Goal: Answer question/provide support: Answer question/provide support

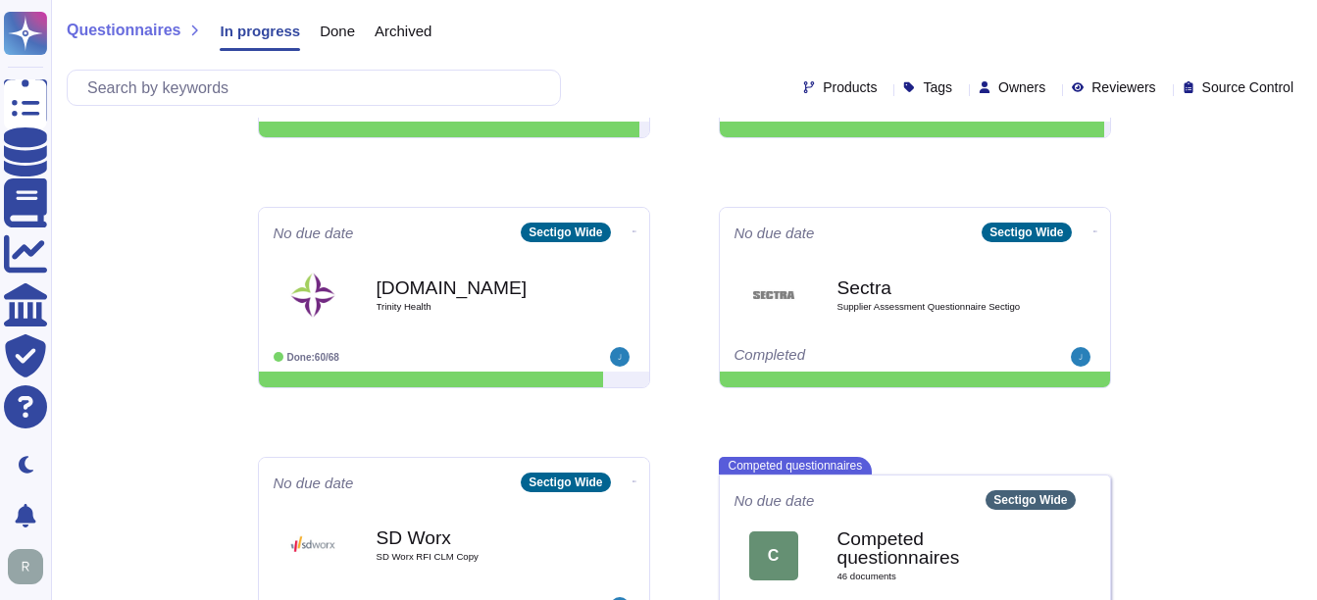
scroll to position [1231, 0]
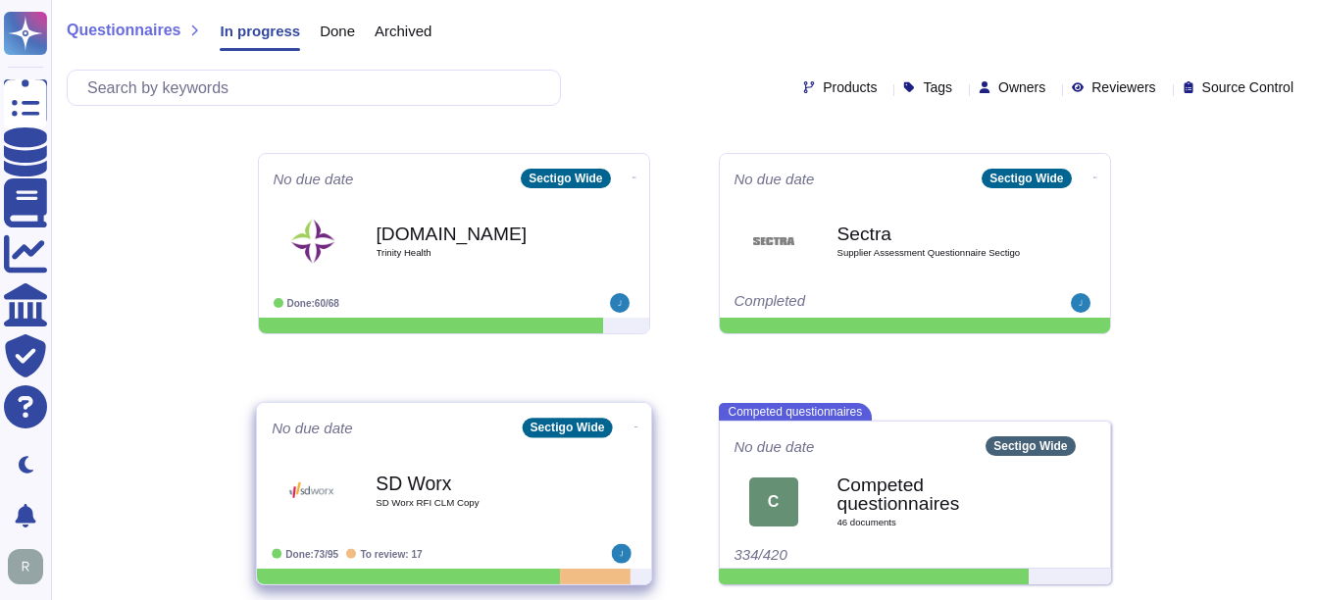
click at [510, 476] on b "SD Worx" at bounding box center [475, 483] width 198 height 19
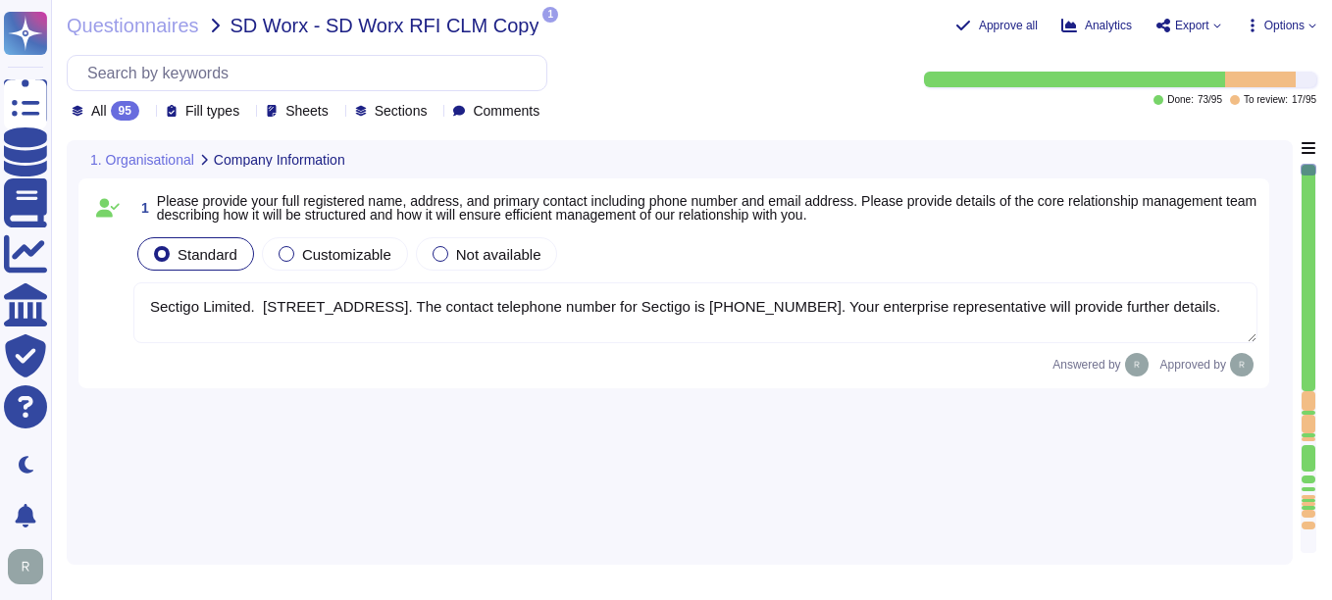
type textarea "Sectigo Limited. [STREET_ADDRESS]. The contact telephone number for Sectigo is …"
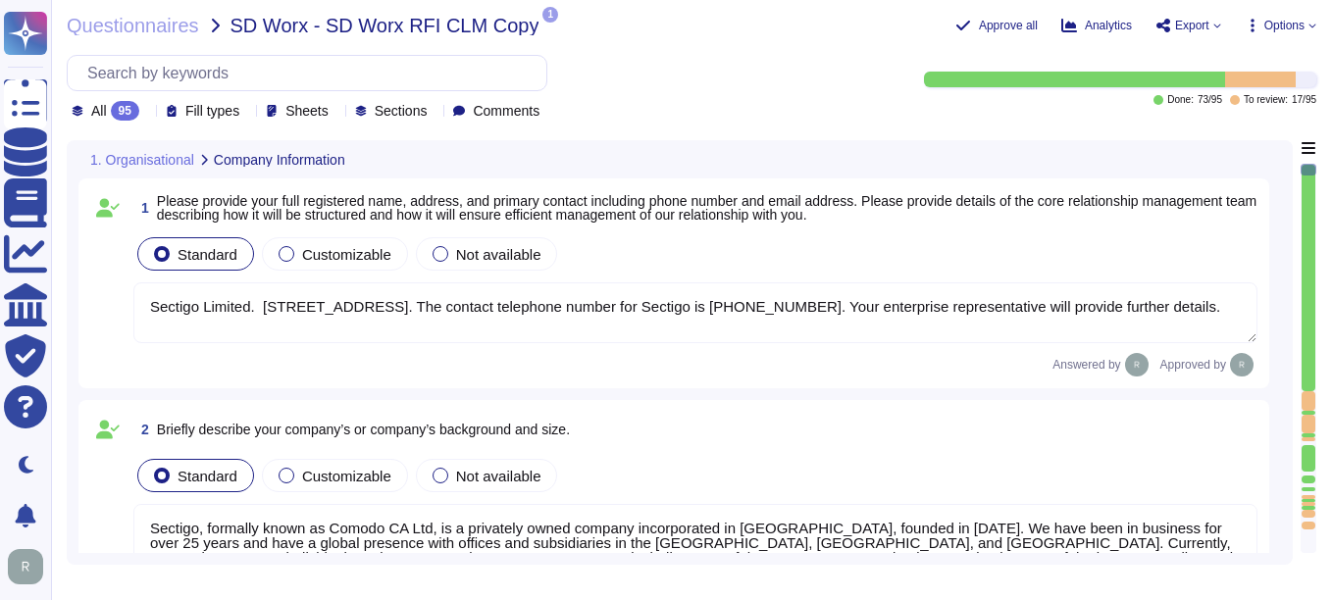
type textarea "Sectigo, formally known as Comodo CA Ltd, is a privately owned company incorpor…"
type textarea "We are privately held and do not share this information."
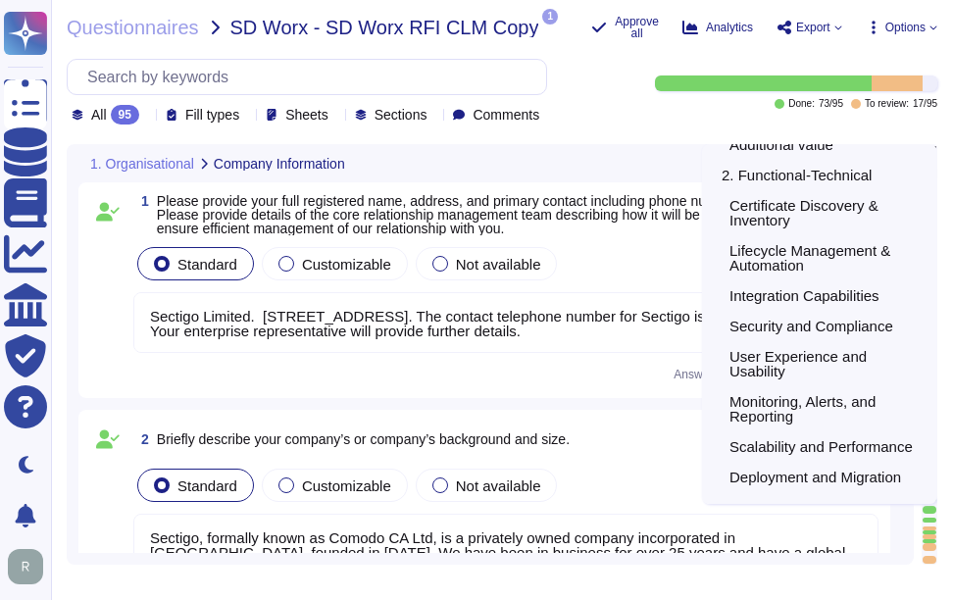
scroll to position [253, 0]
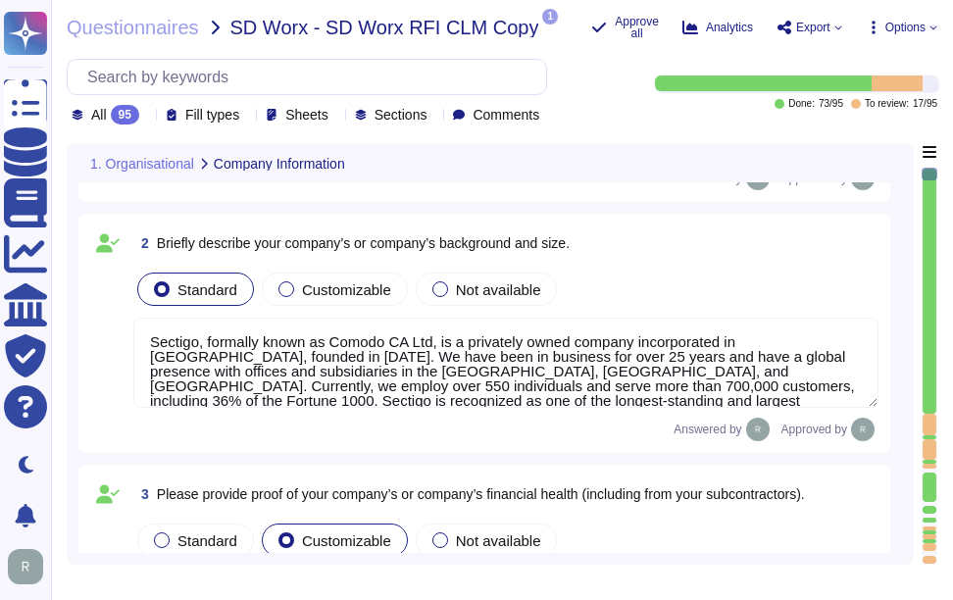
type textarea "Sectigo has recently acquired the assets of Entrust Corporation's publicly trus…"
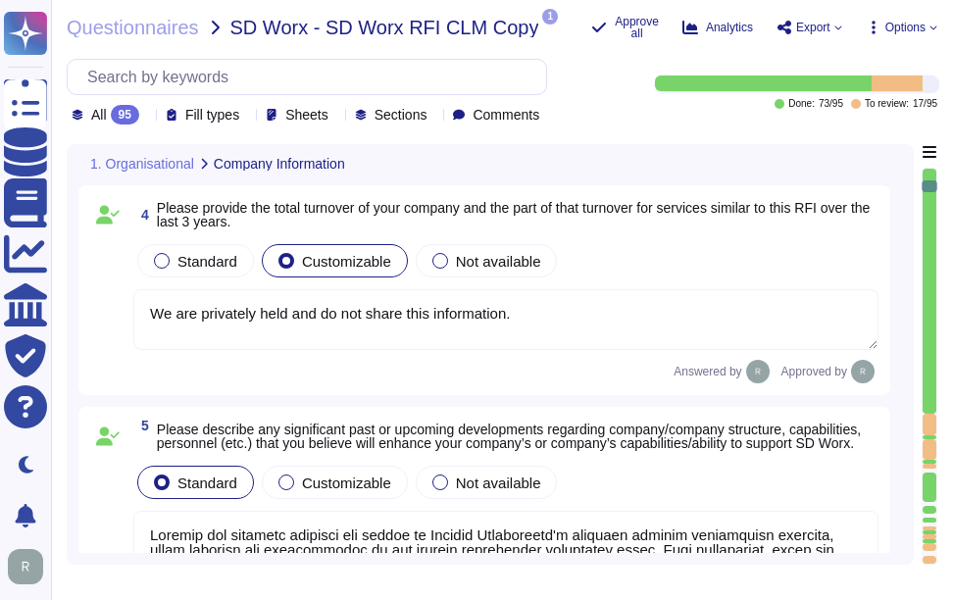
type textarea "Our SCM is a SaaS offering. It can be accessed through internet Via popular bro…"
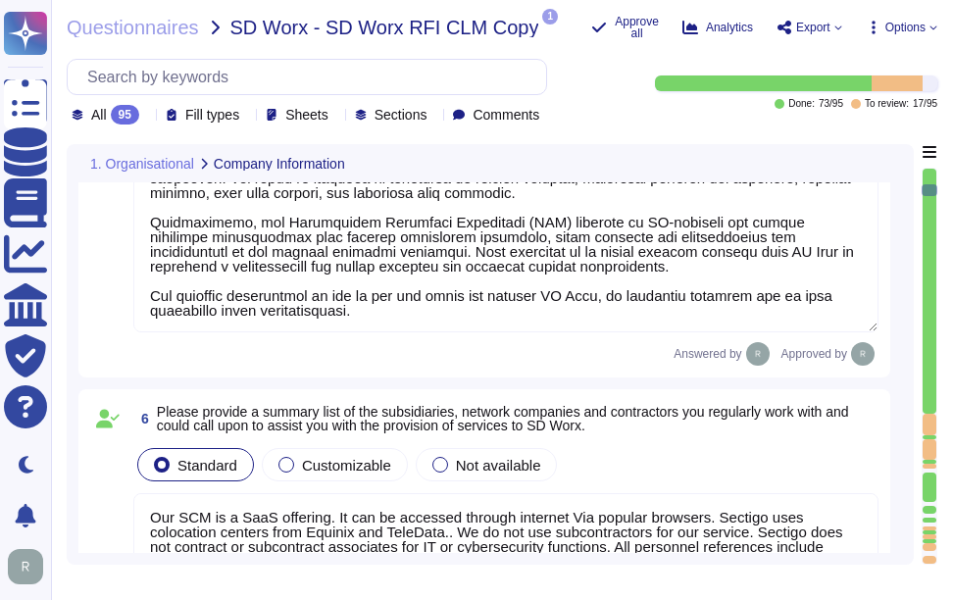
type textarea "None"
type textarea "Sectigo stands out as the industry's most innovative provider of comprehensive …"
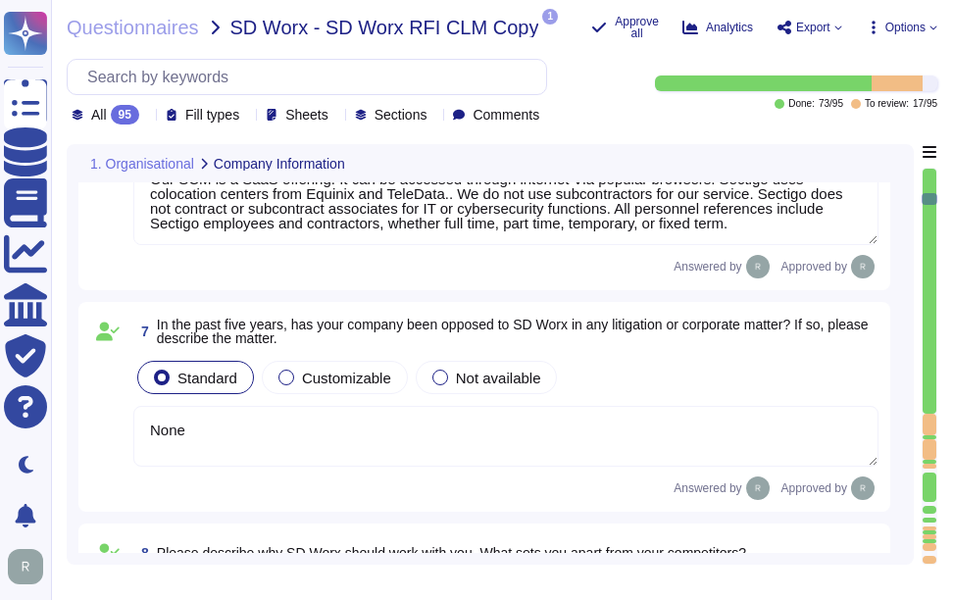
type textarea "Sectigo operates in the SaaS space and conducts business as both B2B and B2C. A…"
type textarea "N/A. Sectigo utilizes both an on-premise data center and Google Cloud Platform …"
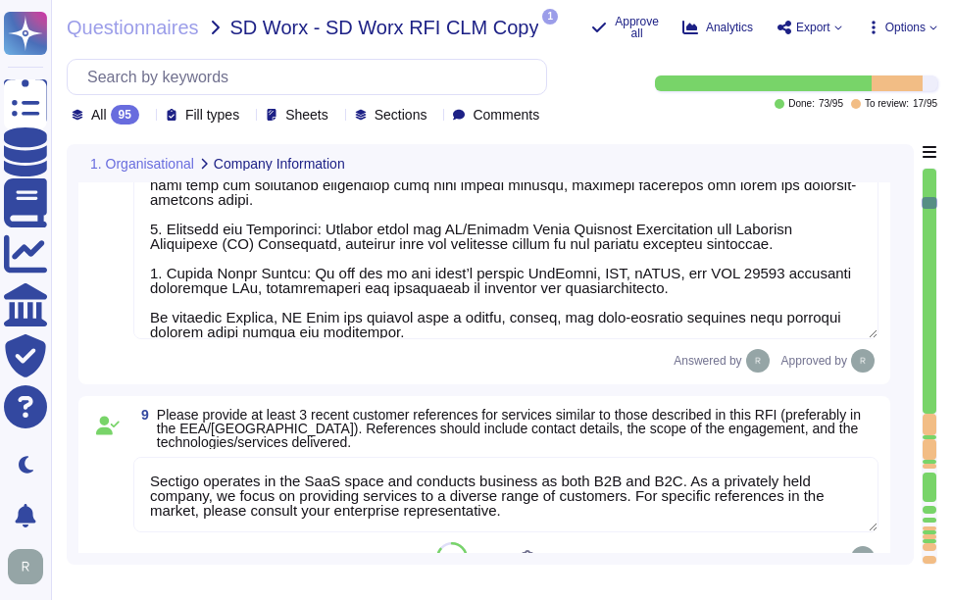
type textarea "Data is stored in colocation centers located in [GEOGRAPHIC_DATA], [US_STATE], …"
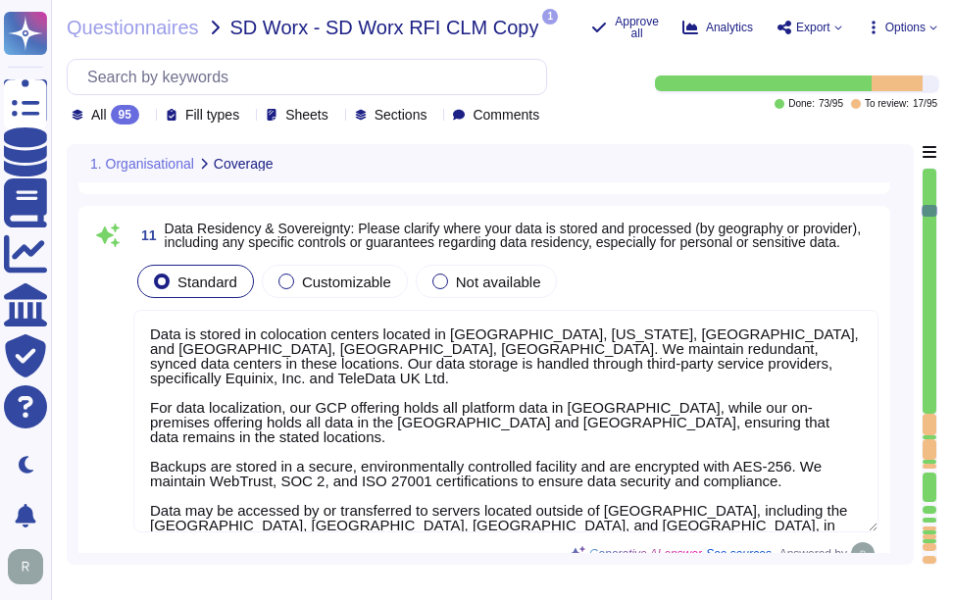
type textarea "Our standard Service Level Agreements (SLAs) include the following: - Uptime: -…"
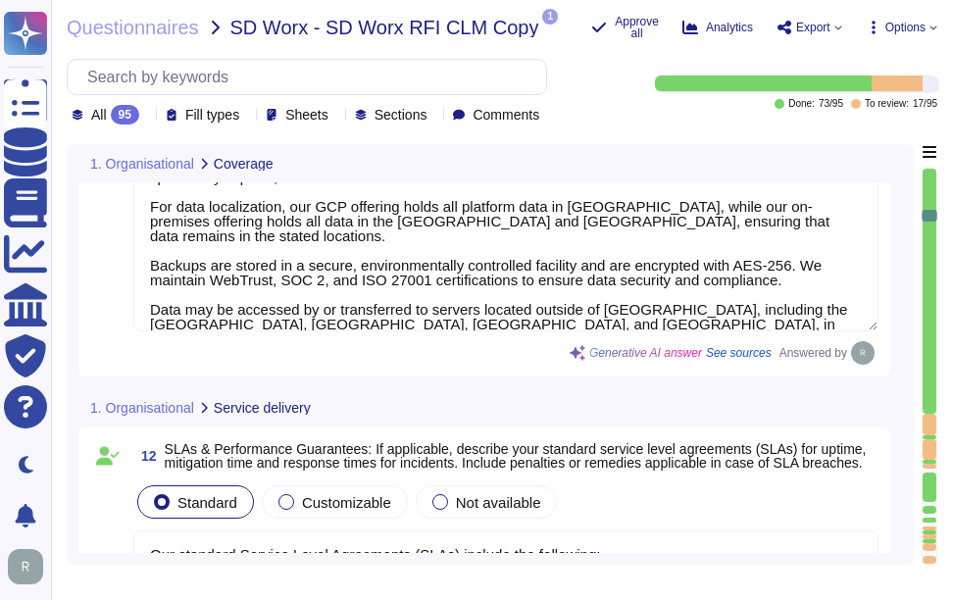
type textarea "Our incident management process is structured around a formal Incident Response…"
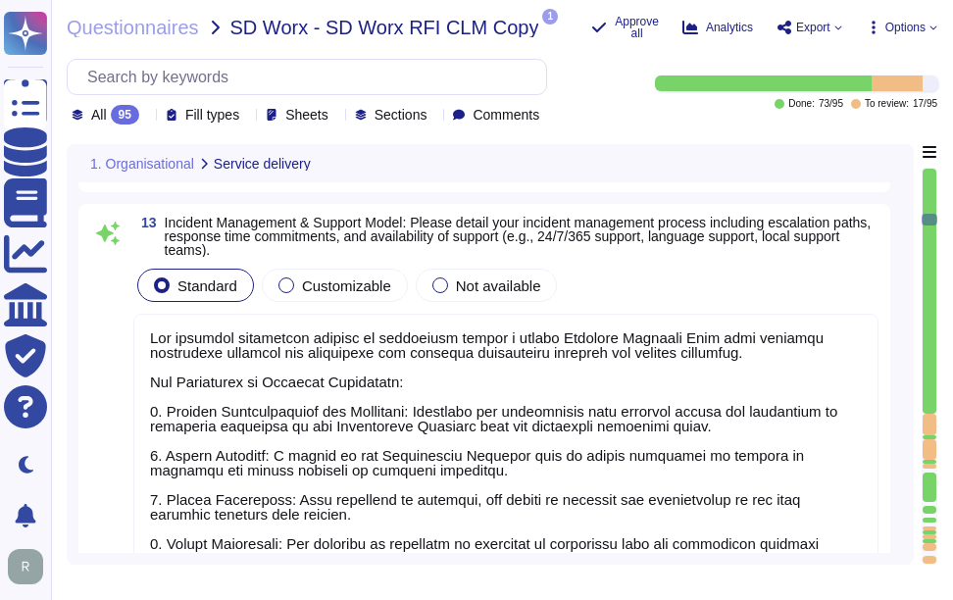
type textarea "You can discuss this with your enterprise sales representative."
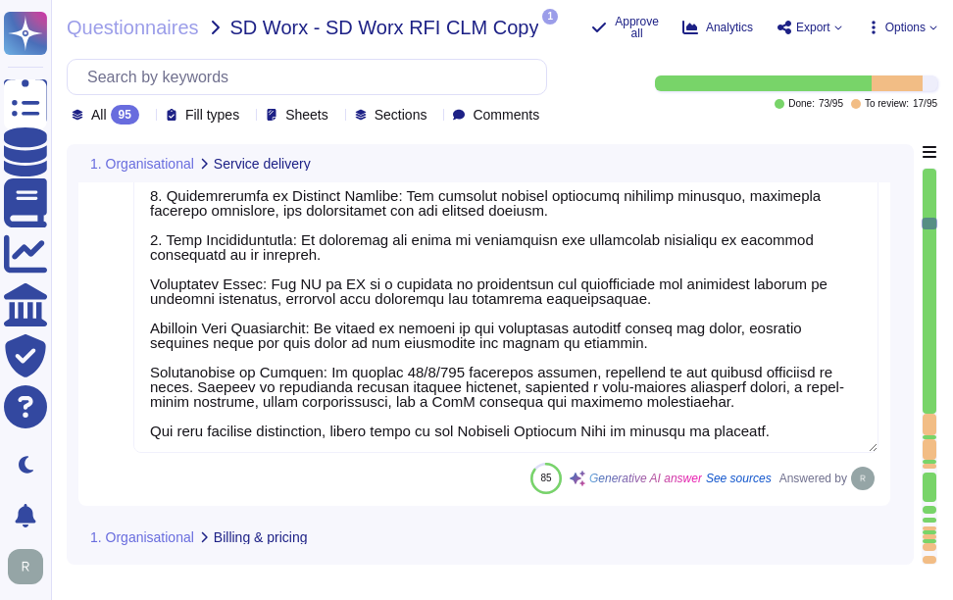
type textarea "Please reach out to your Enterprise Sales Representative to discuss the possibi…"
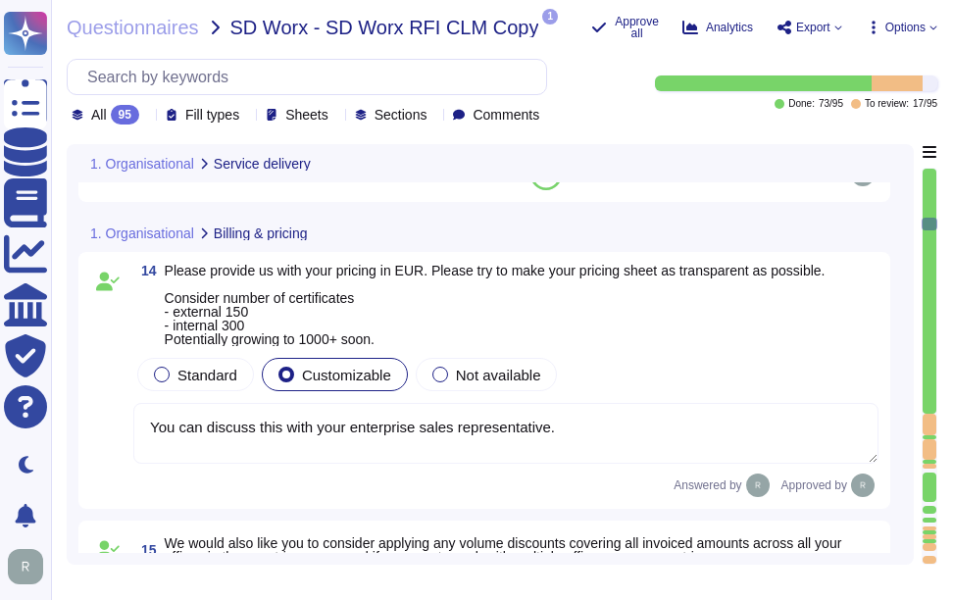
type textarea "You can discuss this with your enterprise sales representative."
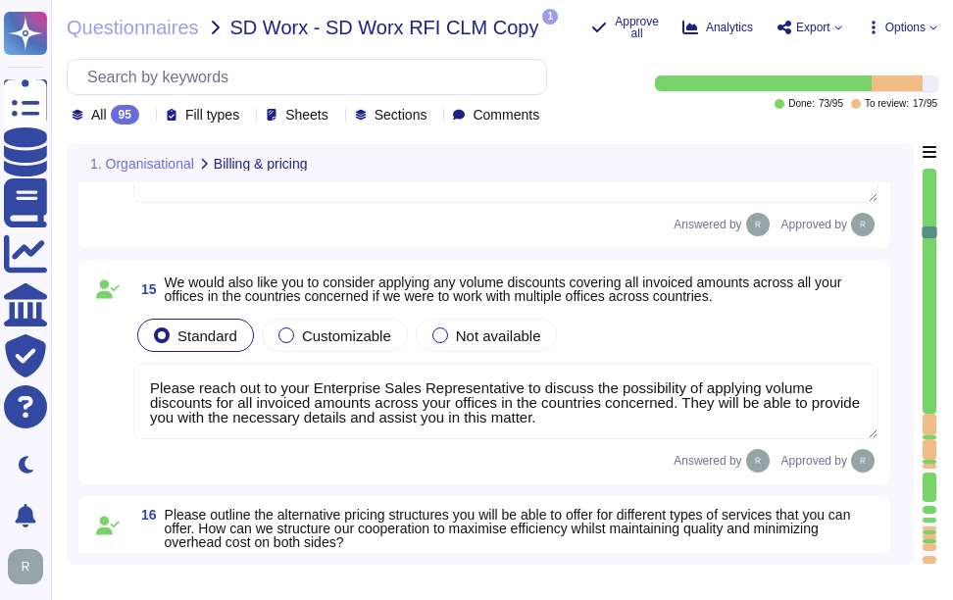
type textarea "Sectigo offers several value-add services and key differentiators that enhance …"
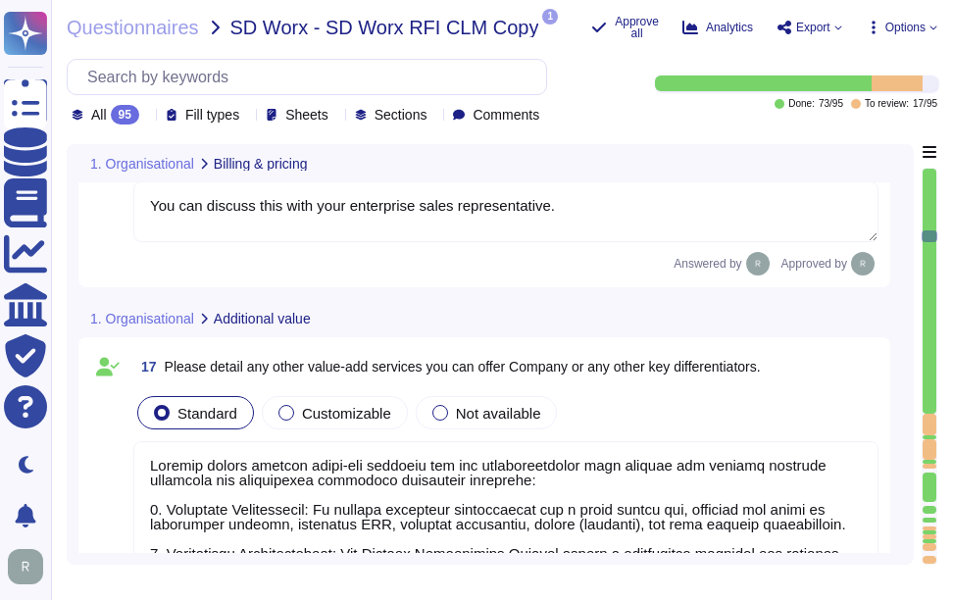
type textarea "Our organization currently maintains the following security and compliance cert…"
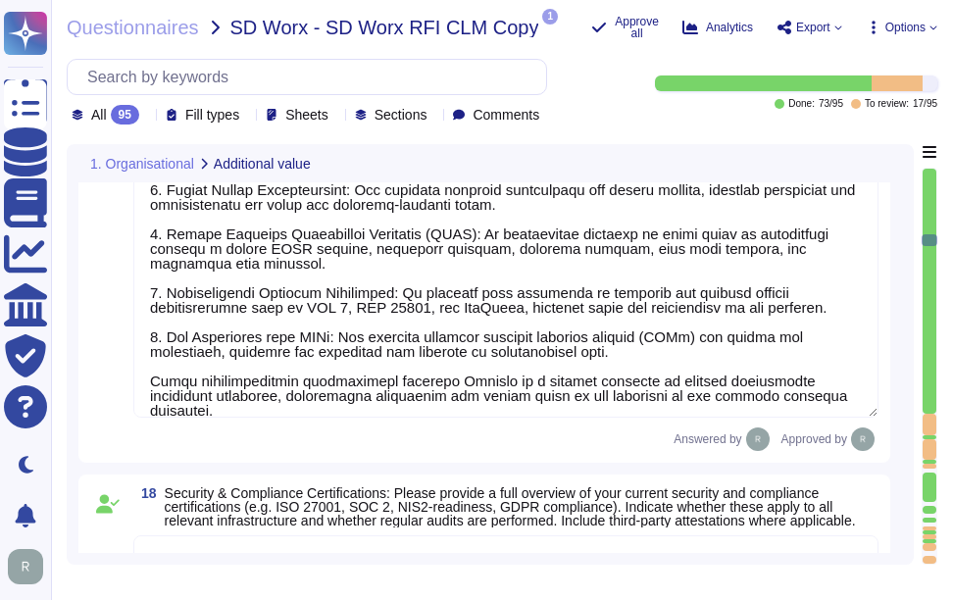
type textarea "Our solution performs certificate discovery through a comprehensive automated p…"
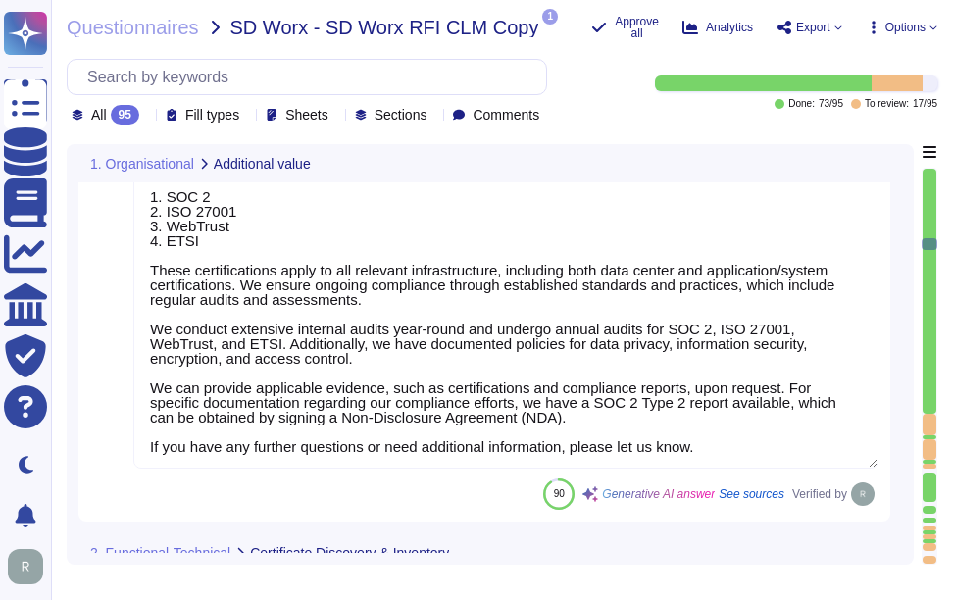
type textarea "SCM discovery finds SSL/TLS, Device, Client Certificates, and includes self-sig…"
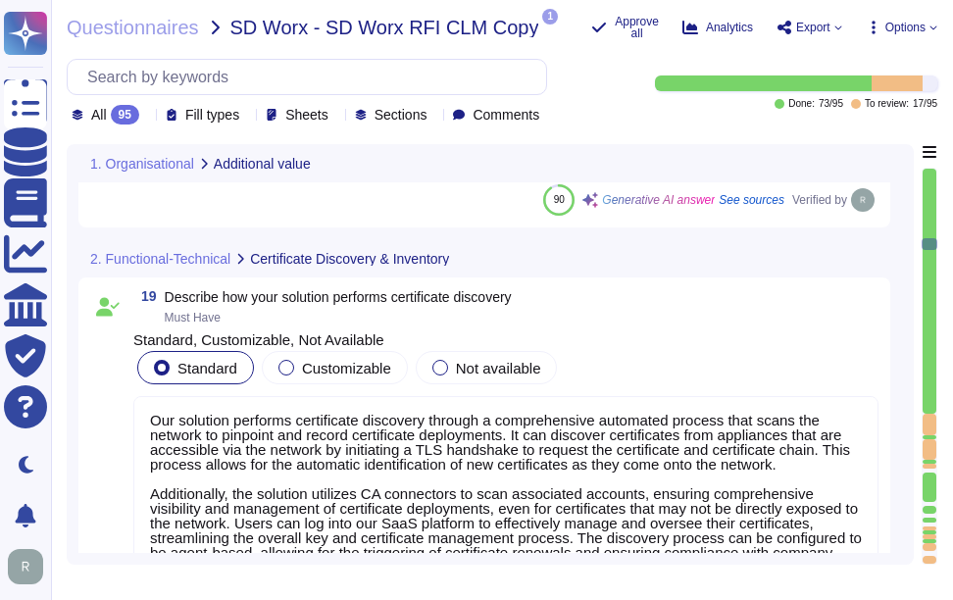
type textarea "Yes, Sectigo Certificate Manager can discover, catalog, and track SSL/TLS certi…"
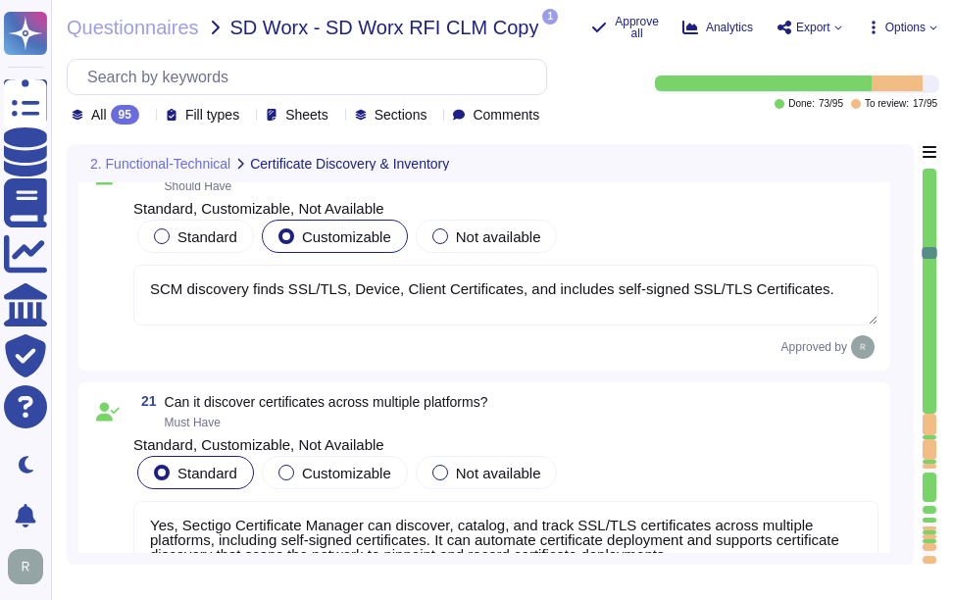
type textarea "Yes, Sectigo Certificate Manager can detect expired certificates and provides c…"
type textarea "Yes, our Sectigo Certificate Manager (SCM) will automatically validate a succes…"
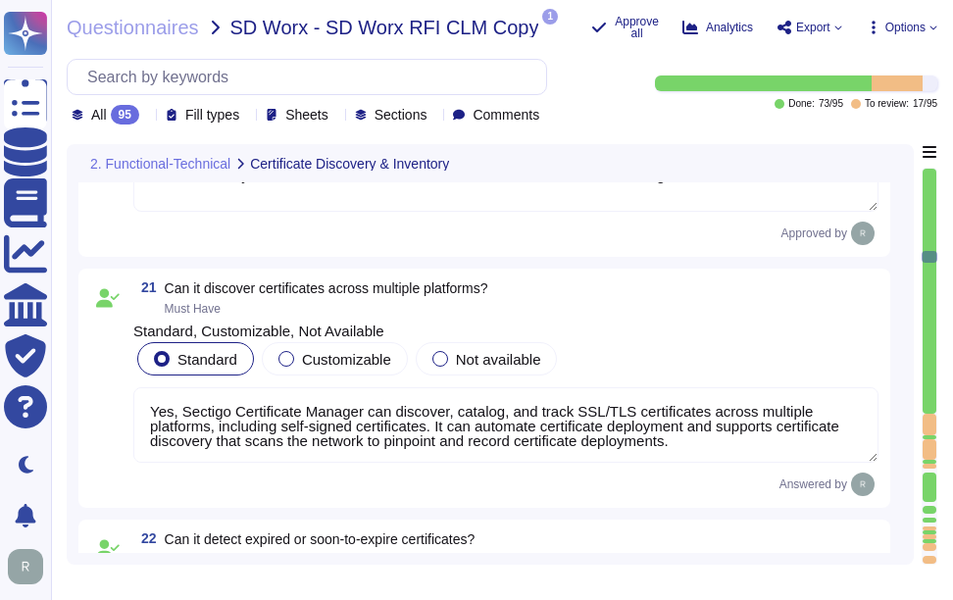
type textarea "Yes, Sectigo Certificate Manager provides visibility into the status of your ce…"
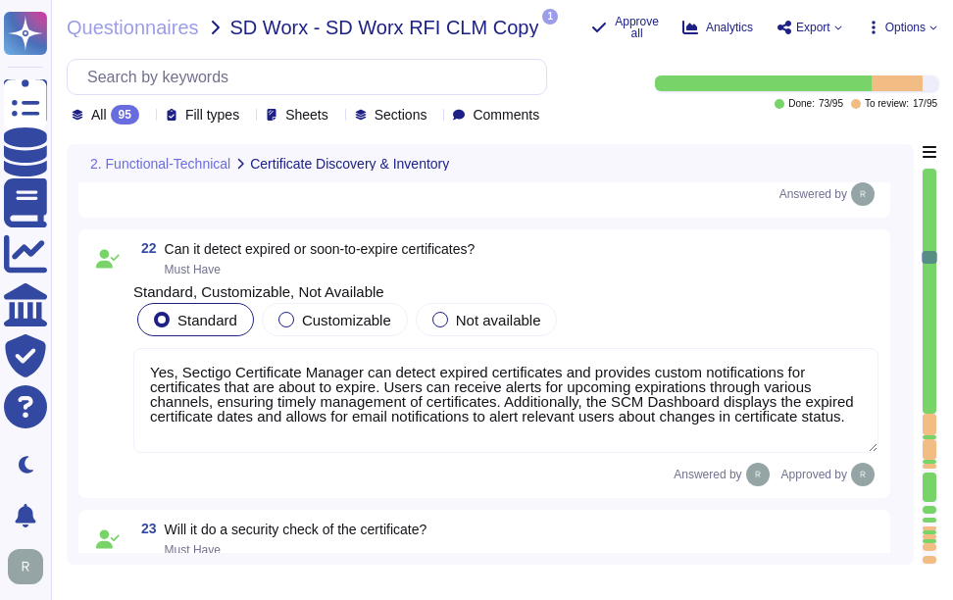
type textarea "Yes, non-personal private keys shall have an owner assigned who holds the overa…"
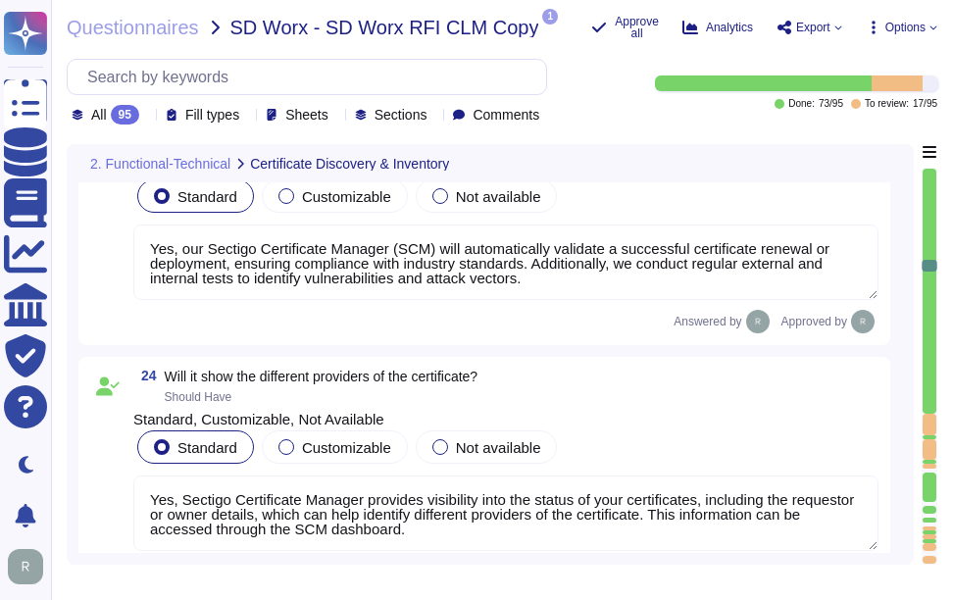
type textarea "Yes, the CA service shall update and publish the Certificate Revocation List (C…"
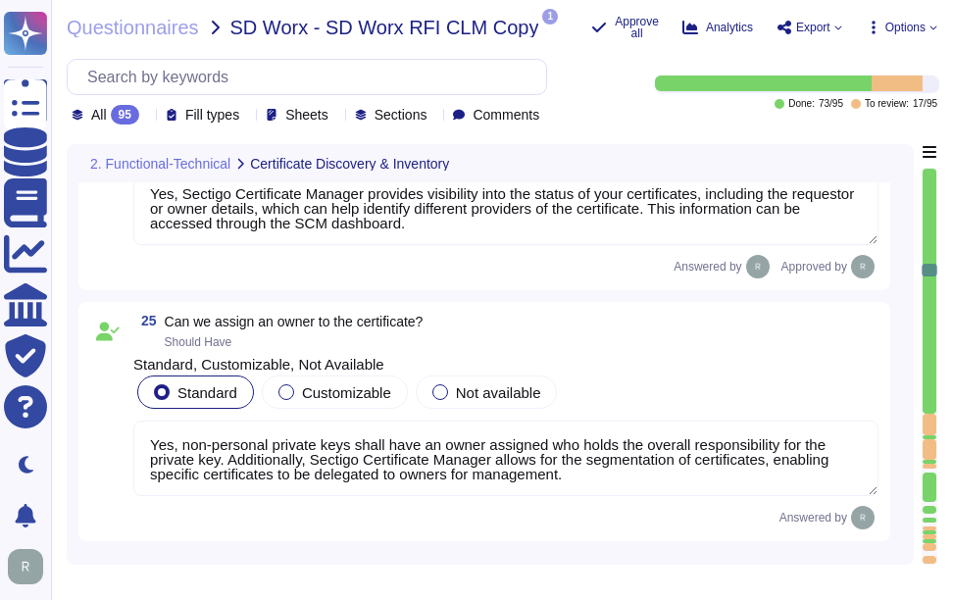
type textarea "We offer a RESTful API that supports integration with various platforms and too…"
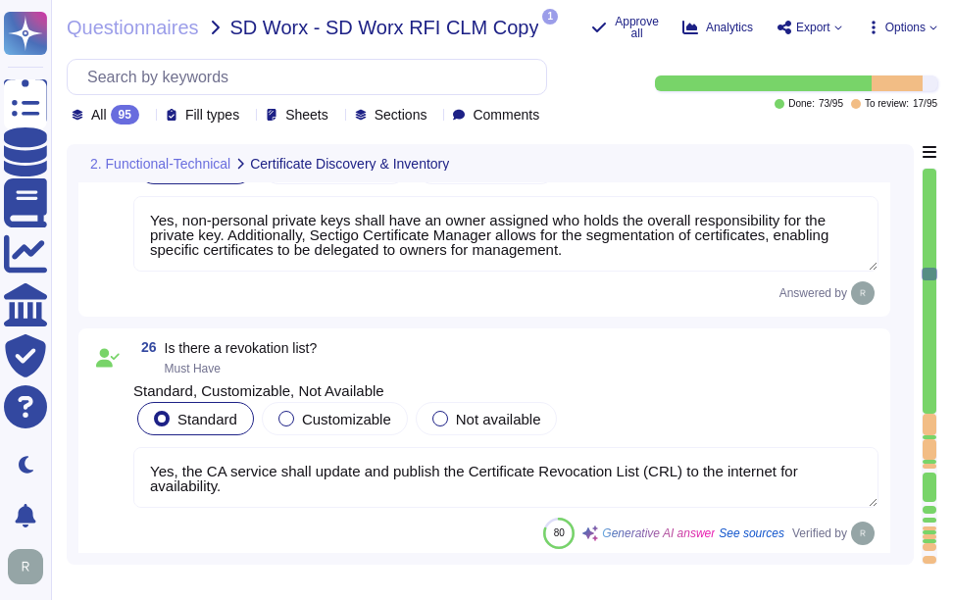
type textarea "Sectigo SCM Enterprise supports data discovery in multiple ways, including agen…"
type textarea "Yes, certificate information is available for download in popular file formats …"
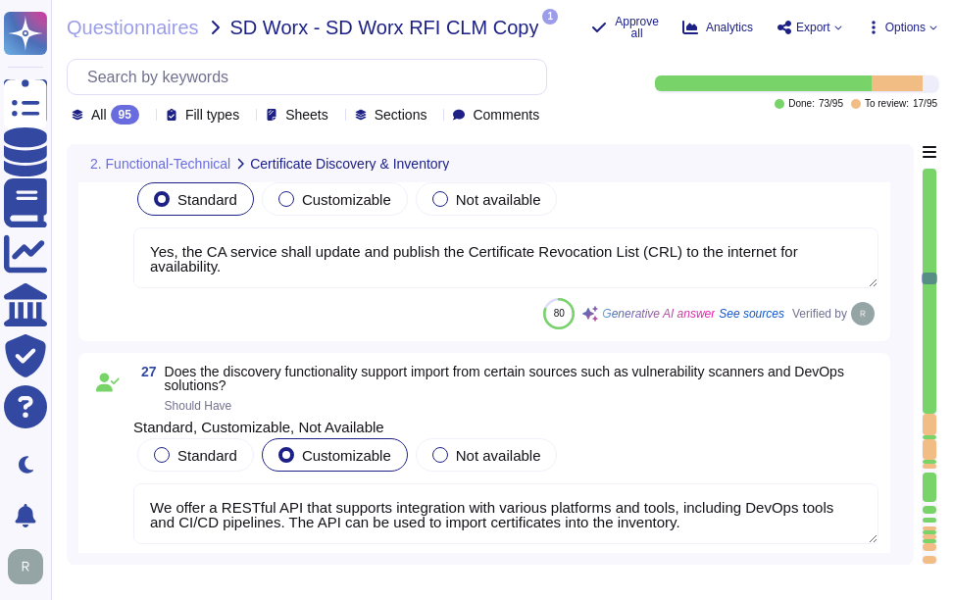
type textarea "For manual requests, the CSR will need to be provided via the portal UI. If the…"
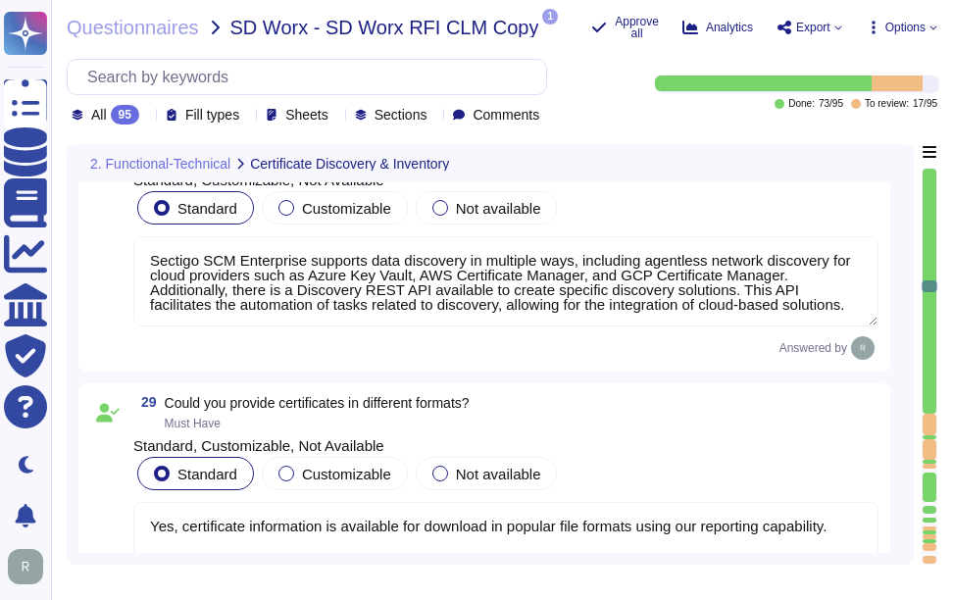
type textarea "Certificate Enrollment Process: 1. During the certificate request process, the …"
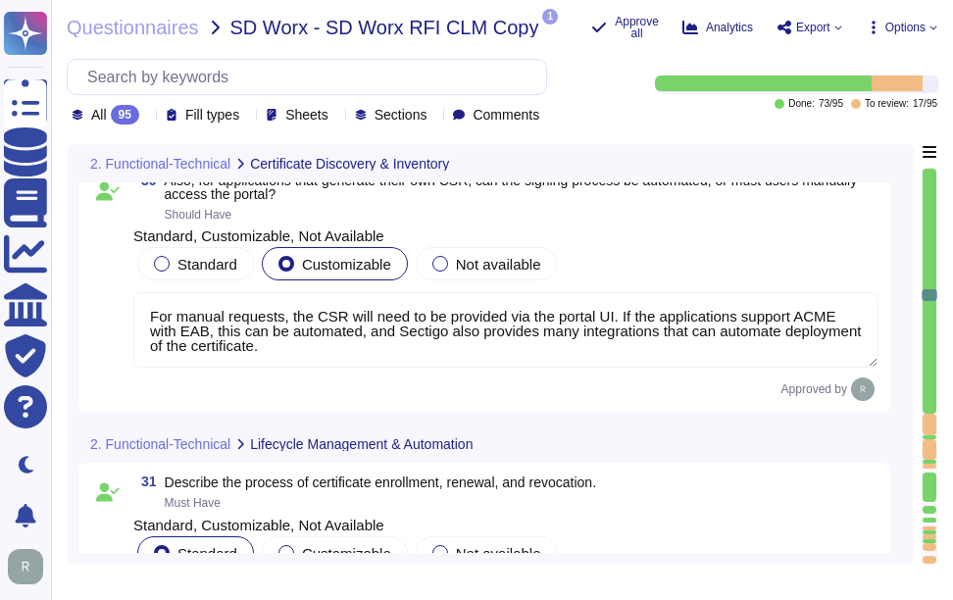
type textarea "If automation is applied, no manual intervention is required for renewal."
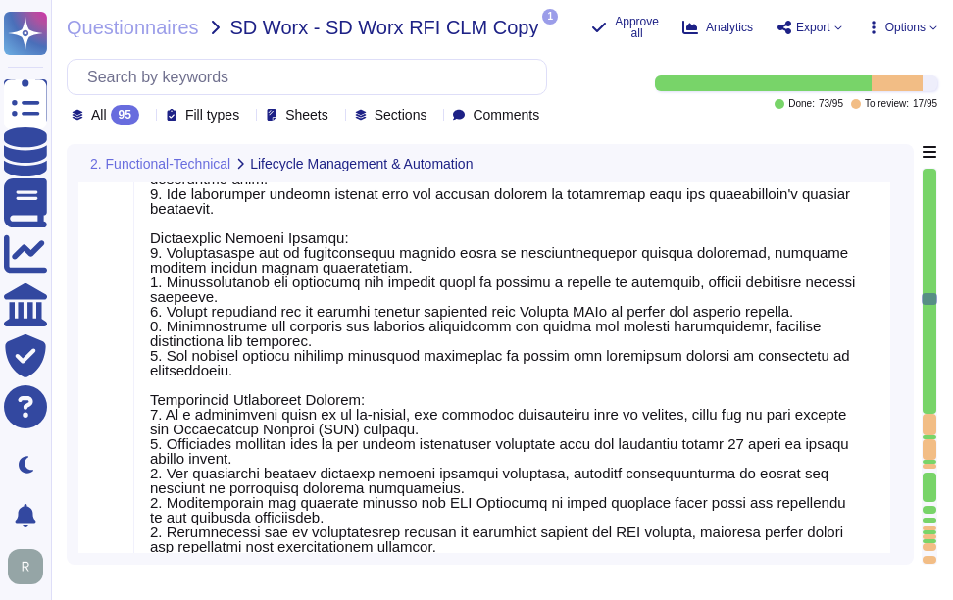
type textarea "Yes, our solution offers automated certificate discovery. It scans the network …"
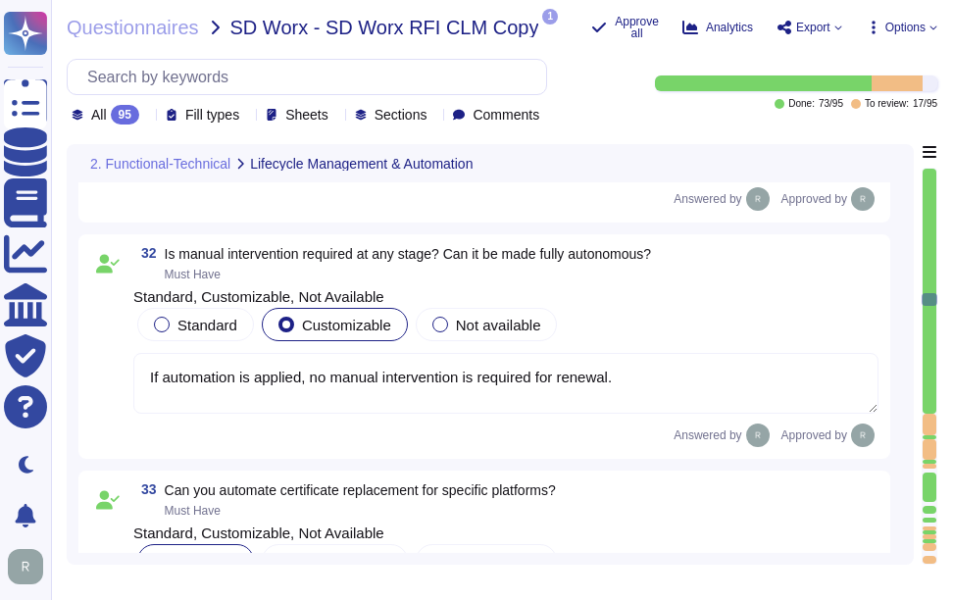
type textarea "We support various automation methods and protocols, including ACME, SCEP, and …"
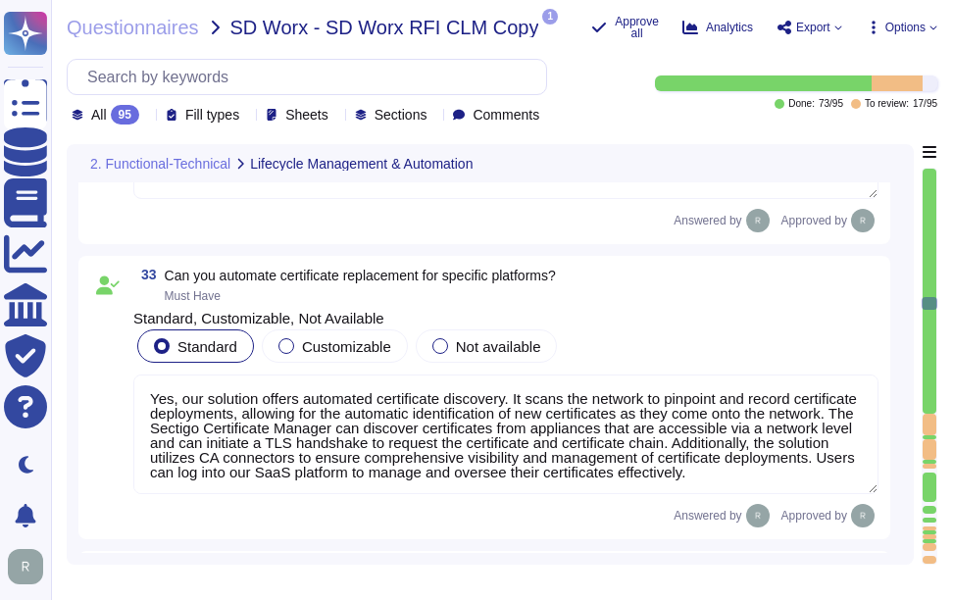
type textarea "We natively integrate with public Certificate Authorities (CAs) such as DigiCer…"
type textarea "Sectigo has built-in integration with Azure Key Vault and also integrates with …"
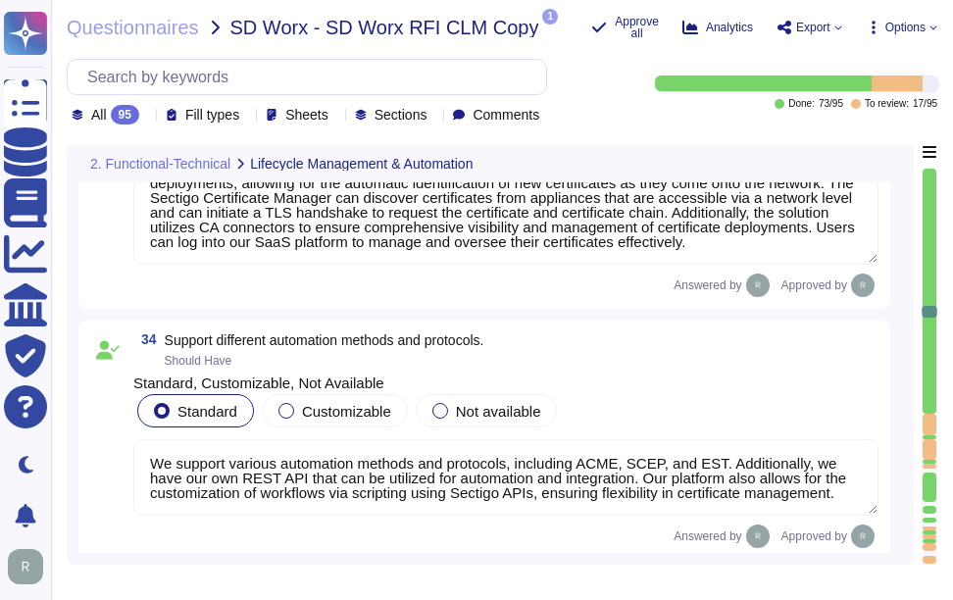
type textarea "Yes, our solution integrates with the ServiceNow platform through a robust work…"
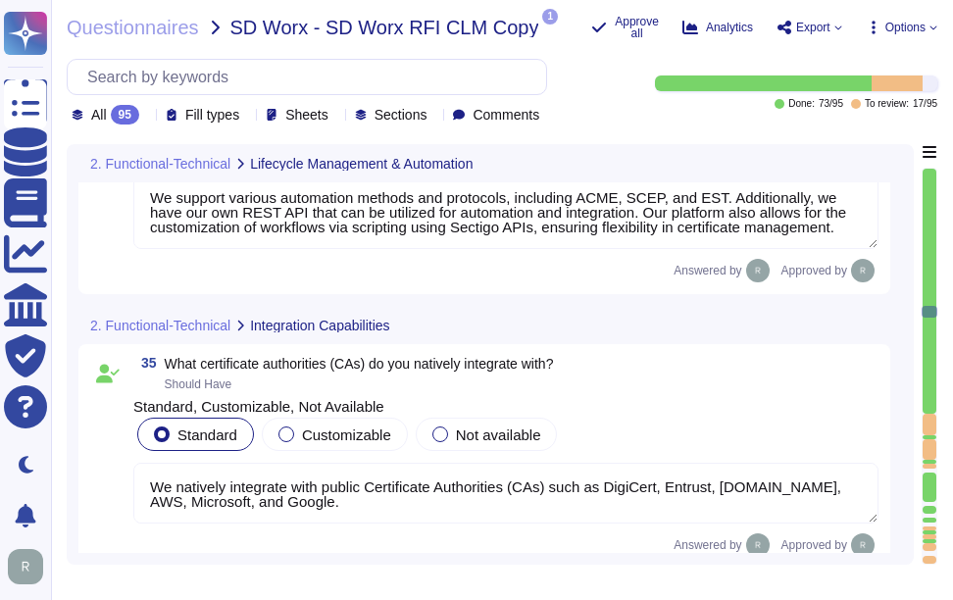
type textarea "Yes. Please refer the KB -[URL][DOMAIN_NAME]"
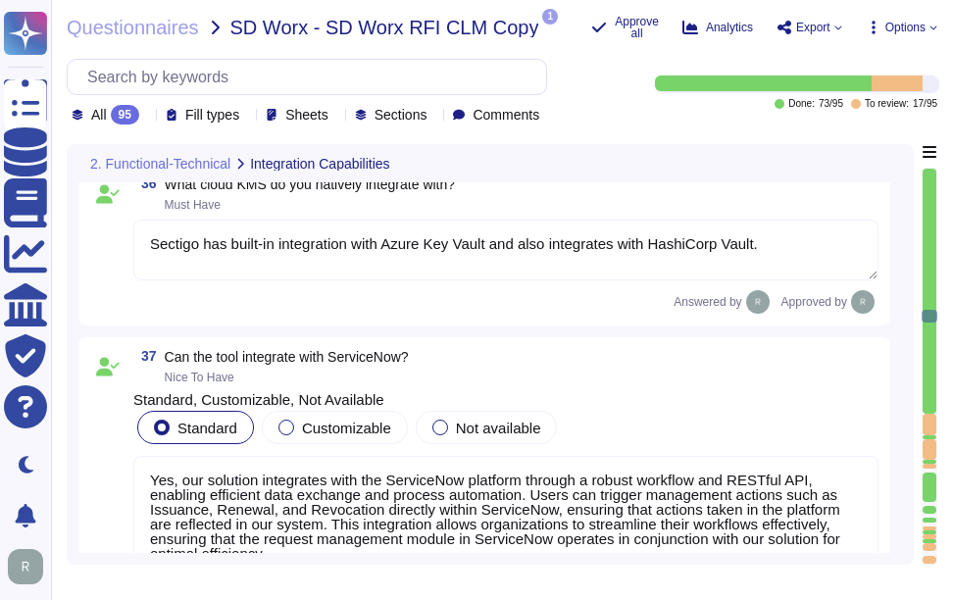
type textarea "Yes. We provide APIs and webhooks to bring alerts into monitoring solutions, an…"
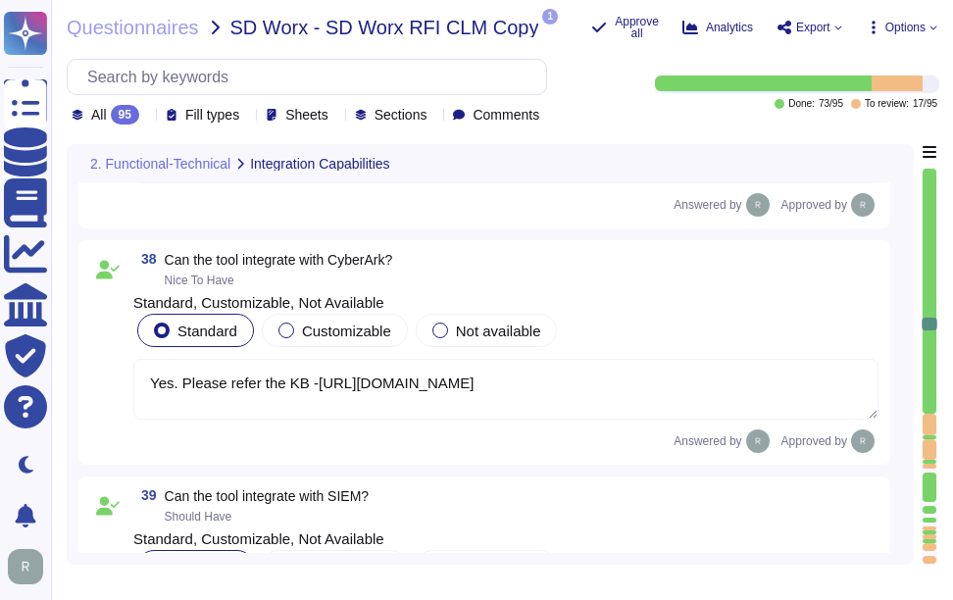
type textarea "Yes, we support certificate-based authentication and SSO for accessing the PKI …"
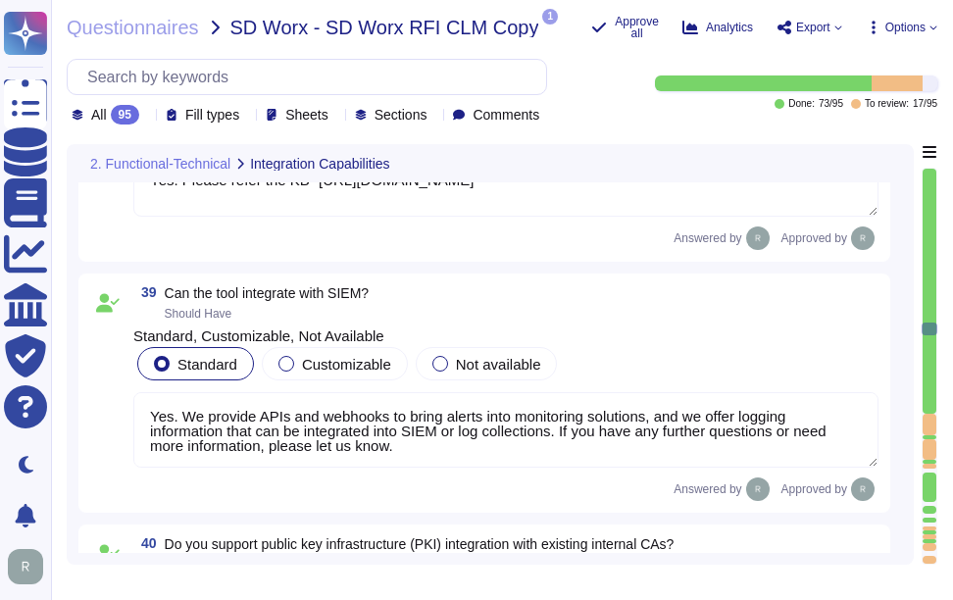
type textarea "No. We offer more than 50 integrations. Please refer the KB -[URL][DOMAIN_NAME]"
type textarea "You can find an overview of all supported integrations, including HSMs, by refe…"
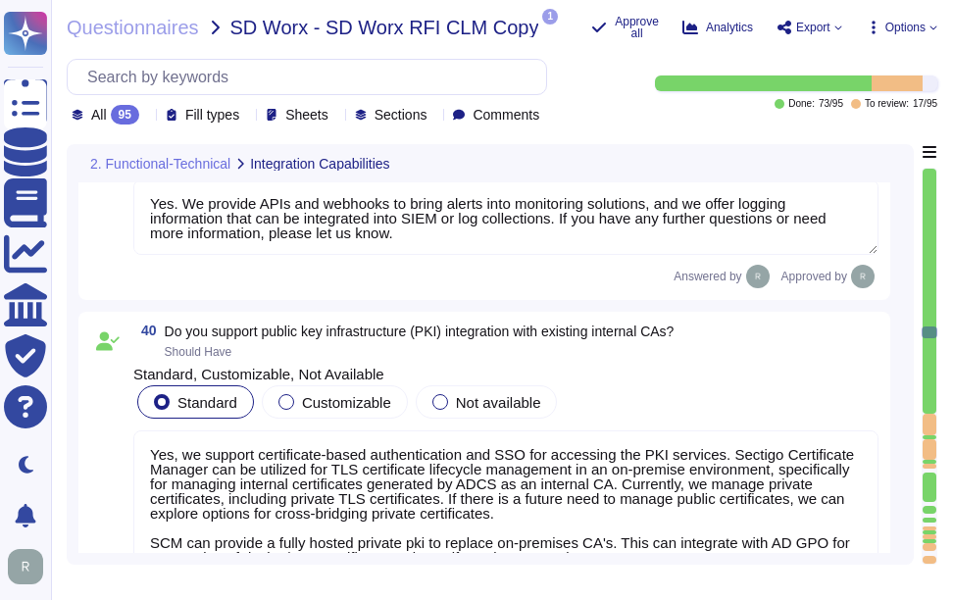
type textarea "Yes, please refer the KB -[URL][DOMAIN_NAME] & [URL][DOMAIN_NAME]."
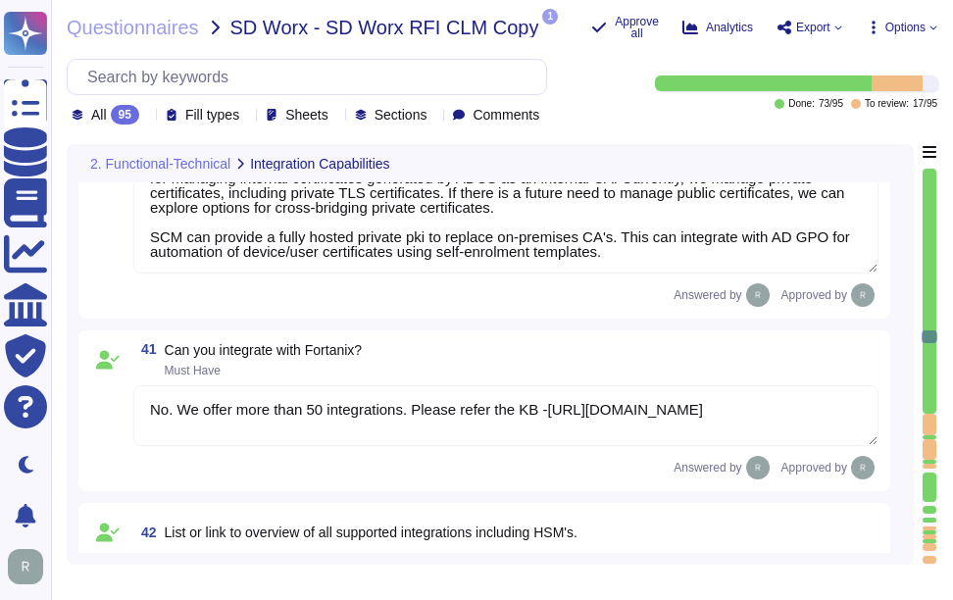
type textarea "Customers keep their own keys. They may elect to have private keys stored on ou…"
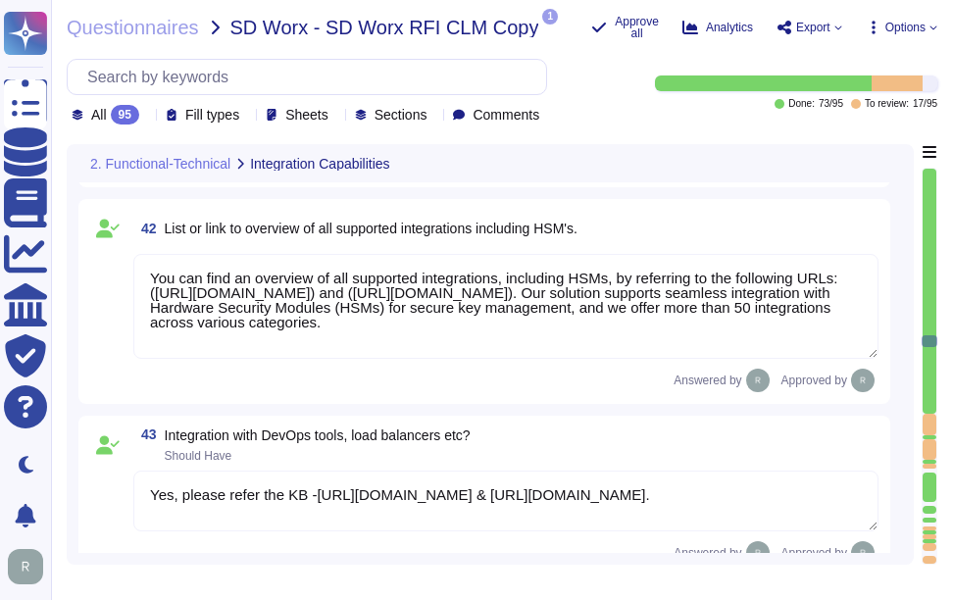
type textarea "Yes, customers have the option of using our Google Cloud instance, in which all…"
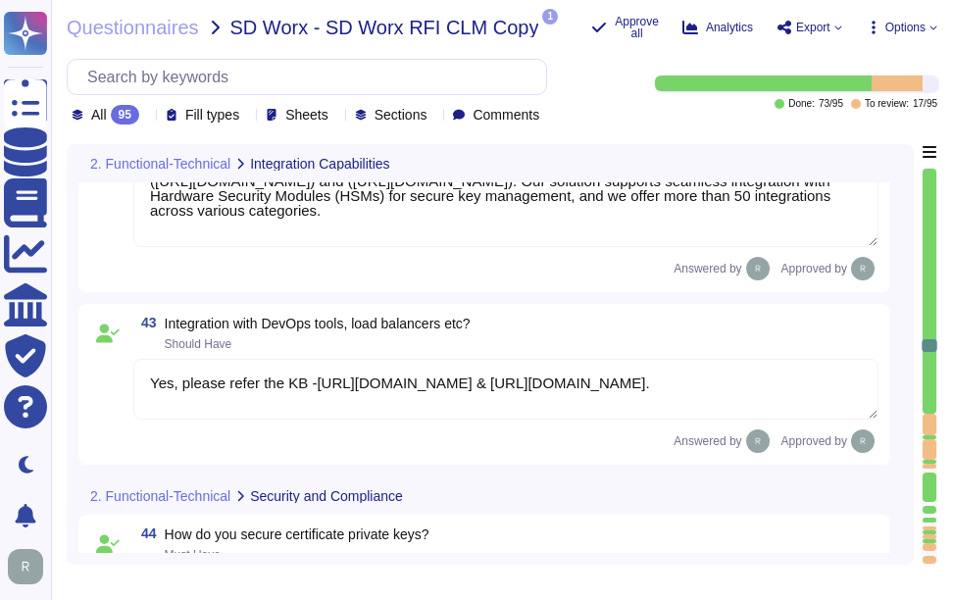
type textarea "Our service is deployed as a Software as a Service (SaaS), which means it is ho…"
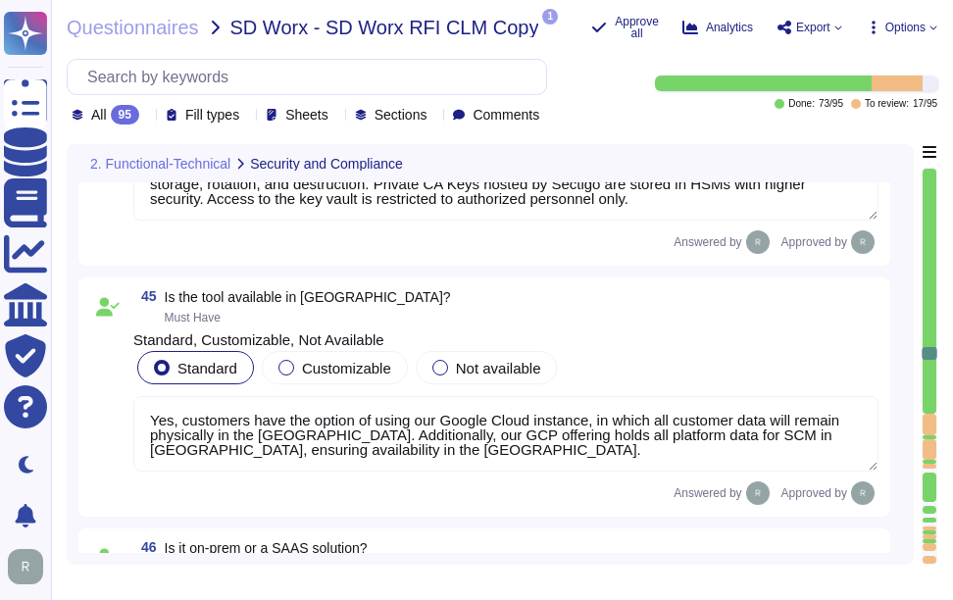
type textarea "Yes, SCM supports role-based access control (RBAC). It utilizes RBAC for permis…"
type textarea "Yes, Sectigo provides comprehensive logging for systems, applications, and phys…"
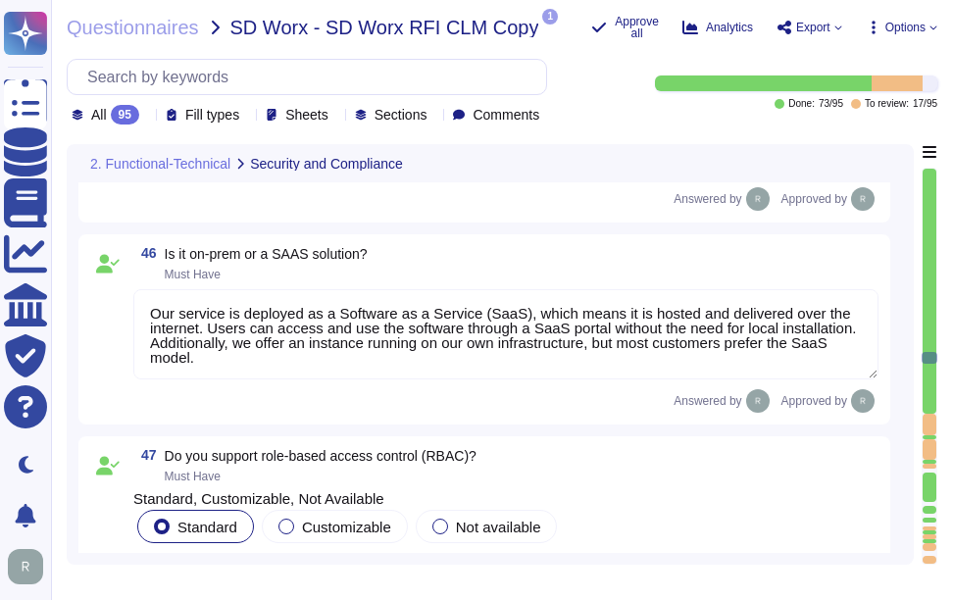
type textarea "Yes, integration with Active Directory is supported, and Azure AD SSO can be im…"
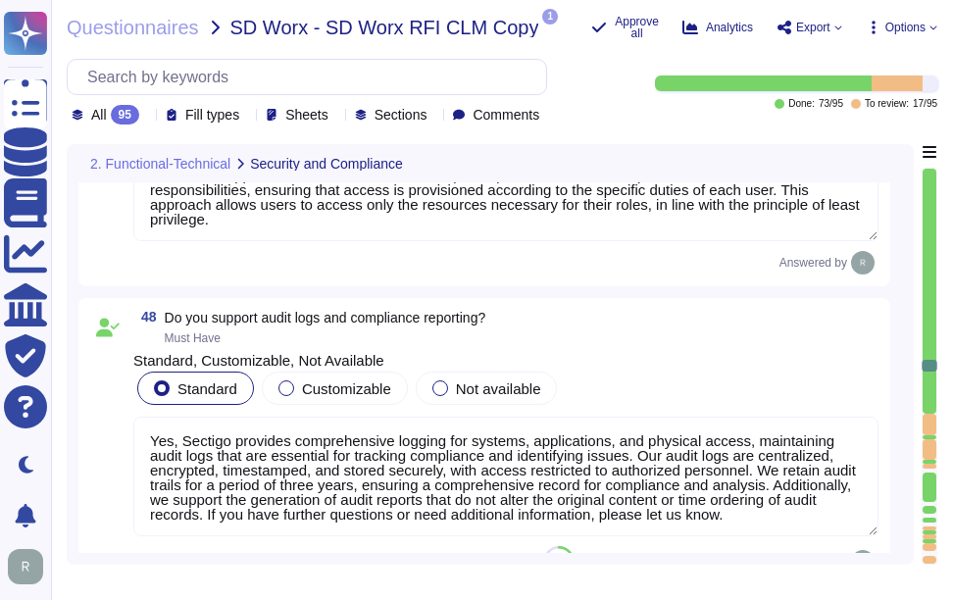
type textarea "Yes"
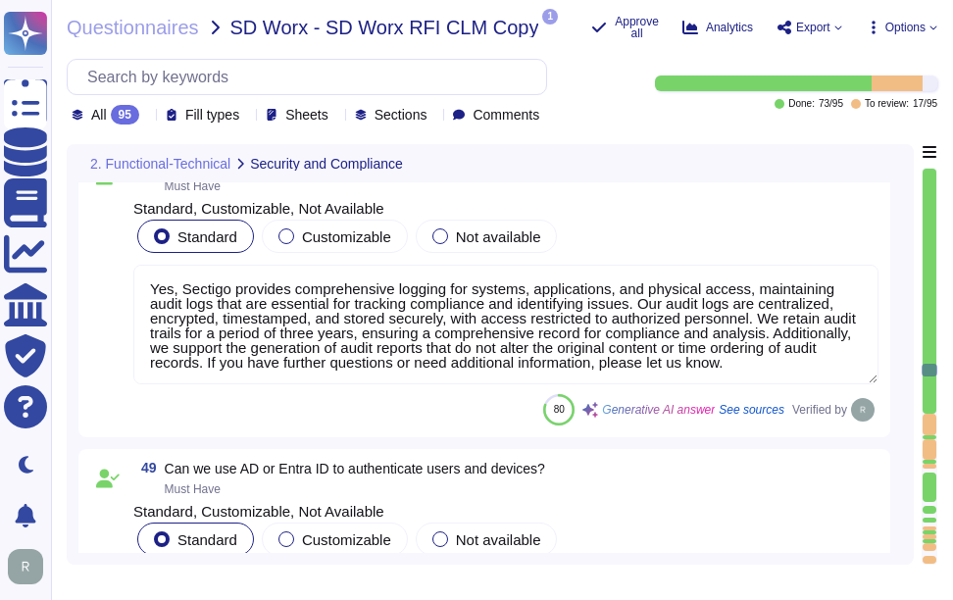
scroll to position [13926, 0]
type textarea "Yes, SCM supports multi-factor authentication (MFA) and single sign-on (SSO) th…"
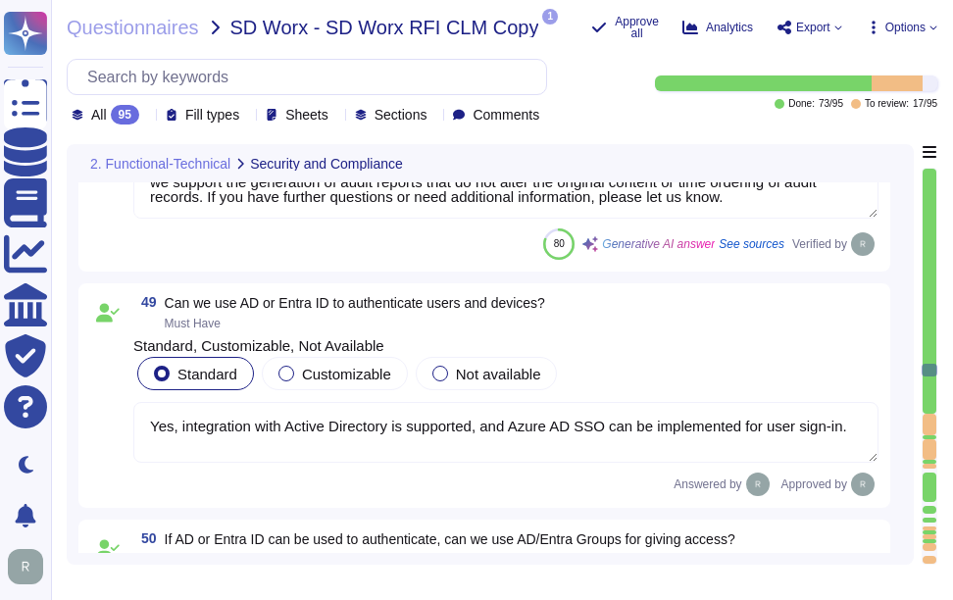
type textarea "Templates can be added as required with the encryption options, and these can b…"
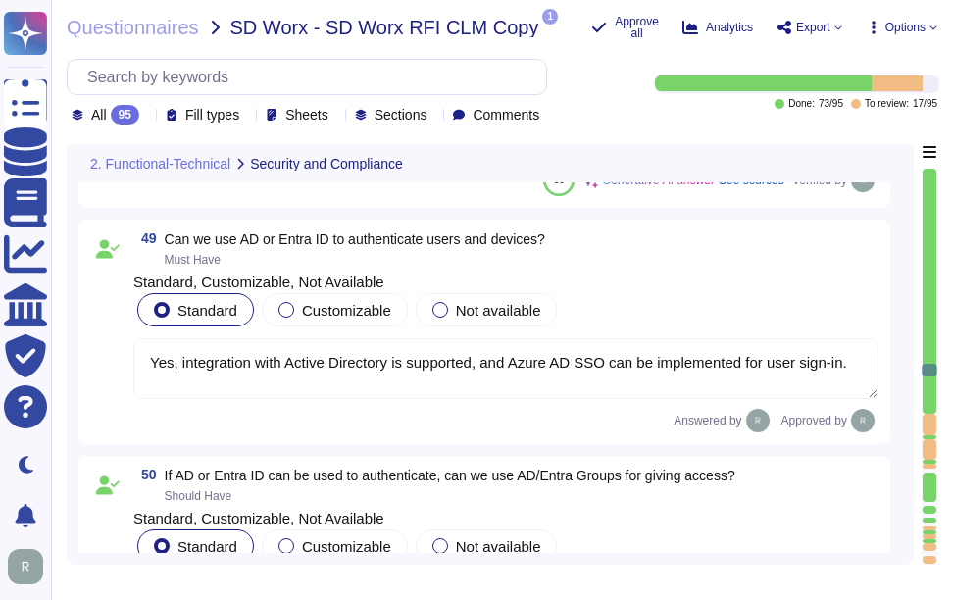
scroll to position [14319, 0]
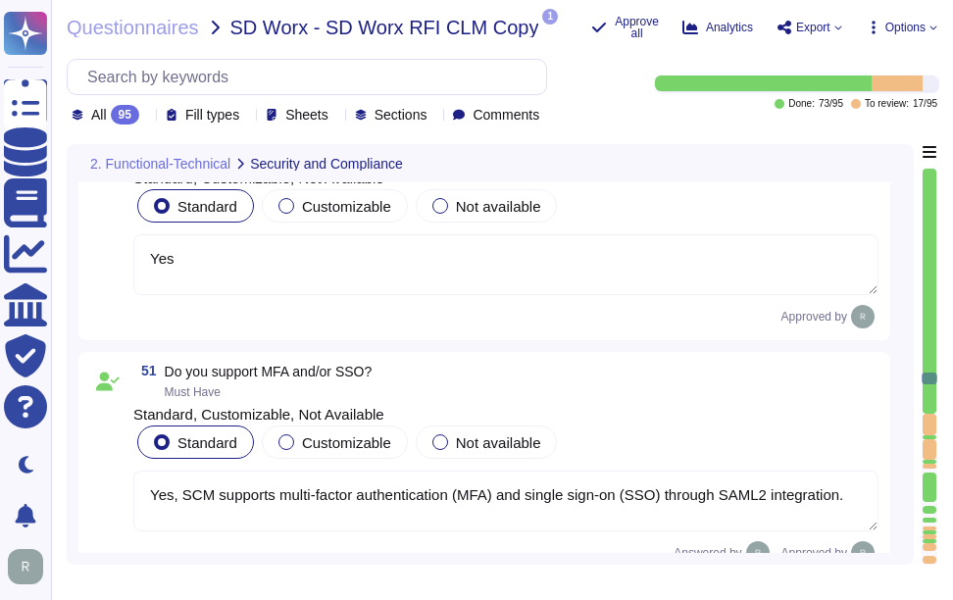
type textarea "Please refer the attachment."
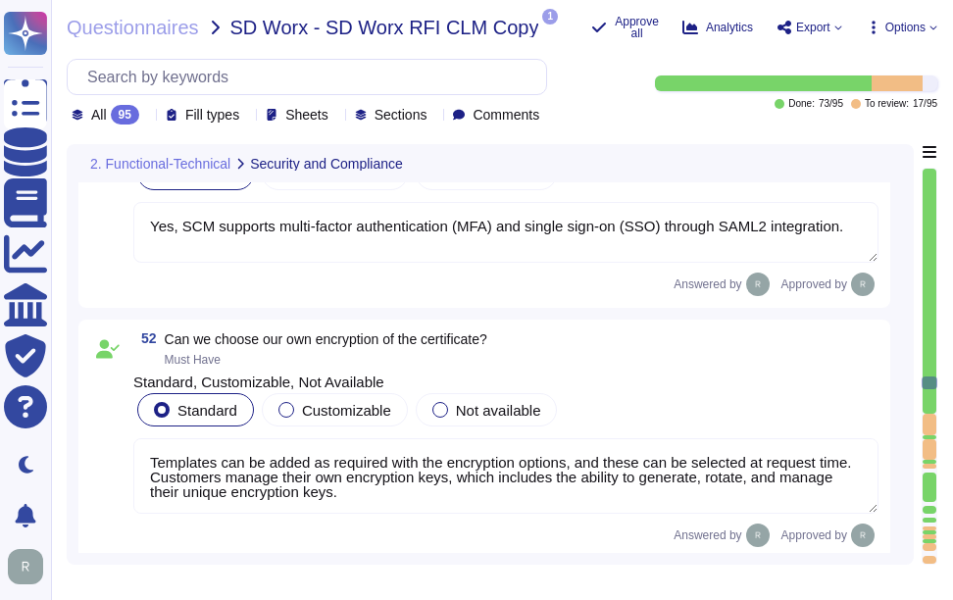
scroll to position [14613, 0]
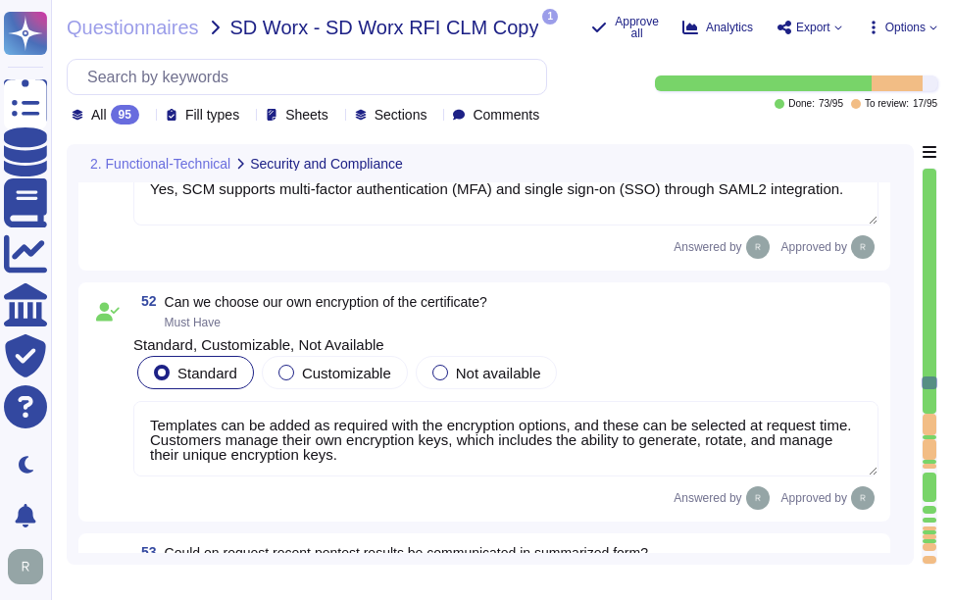
type textarea "Yes. We have established bug bounty program."
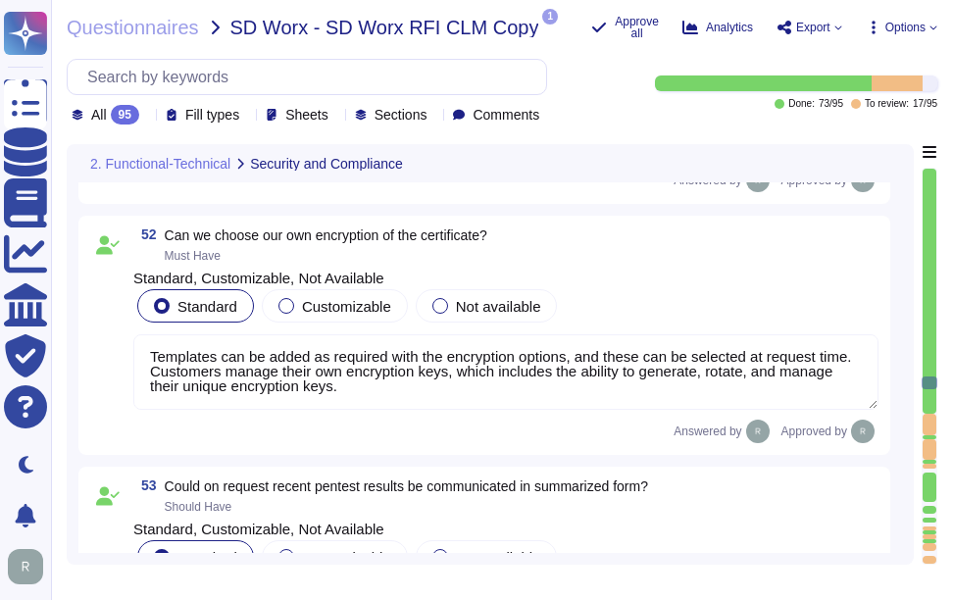
scroll to position [14809, 0]
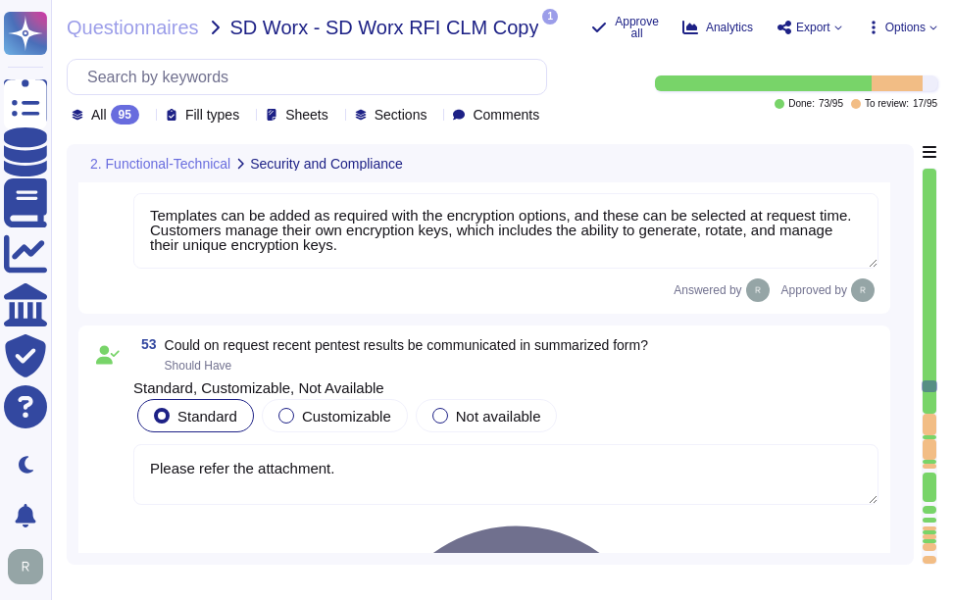
type textarea "The user interface for certificate visibility and operations is provided throug…"
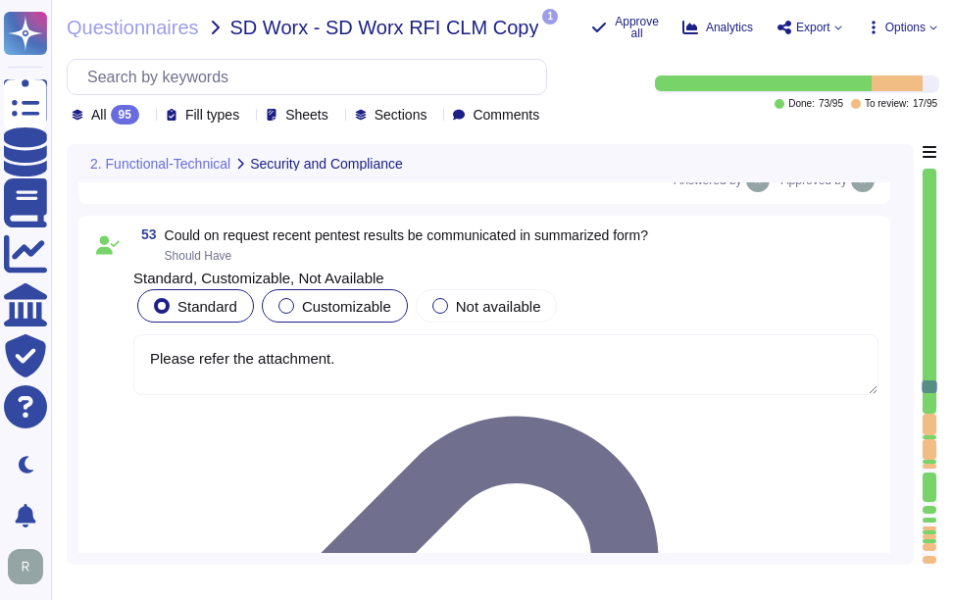
type textarea "Yes, certificates can be grouped under specific business units, allowing for di…"
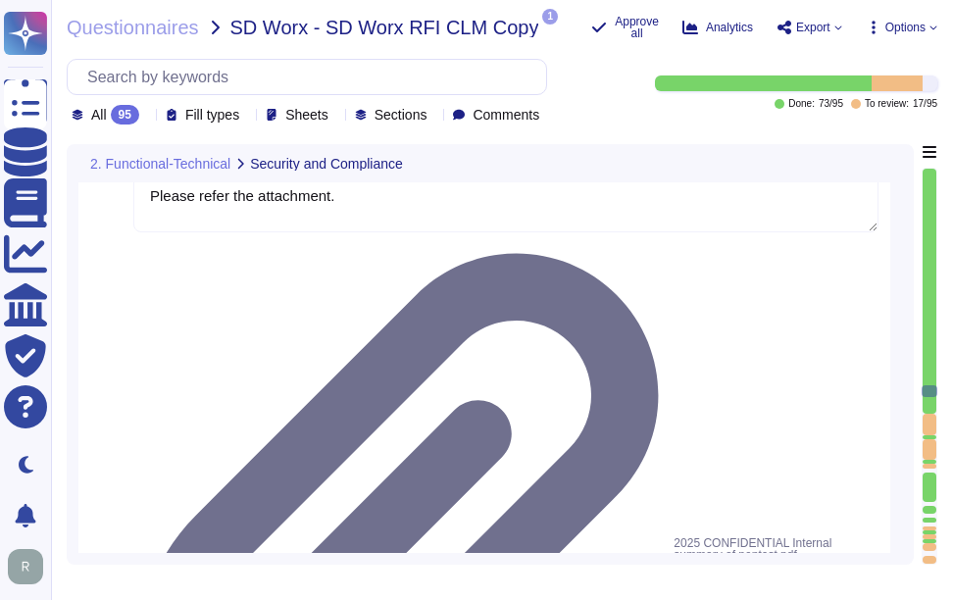
scroll to position [15103, 0]
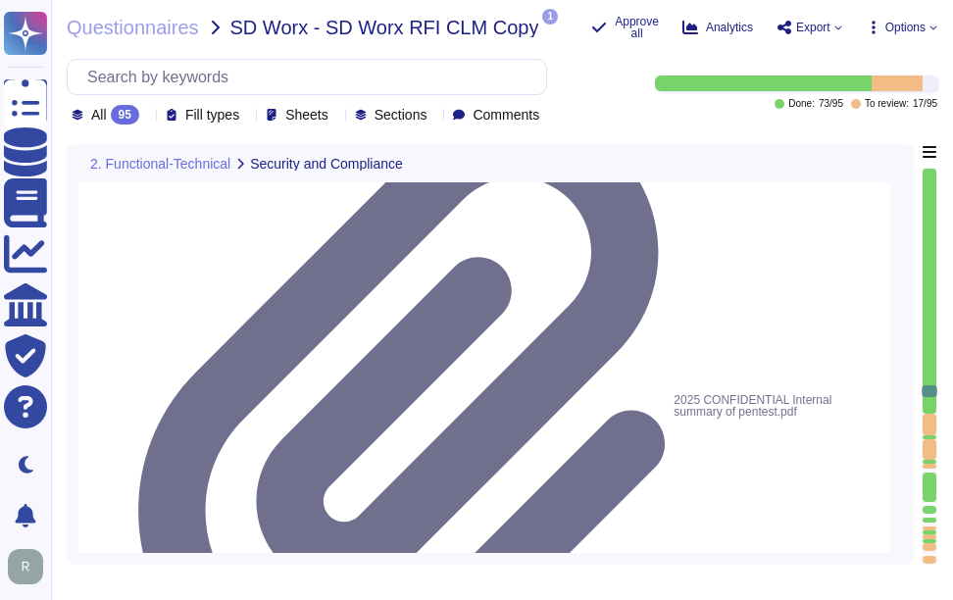
type textarea "No"
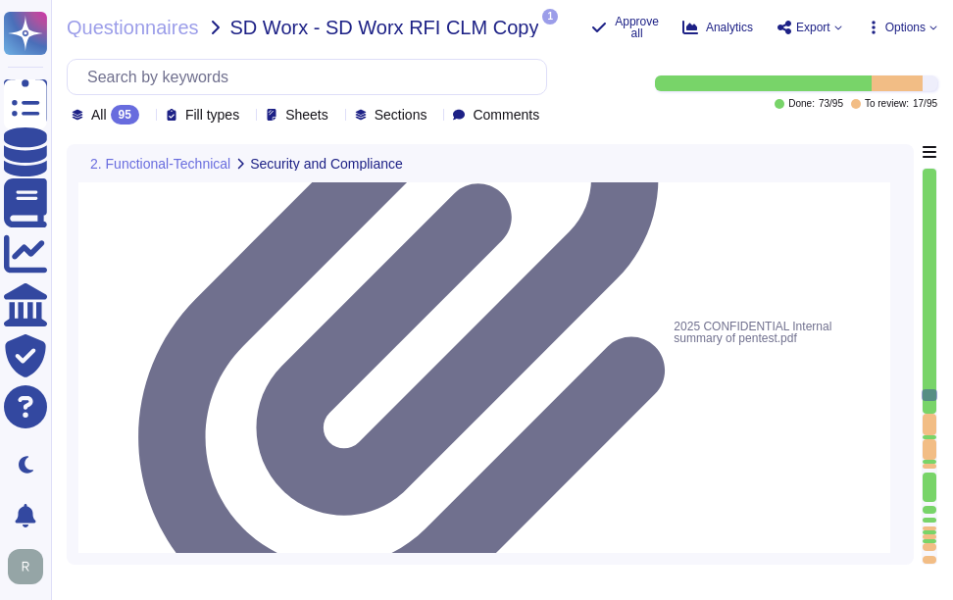
type textarea "Yes, Sectigo Certificate Manager allows for the segmentation of certificates, e…"
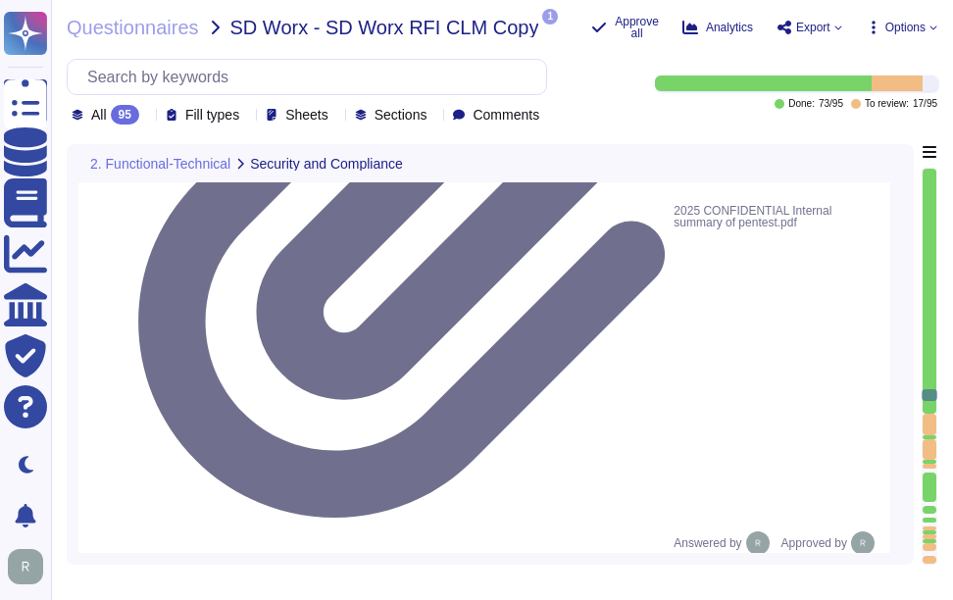
scroll to position [15397, 0]
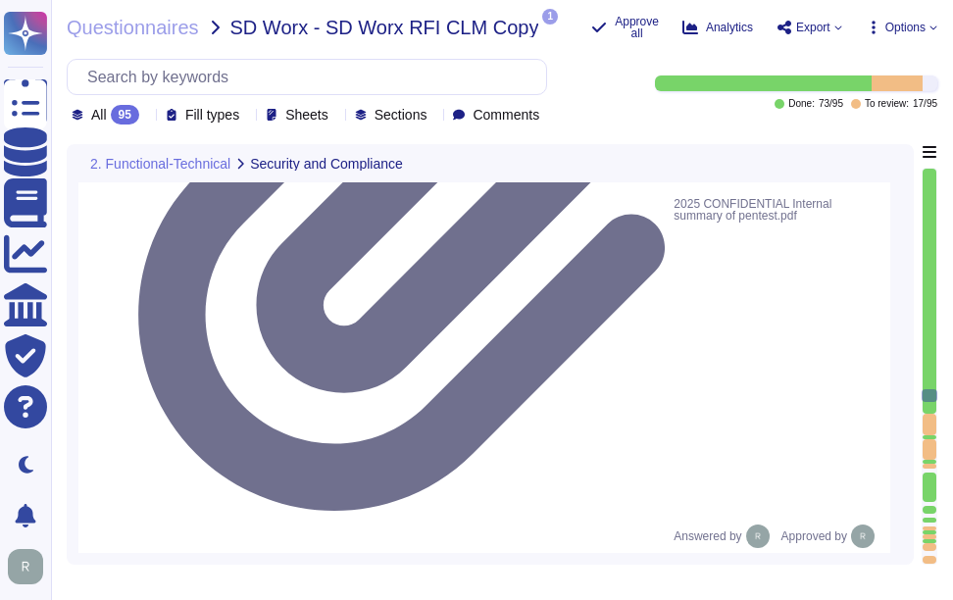
drag, startPoint x: 163, startPoint y: 268, endPoint x: 586, endPoint y: 284, distance: 424.0
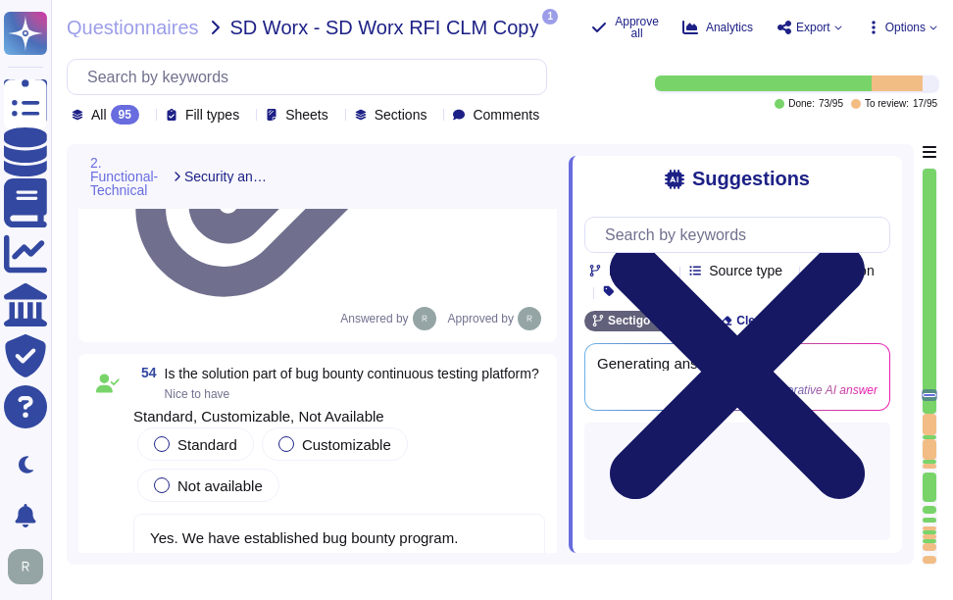
click at [865, 244] on icon at bounding box center [737, 371] width 255 height 255
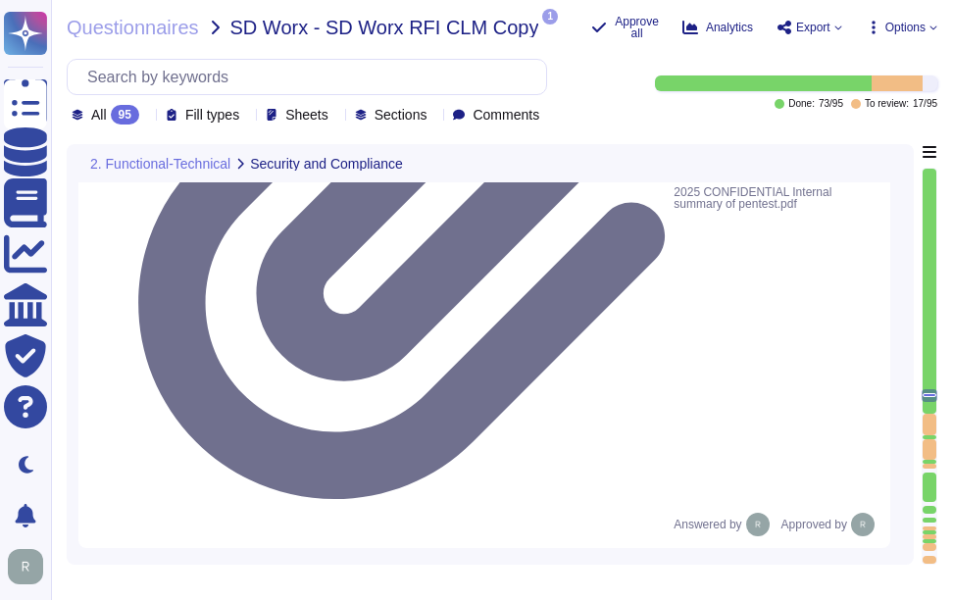
type textarea "No"
type textarea "Yes, Sectigo Certificate Manager allows for the segmentation of certificates, e…"
drag, startPoint x: 171, startPoint y: 257, endPoint x: 618, endPoint y: 259, distance: 447.2
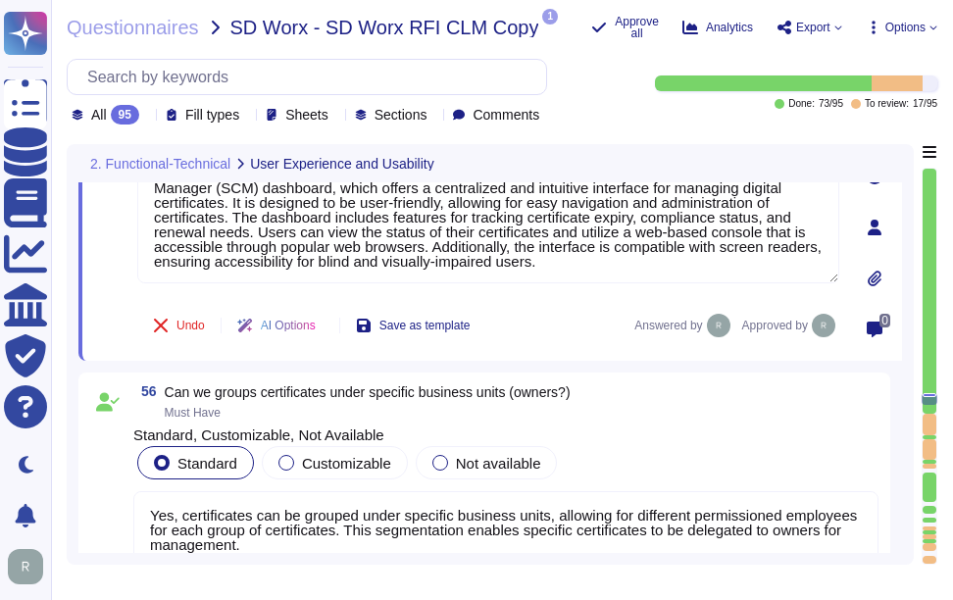
scroll to position [15593, 0]
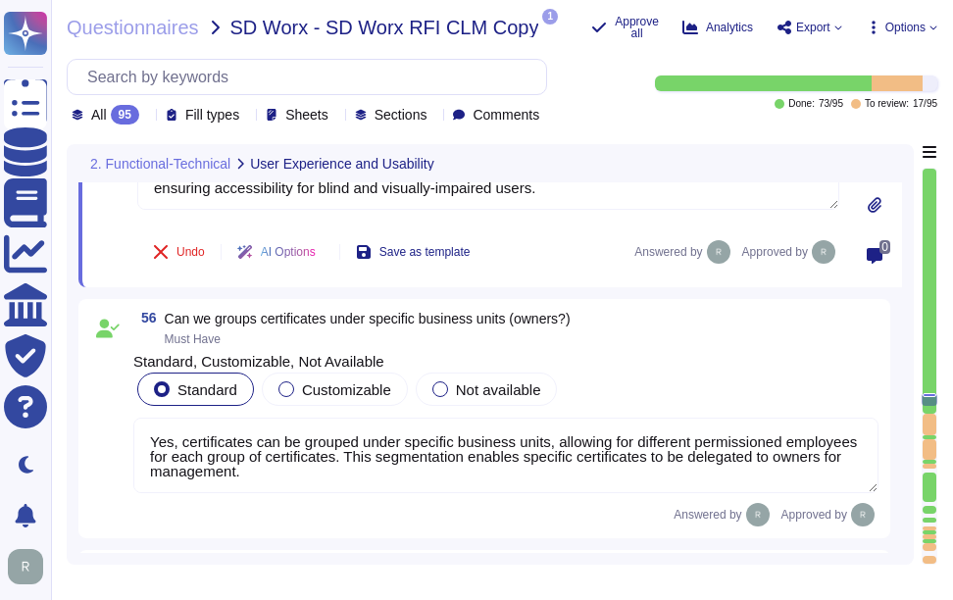
type textarea "Yes, the Sectigo Certificate Manager (SCM) solution provides a comprehensive wo…"
drag, startPoint x: 167, startPoint y: 317, endPoint x: 592, endPoint y: 325, distance: 425.7
click at [592, 325] on div "56 Can we groups certificates under specific business units (owners?) Must Have" at bounding box center [505, 328] width 745 height 35
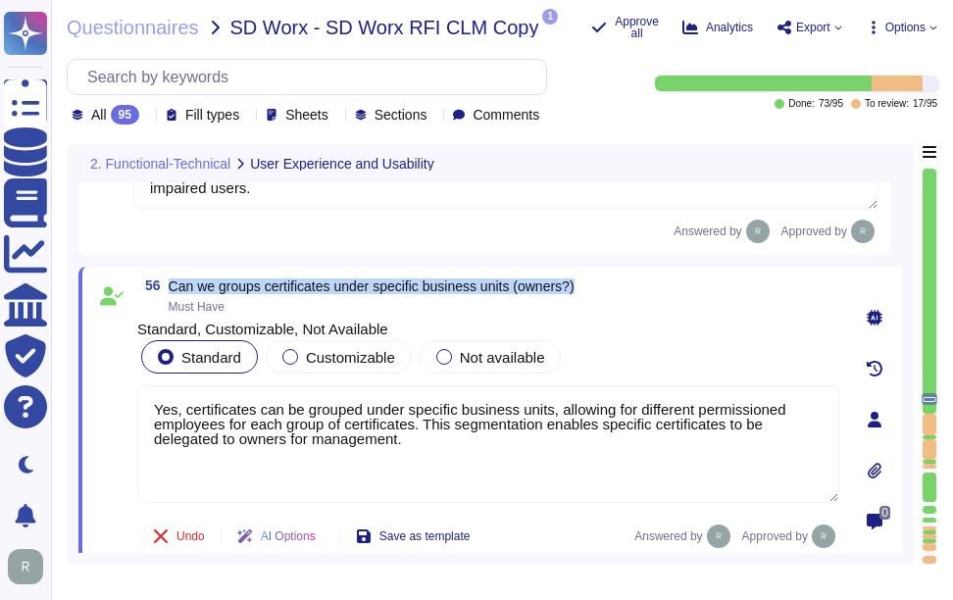
drag, startPoint x: 170, startPoint y: 284, endPoint x: 582, endPoint y: 283, distance: 411.9
click at [582, 283] on div "56 Can we groups certificates under specific business units (owners?) Must Have" at bounding box center [488, 296] width 702 height 35
type textarea "Yes, the Sectigo Certificate Manager (SCM) solution provides a comprehensive wo…"
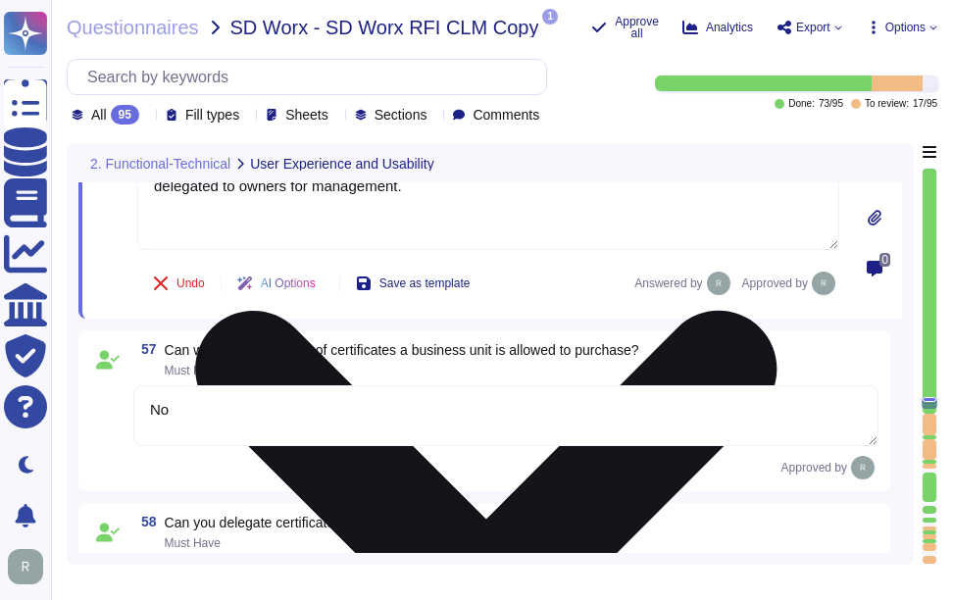
scroll to position [15888, 0]
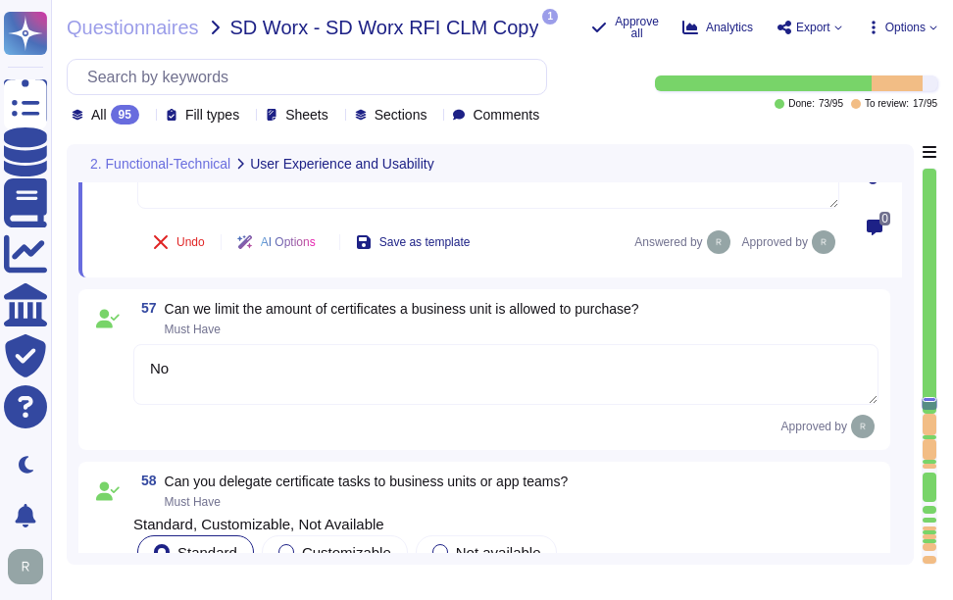
type textarea "SCM Provides Self Enrolment Forms"
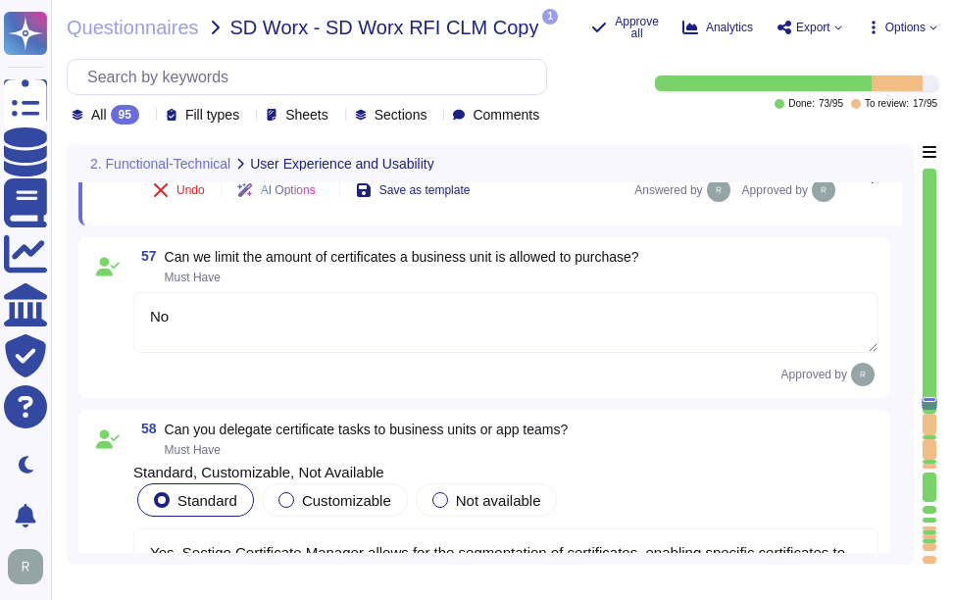
scroll to position [15986, 0]
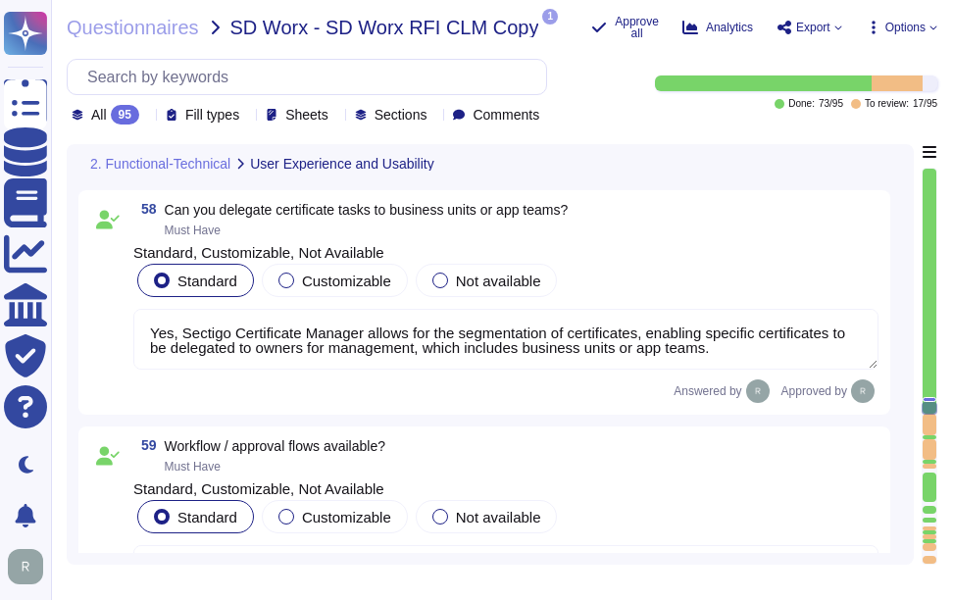
type textarea "SCM Provides Self Enrolment Forms that can be shared with third parties"
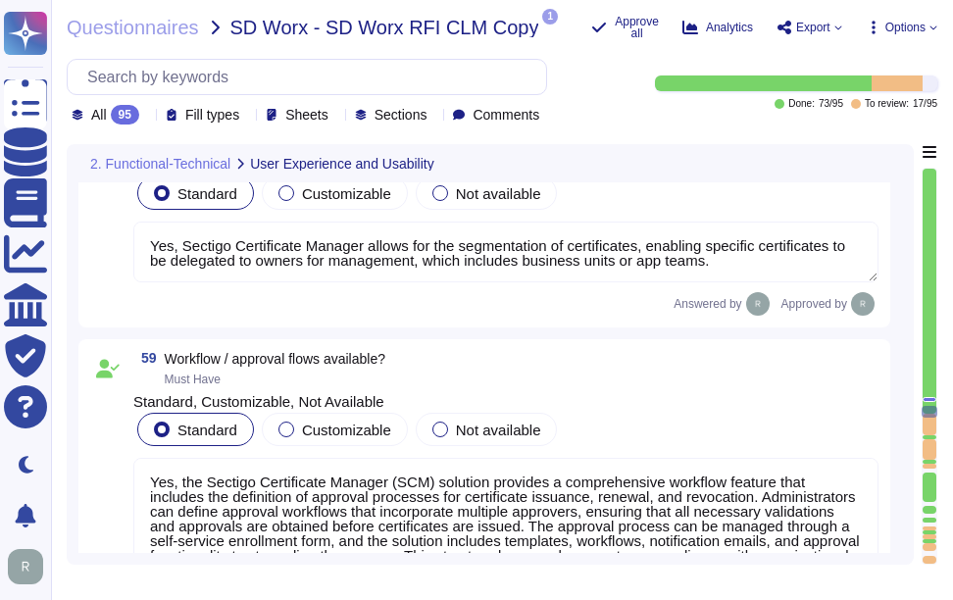
scroll to position [16280, 0]
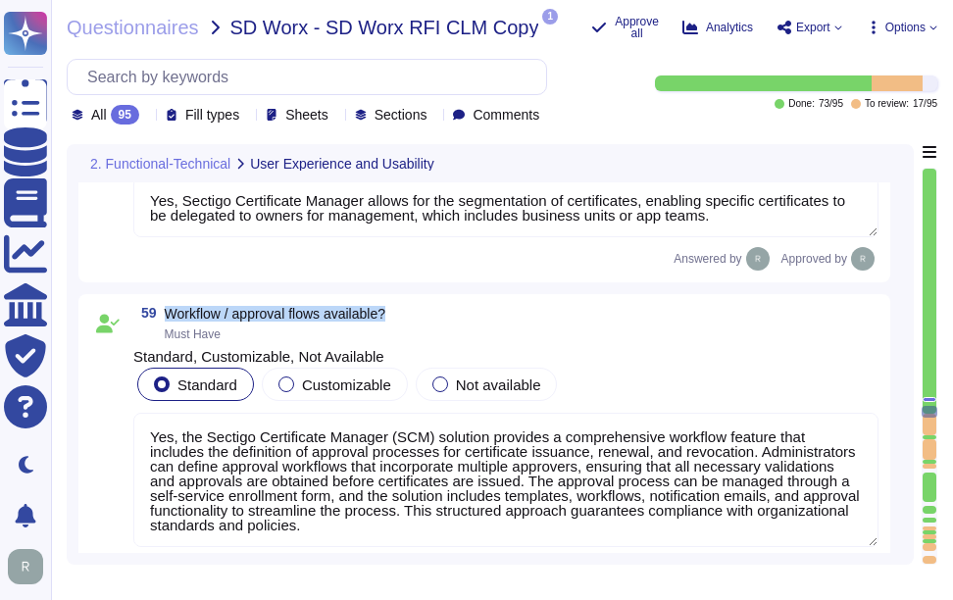
drag, startPoint x: 164, startPoint y: 310, endPoint x: 423, endPoint y: 310, distance: 258.9
click at [423, 310] on div "59 Workflow / approval flows available? Must Have" at bounding box center [505, 323] width 745 height 35
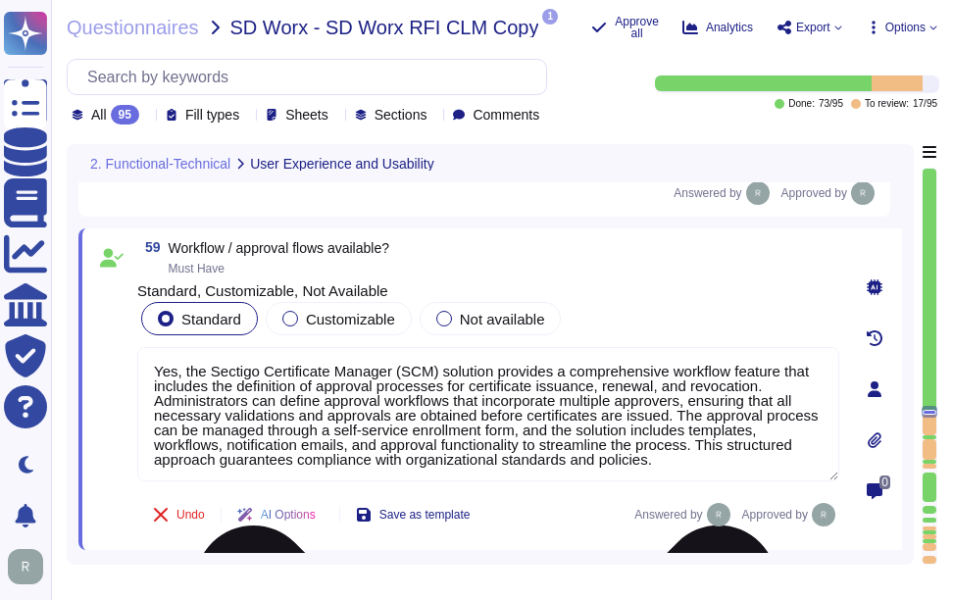
scroll to position [2, 0]
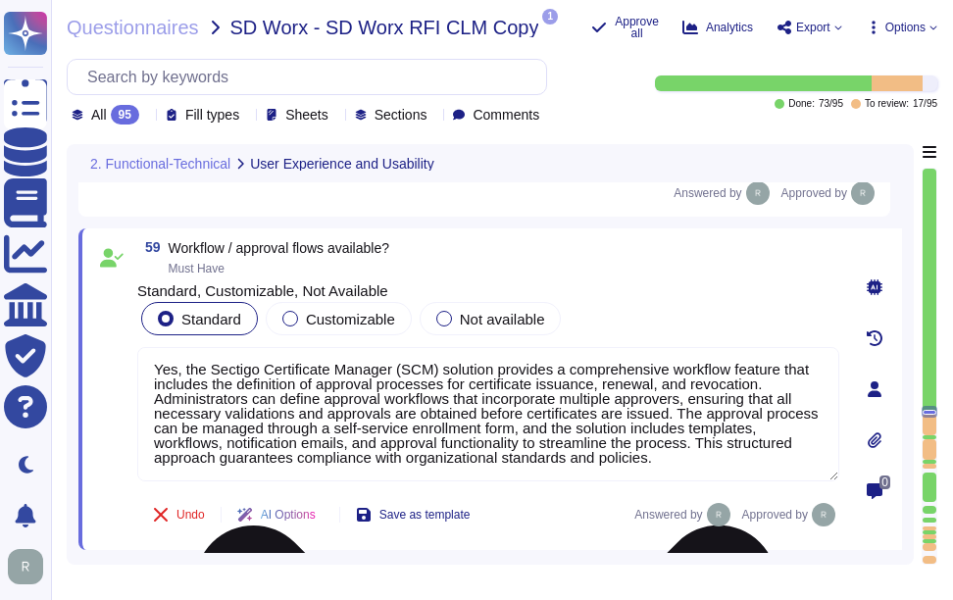
type textarea "Notifications can be configured with customisable templates"
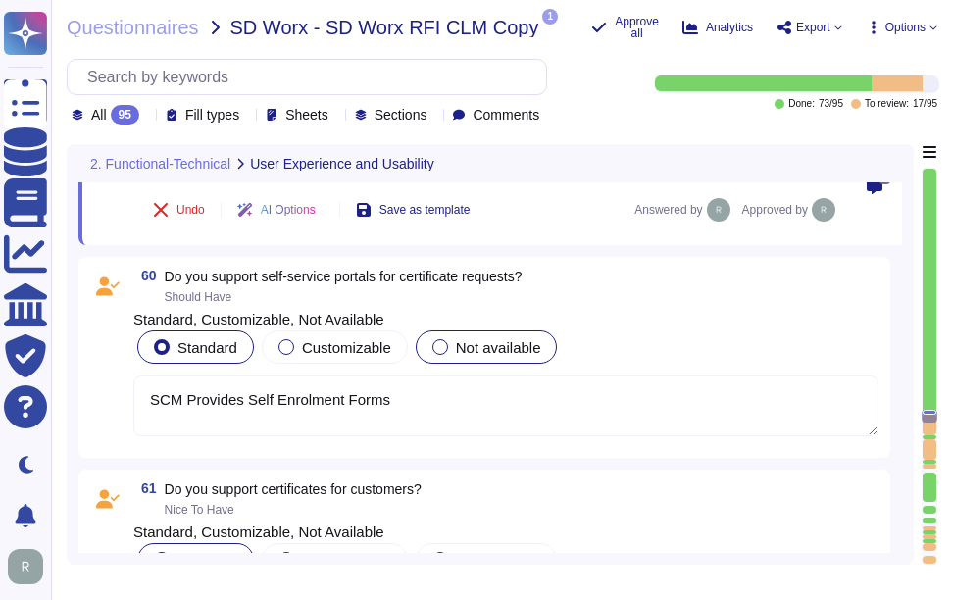
type textarea "Email, Teams Channels, Slack Channels, Webhooks"
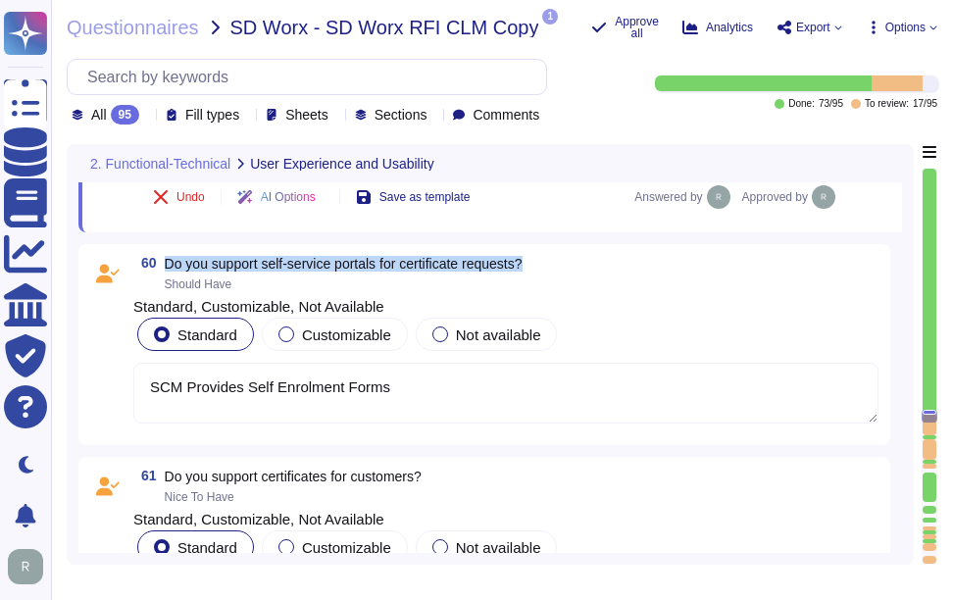
drag, startPoint x: 167, startPoint y: 261, endPoint x: 589, endPoint y: 254, distance: 422.7
click at [589, 254] on div "60 Do you support self-service portals for certificate requests? Should Have St…" at bounding box center [484, 344] width 812 height 201
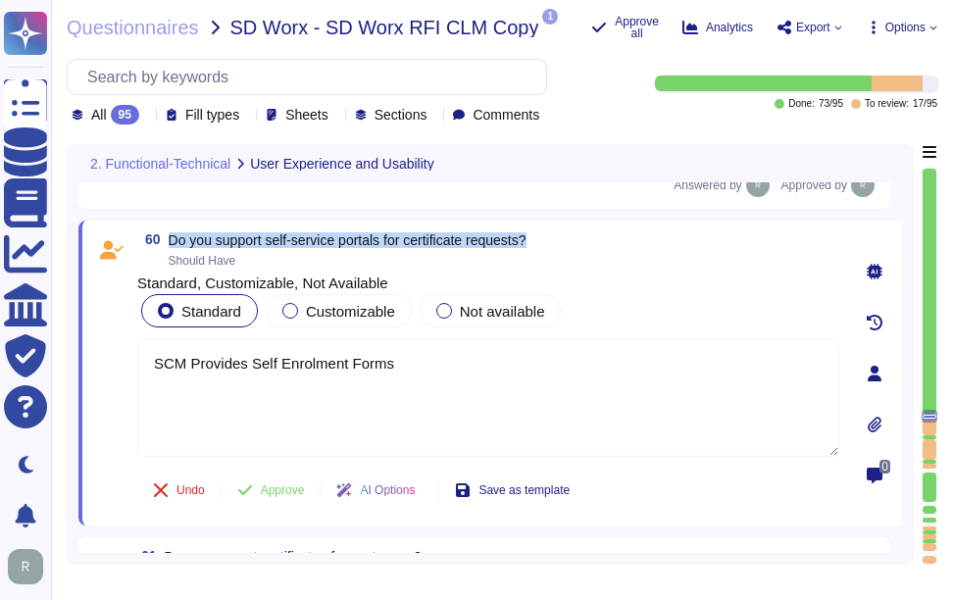
drag, startPoint x: 171, startPoint y: 236, endPoint x: 576, endPoint y: 248, distance: 405.2
click at [576, 248] on div "60 Do you support self-service portals for certificate requests? Should Have" at bounding box center [488, 249] width 702 height 35
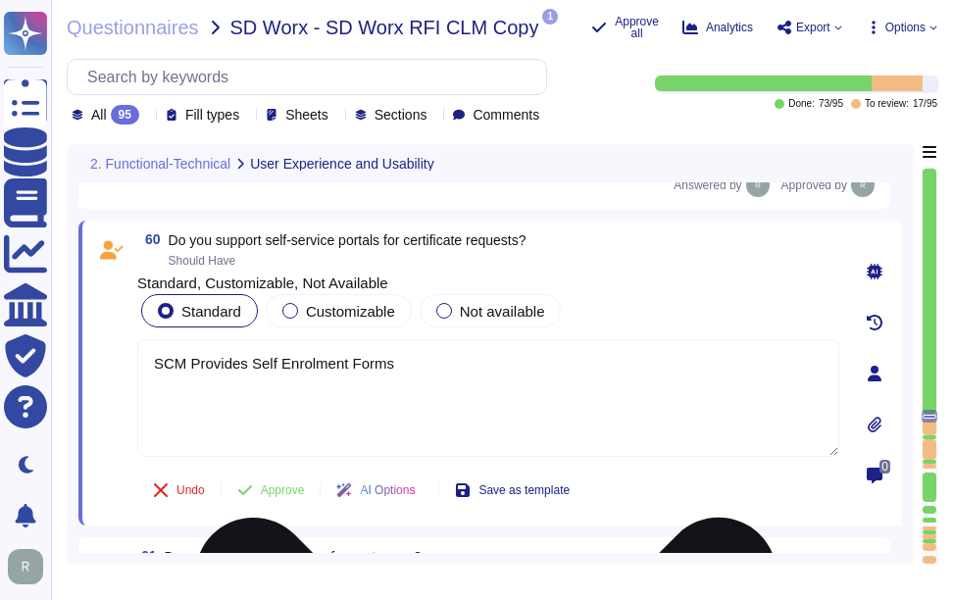
drag, startPoint x: 423, startPoint y: 372, endPoint x: 197, endPoint y: 411, distance: 229.0
click at [32, 369] on div "Questionnaires Knowledge Base Documents Analytics CAIQ / SIG Trust Center Help …" at bounding box center [476, 300] width 953 height 600
paste textarea "Yes, our solution includes a self-service enrollment form that allows users to …"
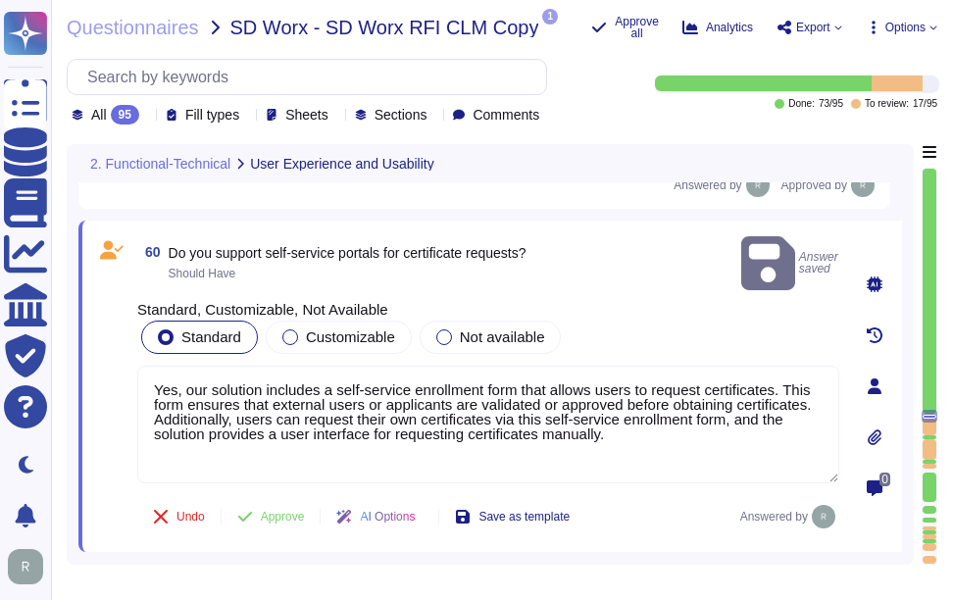
type textarea "Yes, our solution includes a self-service enrollment form that allows users to …"
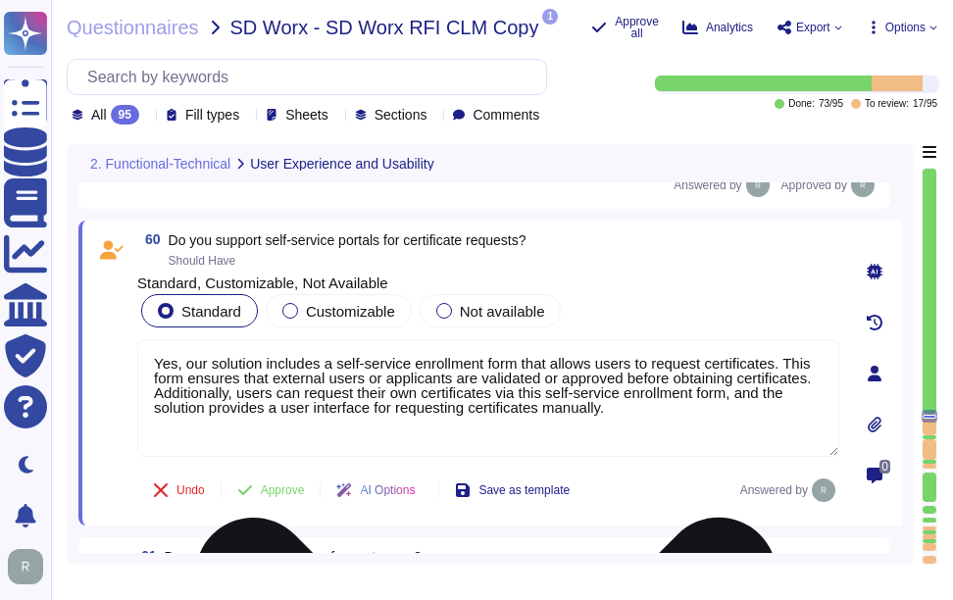
click at [726, 421] on textarea "Yes, our solution includes a self-service enrollment form that allows users to …" at bounding box center [488, 398] width 702 height 118
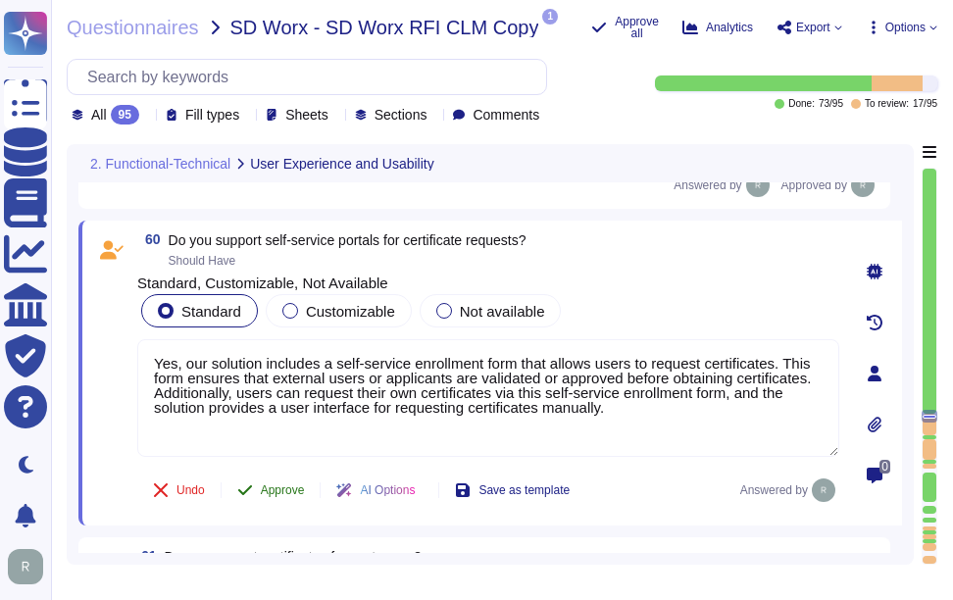
click at [299, 484] on span "Approve" at bounding box center [283, 490] width 44 height 12
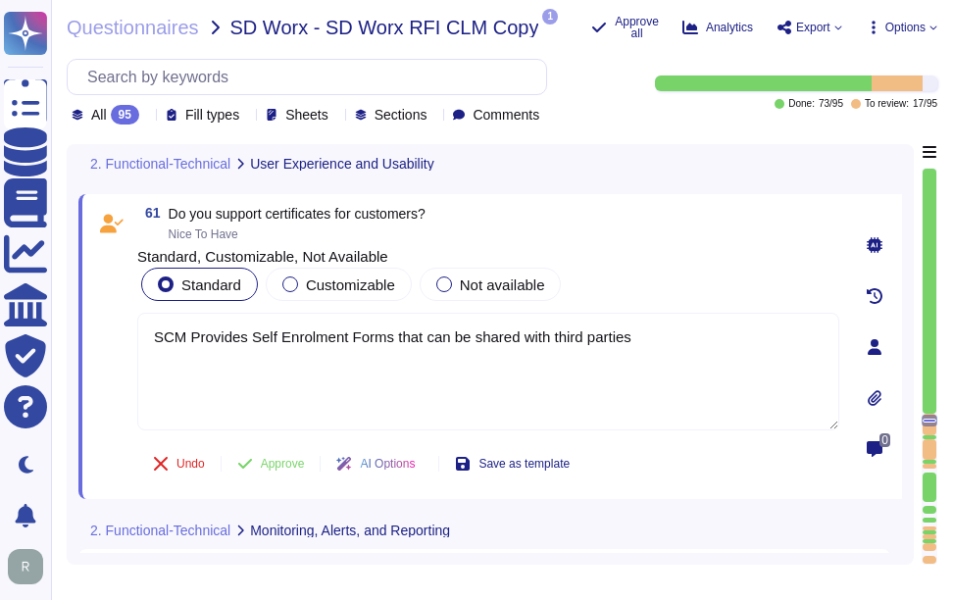
type textarea "Reports can be scheduled or exported, containing all stages of certificate life…"
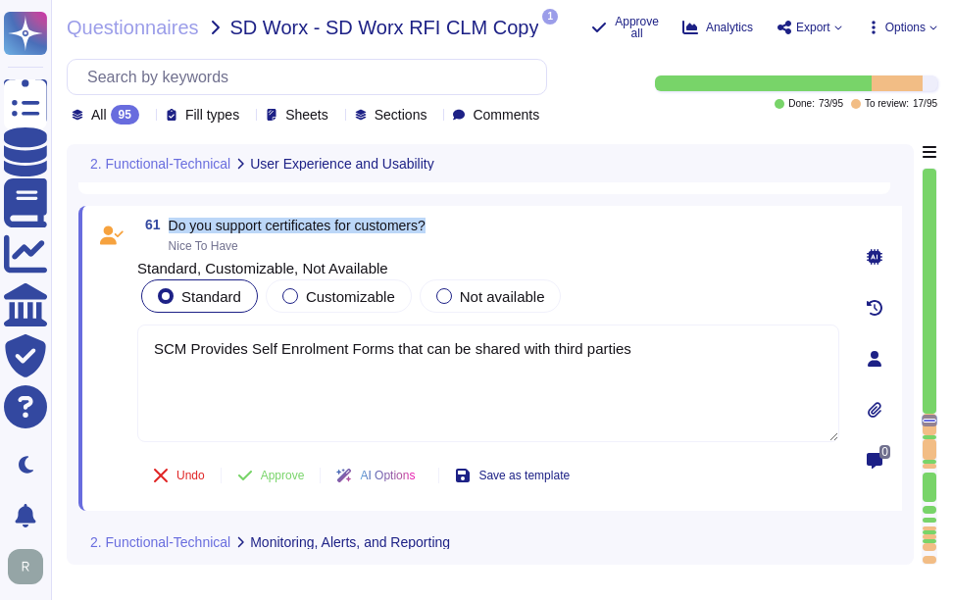
drag, startPoint x: 171, startPoint y: 222, endPoint x: 478, endPoint y: 225, distance: 307.0
click at [478, 225] on div "61 Do you support certificates for customers? Nice To Have" at bounding box center [488, 235] width 702 height 35
drag, startPoint x: 683, startPoint y: 366, endPoint x: 117, endPoint y: 350, distance: 566.1
click at [117, 350] on div "61 Do you support certificates for customers? Nice To Have Standard, Customizab…" at bounding box center [466, 358] width 745 height 281
paste textarea "Yes, we provide validation services for the issuance of certificates and suppor…"
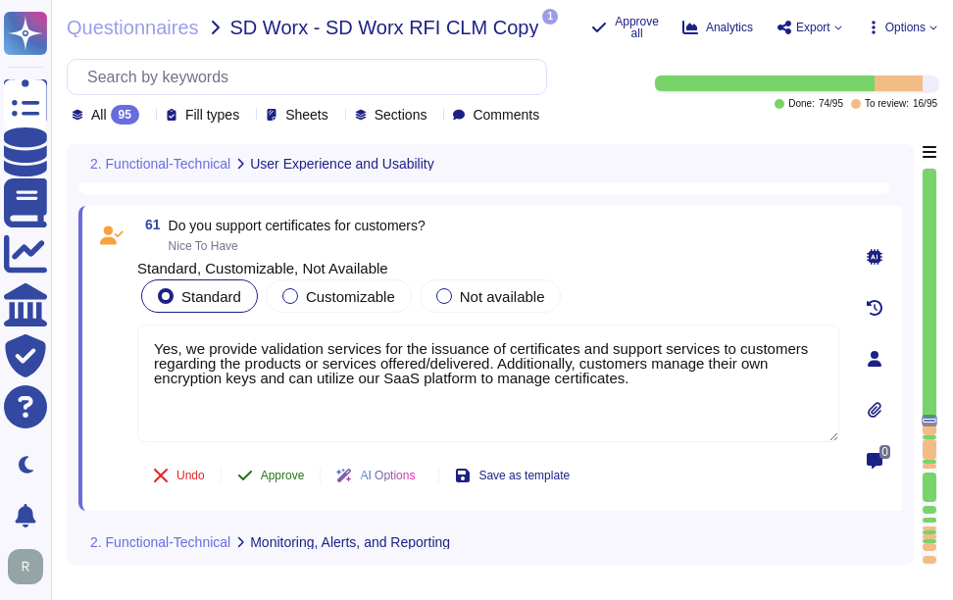
type textarea "Yes, we provide validation services for the issuance of certificates and suppor…"
click at [287, 475] on span "Approve" at bounding box center [283, 476] width 44 height 12
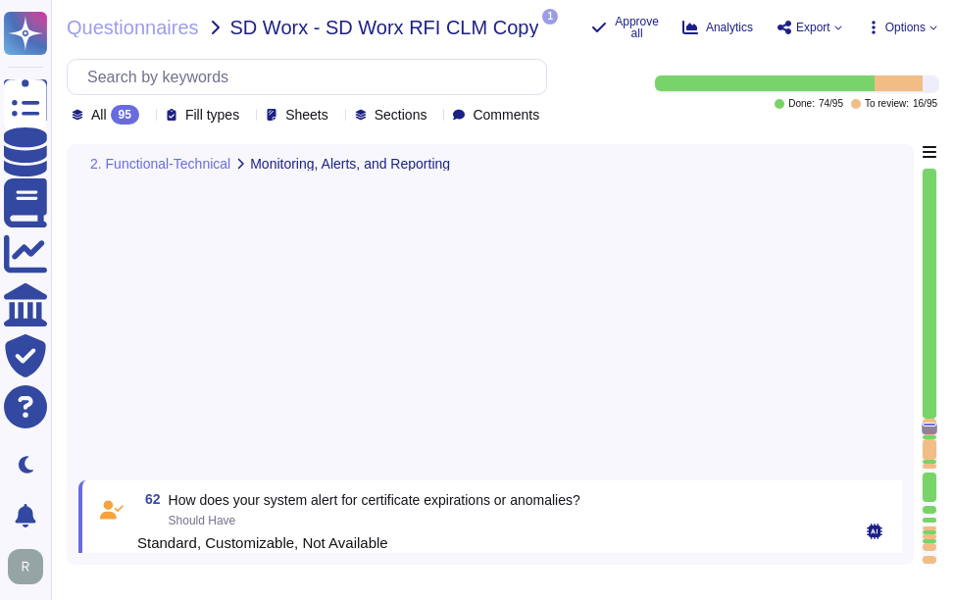
type textarea "Reports can be scheduled or exported, containing all stages of certificate life…"
type textarea "Yes, there is a centralized dashboard for certificate health. Users can track t…"
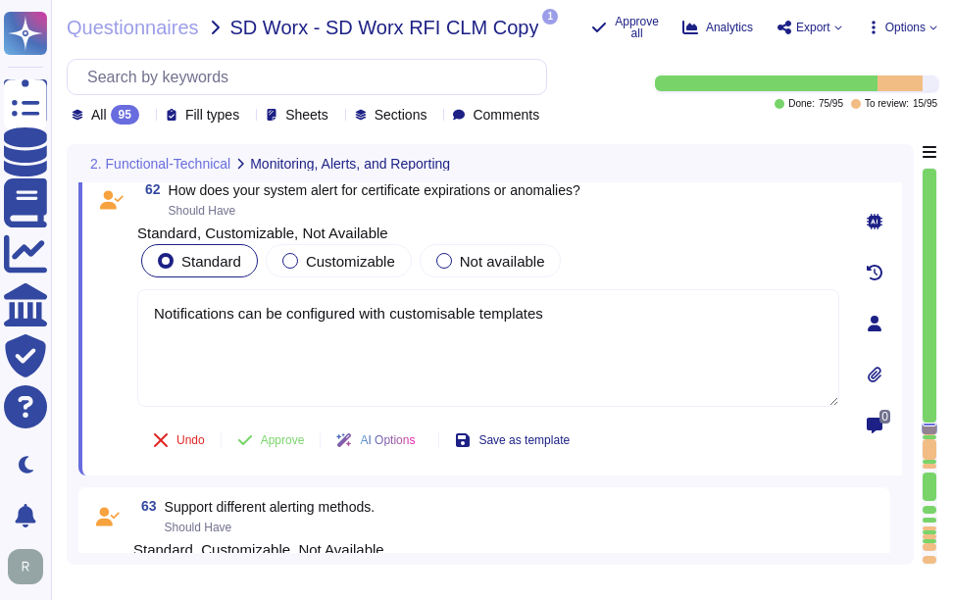
scroll to position [17167, 0]
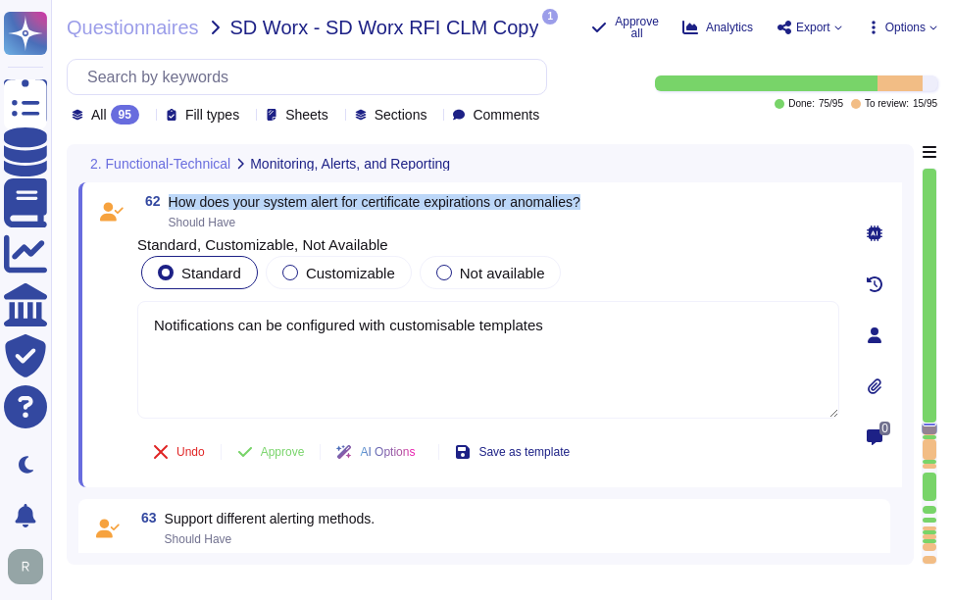
drag, startPoint x: 170, startPoint y: 199, endPoint x: 690, endPoint y: 205, distance: 520.8
click at [690, 205] on div "62 How does your system alert for certificate expirations or anomalies? Should …" at bounding box center [488, 211] width 702 height 35
drag, startPoint x: 396, startPoint y: 331, endPoint x: 90, endPoint y: 320, distance: 306.2
click at [90, 320] on div "62 How does your system alert for certificate expirations or anomalies? Should …" at bounding box center [490, 334] width 824 height 305
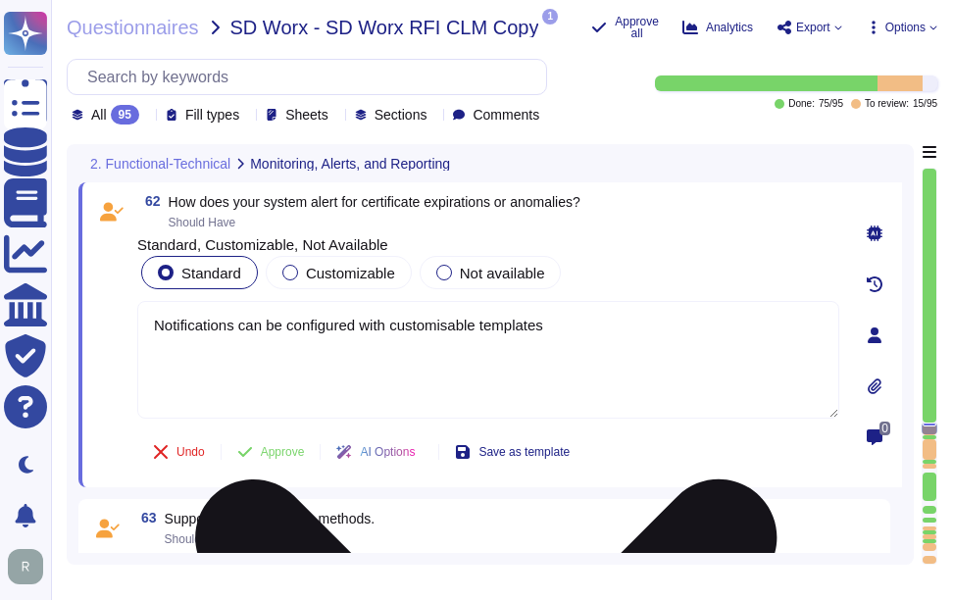
paste textarea "Sectigo provides a robust solution for alerting users about certificate expirat…"
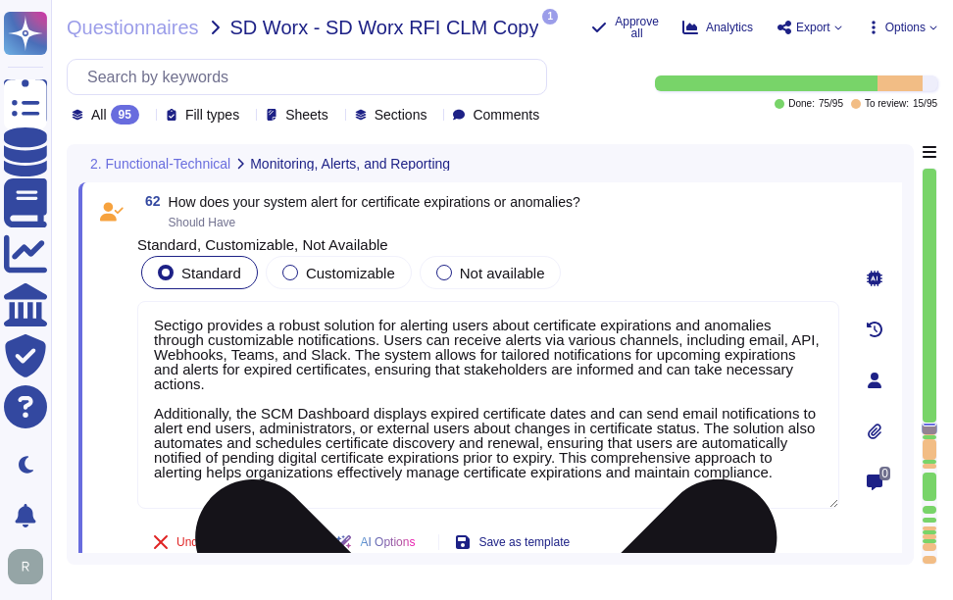
scroll to position [2, 0]
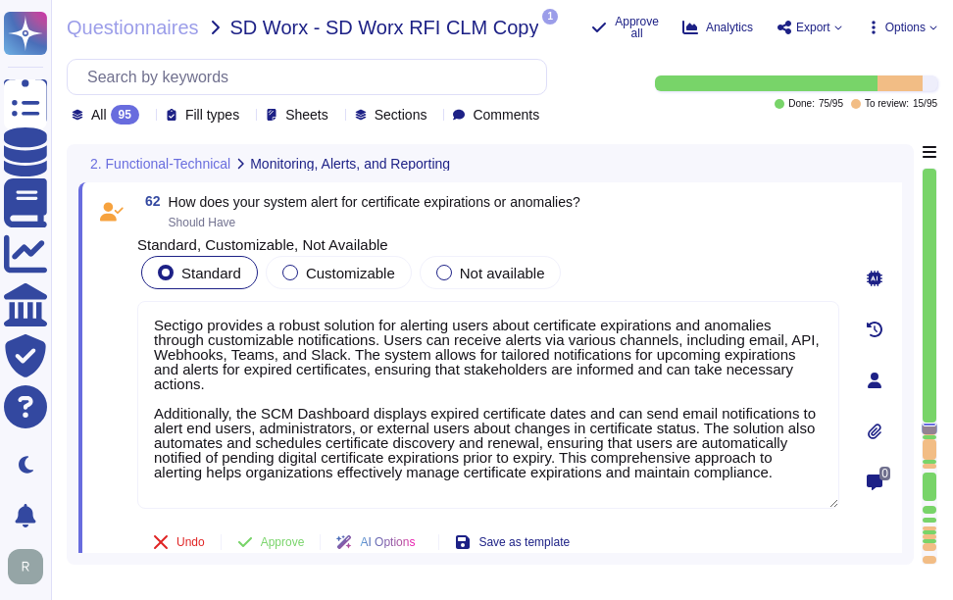
type textarea "Sectigo provides a robust solution for alerting users about certificate expirat…"
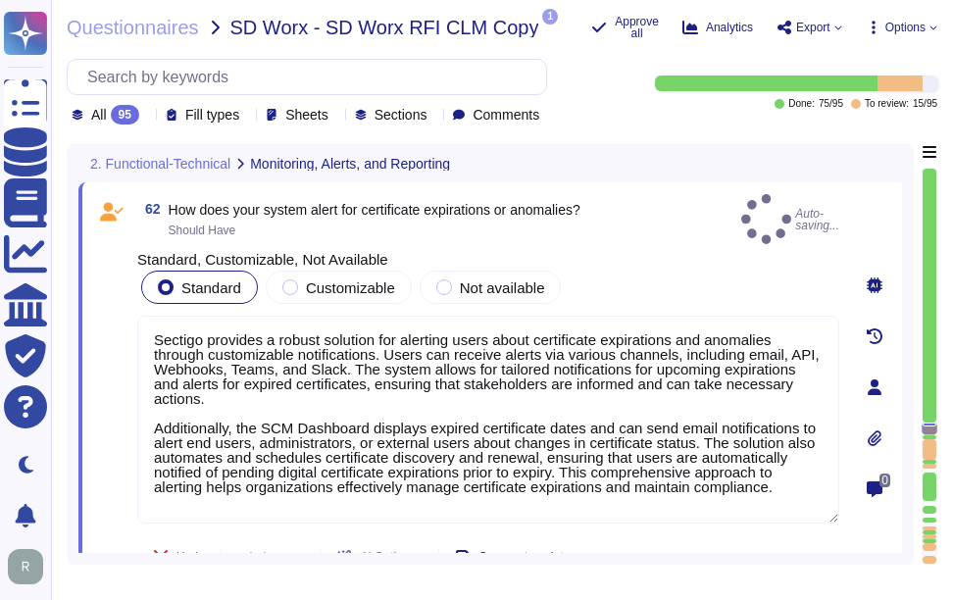
click at [716, 267] on div "Standard Customizable Not available" at bounding box center [488, 287] width 702 height 41
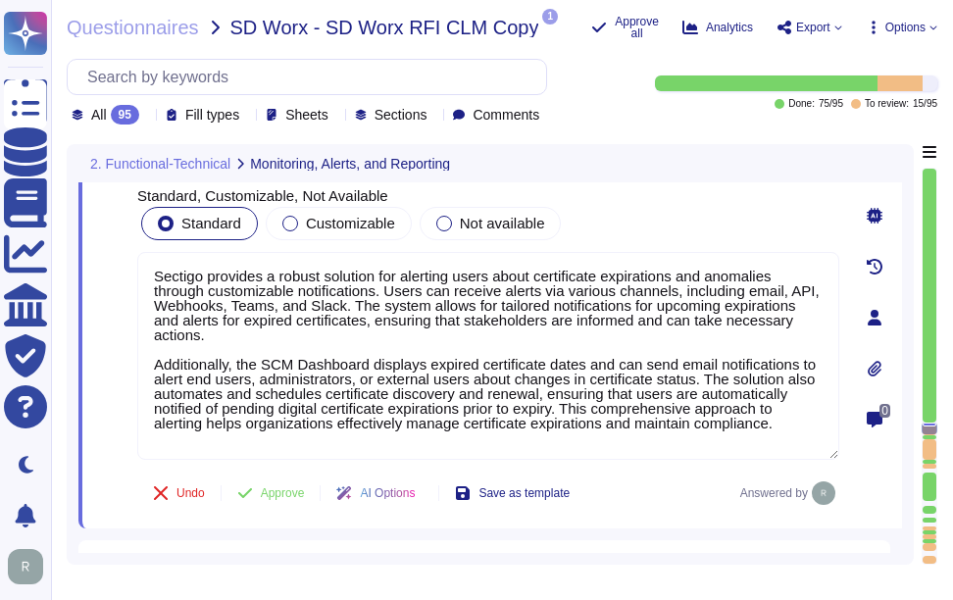
scroll to position [17265, 0]
type textarea "Yes, there is a centralized dashboard for certificate health. Users can track t…"
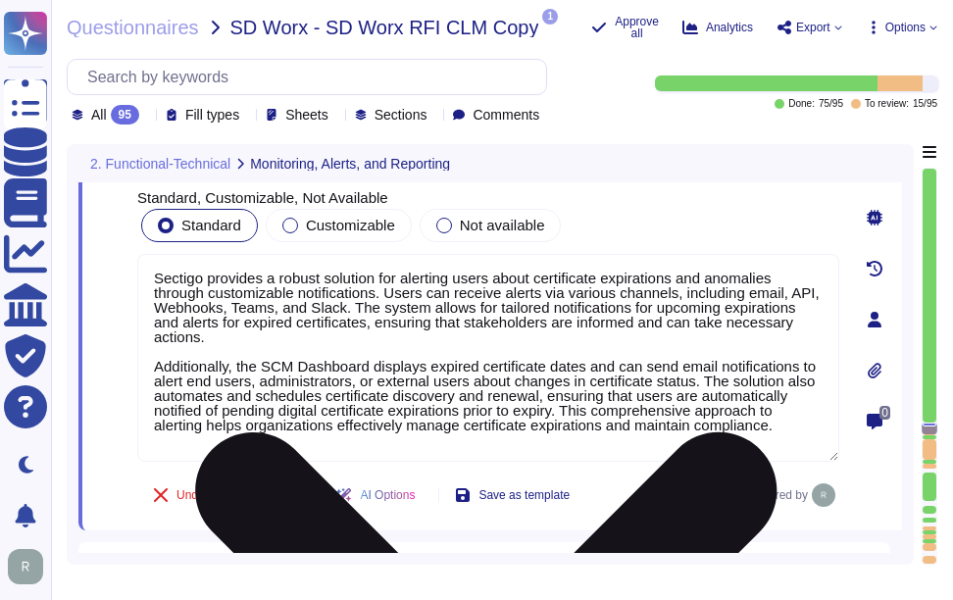
scroll to position [17167, 0]
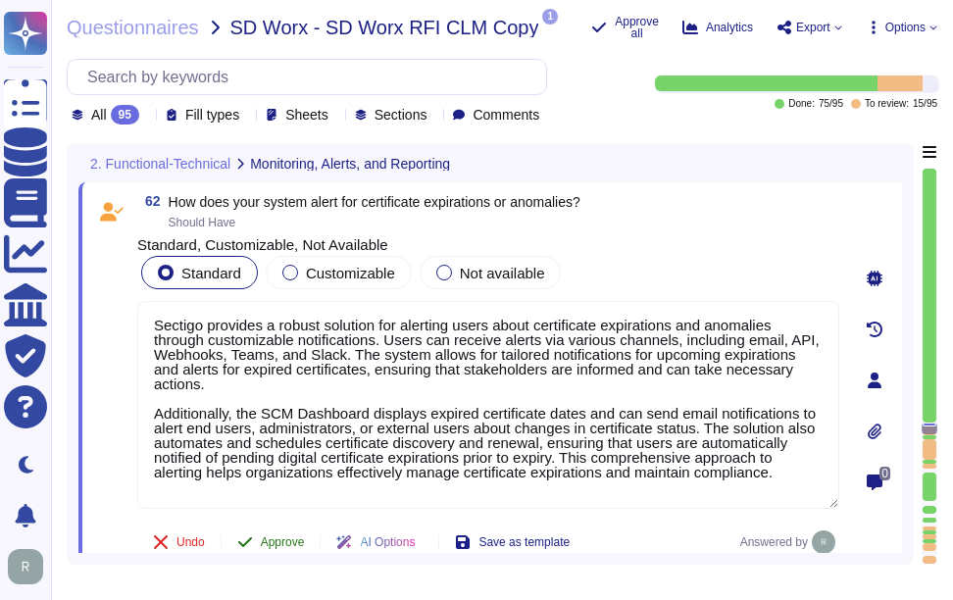
click at [293, 538] on span "Approve" at bounding box center [283, 542] width 44 height 12
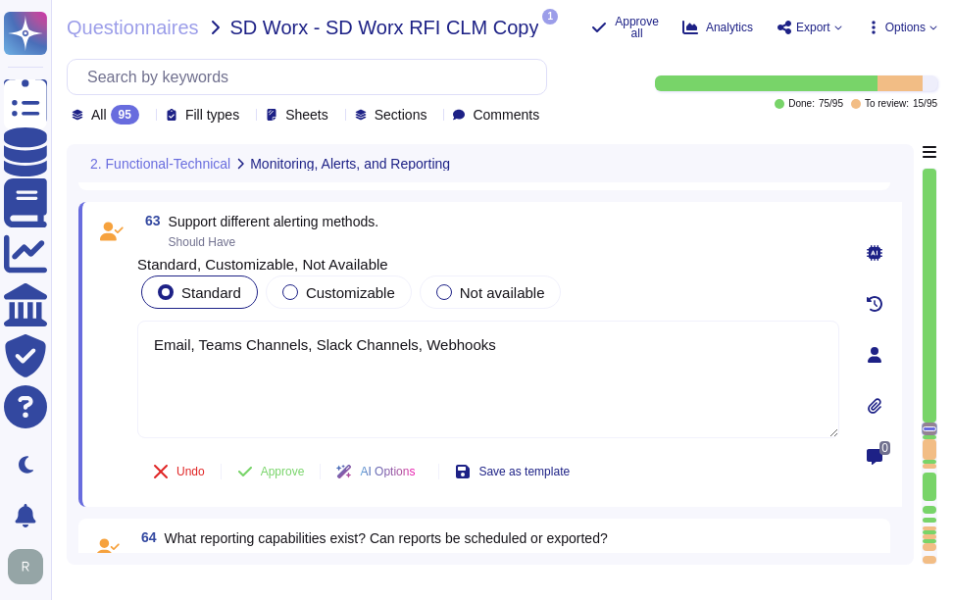
type textarea "Yes, there is a centralized dashboard for certificate health. Users can track t…"
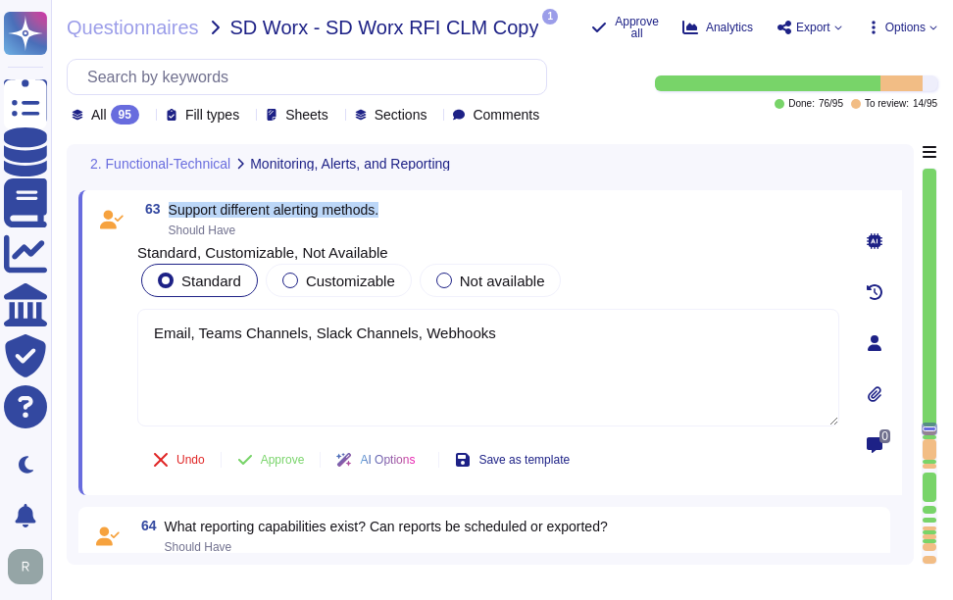
drag, startPoint x: 172, startPoint y: 215, endPoint x: 445, endPoint y: 214, distance: 273.6
click at [445, 214] on div "63 Support different alerting methods. Should Have" at bounding box center [488, 219] width 702 height 35
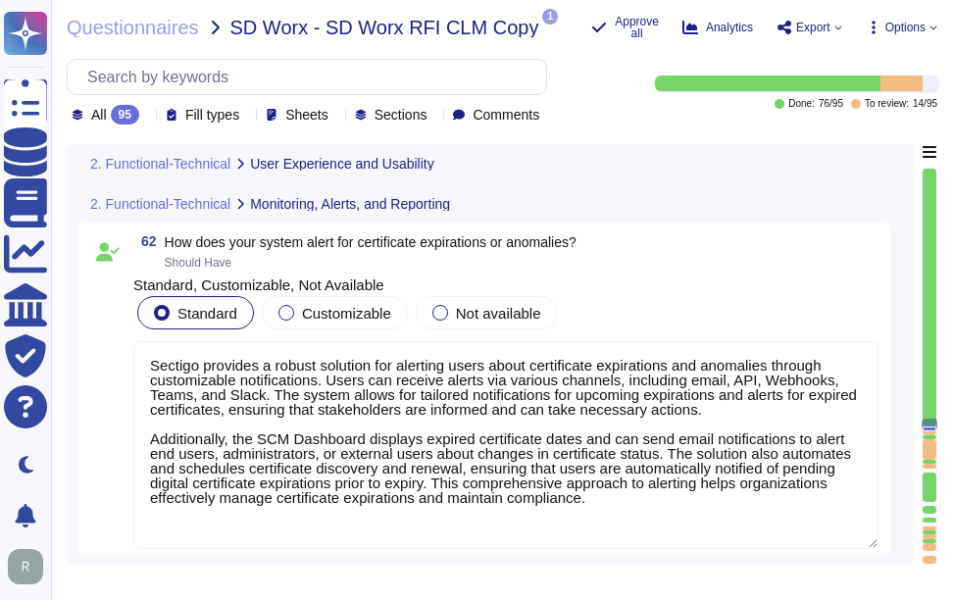
type textarea "Yes, our solution includes a self-service enrollment form that allows users to …"
type textarea "Yes, we provide validation services for the issuance of certificates and suppor…"
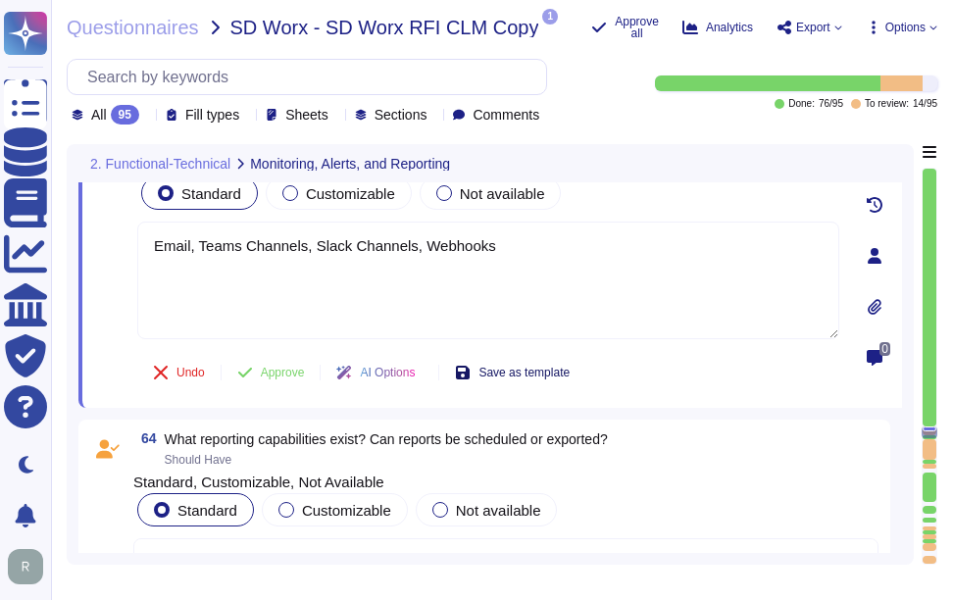
type textarea "Yes, there is a centralized dashboard for certificate health. Users can track t…"
type textarea "No"
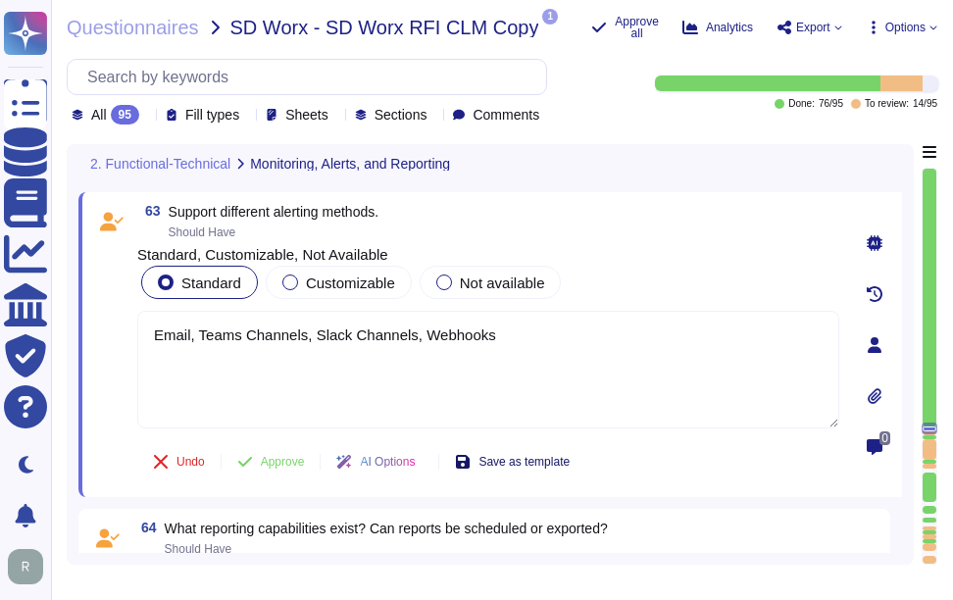
scroll to position [17446, 0]
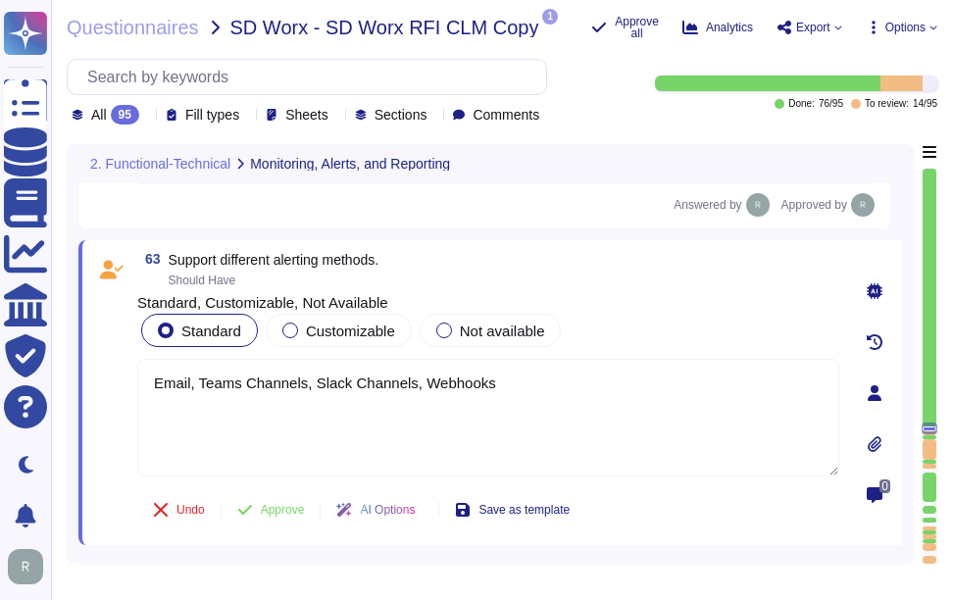
drag, startPoint x: 520, startPoint y: 386, endPoint x: 92, endPoint y: 400, distance: 427.8
click at [92, 400] on div "63 Support different alerting methods. Should Have Standard, Customizable, Not …" at bounding box center [490, 392] width 824 height 305
paste textarea "Sectigo supports various alerting methods through its robust notification capab…"
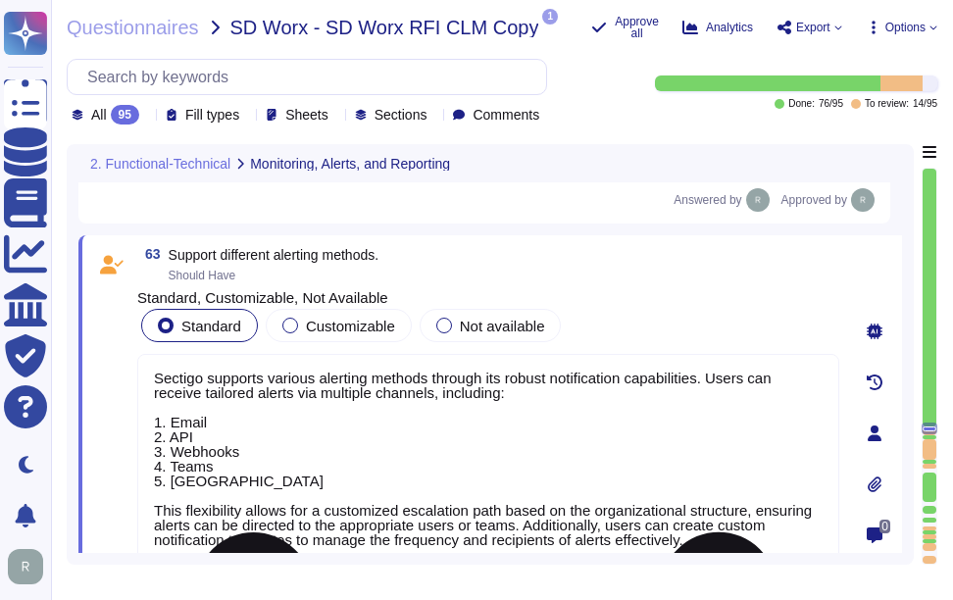
scroll to position [2, 0]
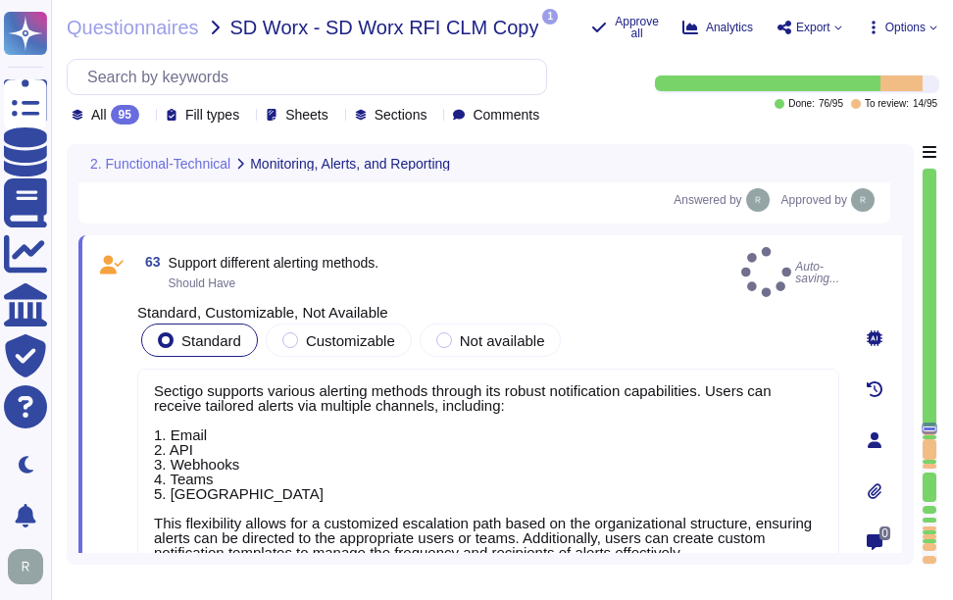
type textarea "Sectigo supports various alerting methods through its robust notification capab…"
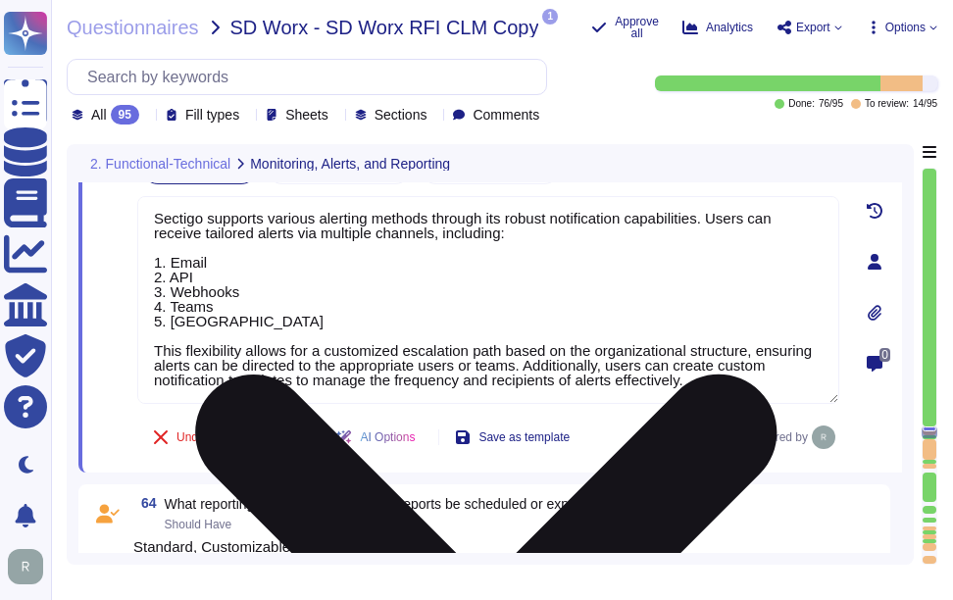
type textarea "No"
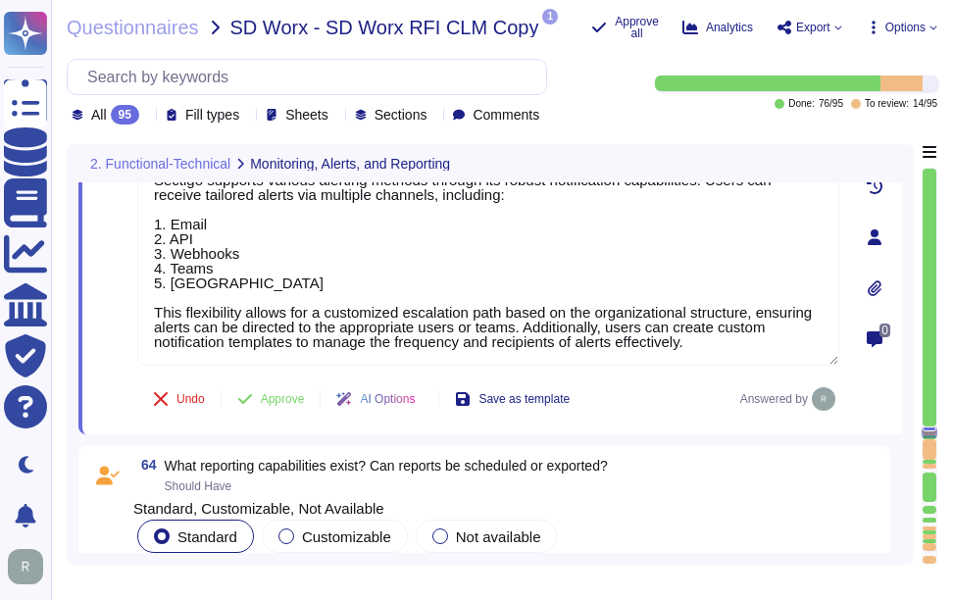
type textarea "No"
click at [283, 404] on span "Approve" at bounding box center [283, 399] width 44 height 12
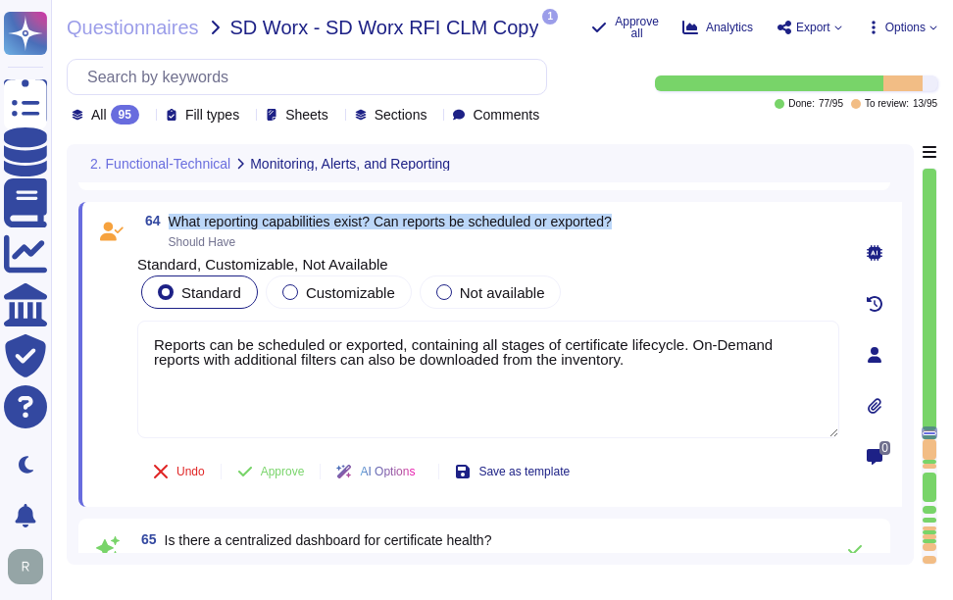
drag, startPoint x: 172, startPoint y: 222, endPoint x: 766, endPoint y: 216, distance: 594.3
click at [766, 216] on div "64 What reporting capabilities exist? Can reports be scheduled or exported? Sho…" at bounding box center [490, 354] width 824 height 305
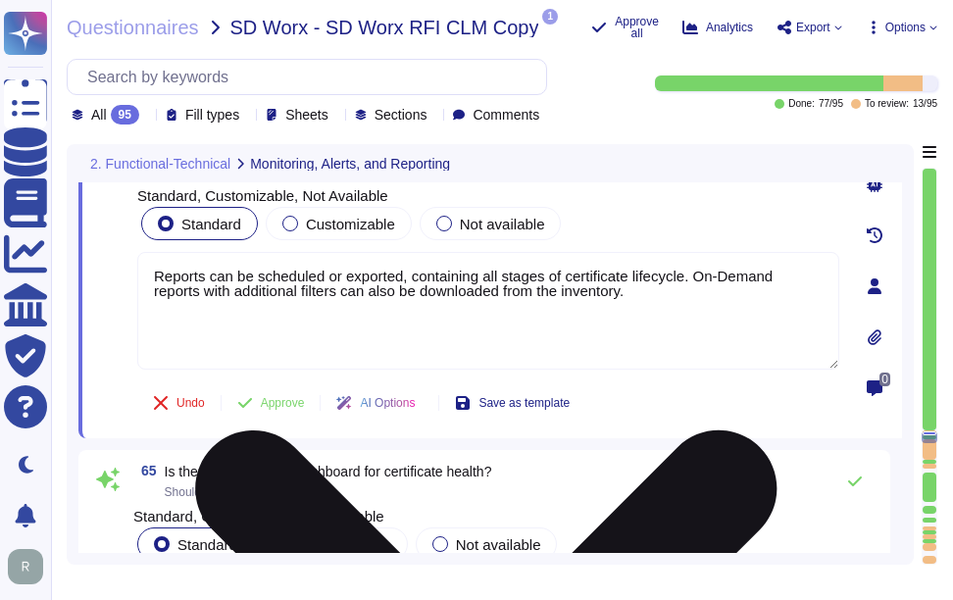
type textarea "Audit logs, and Admin Logs are available as scheduled, or on-demand reports"
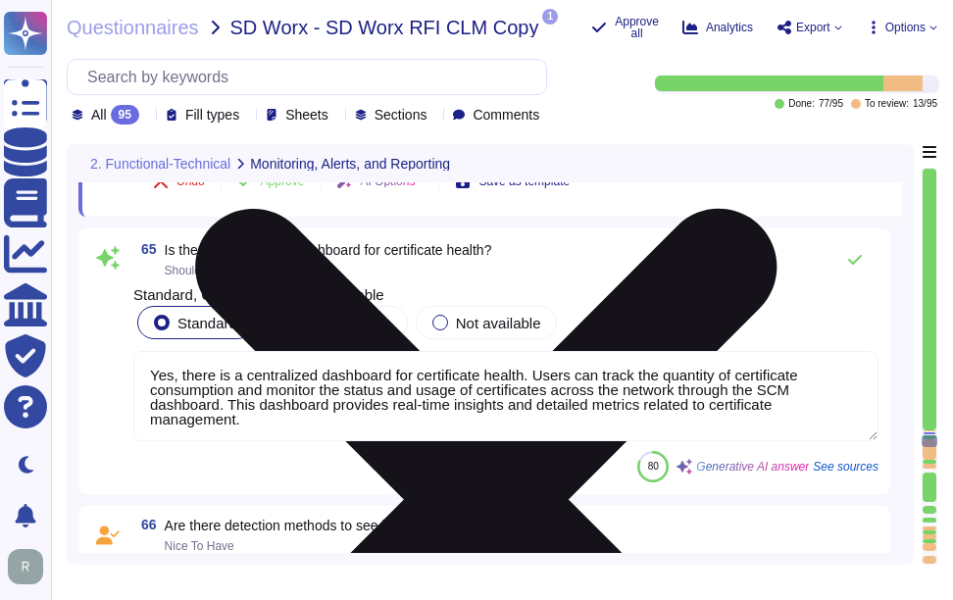
type textarea "?"
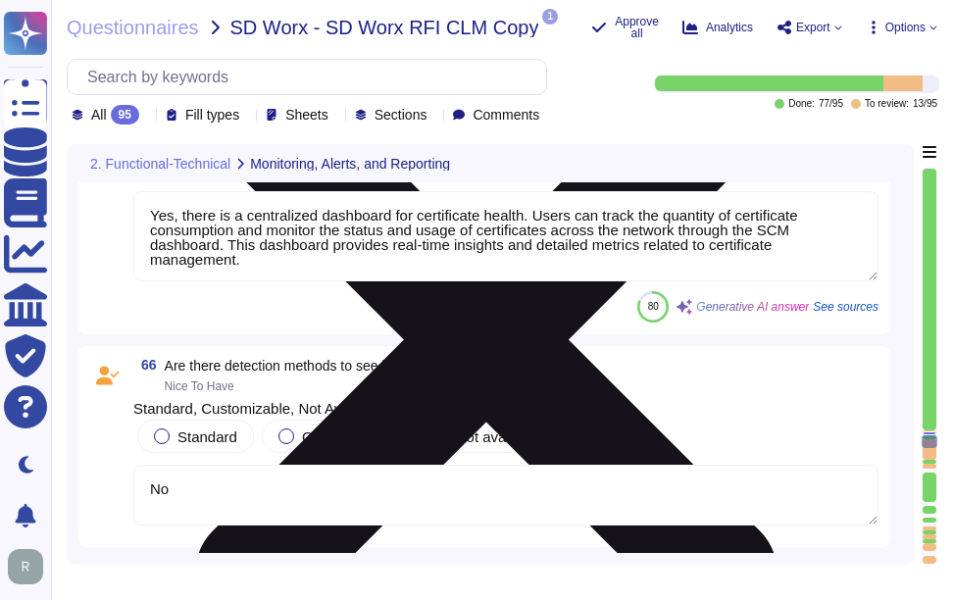
scroll to position [18358, 0]
type textarea "SCM is vary scalable, and we have customers with millions of certificates"
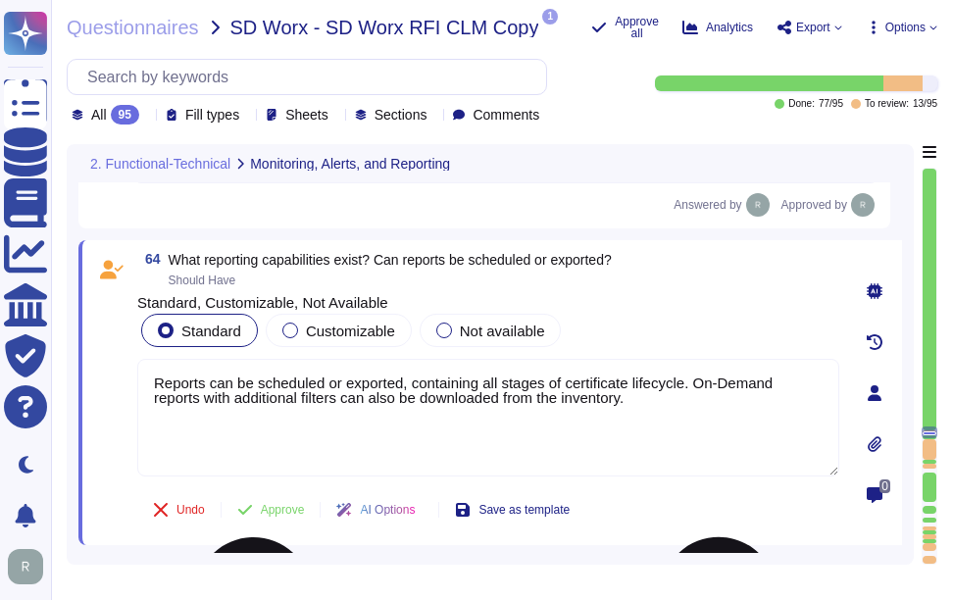
type textarea "Sectigo provides a robust solution for alerting users about certificate expirat…"
type textarea "Audit logs, and Admin Logs are available as scheduled, or on-demand reports"
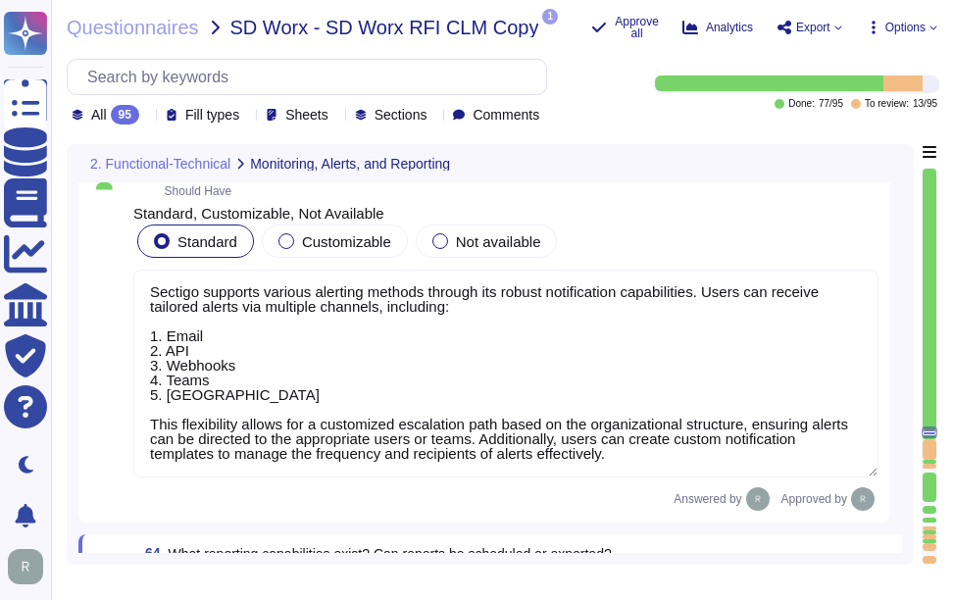
scroll to position [0, 0]
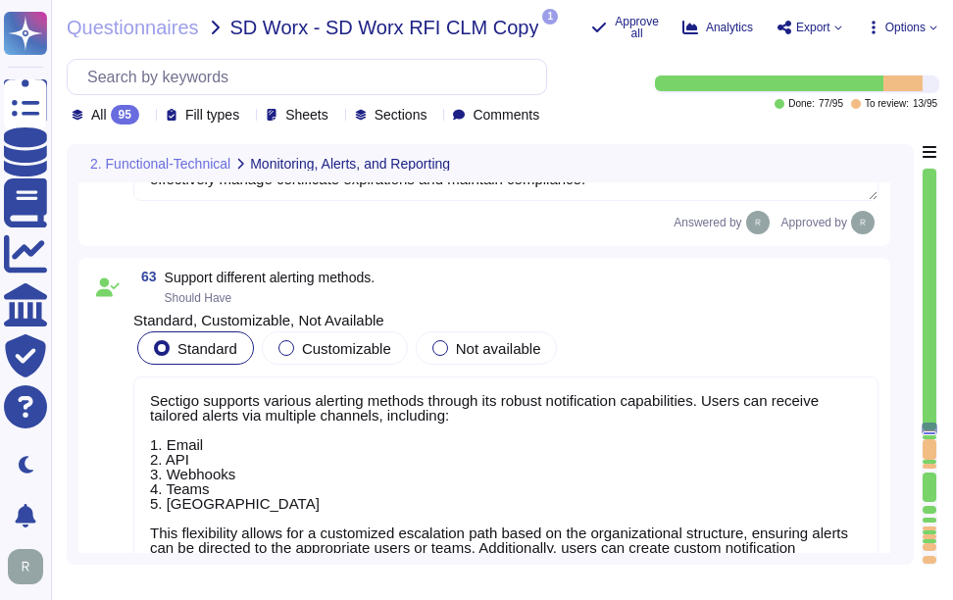
type textarea "Yes, there is a centralized dashboard for certificate health. Users can track t…"
type textarea "No"
type textarea "Audit logs, and Admin Logs are available as scheduled, or on-demand reports"
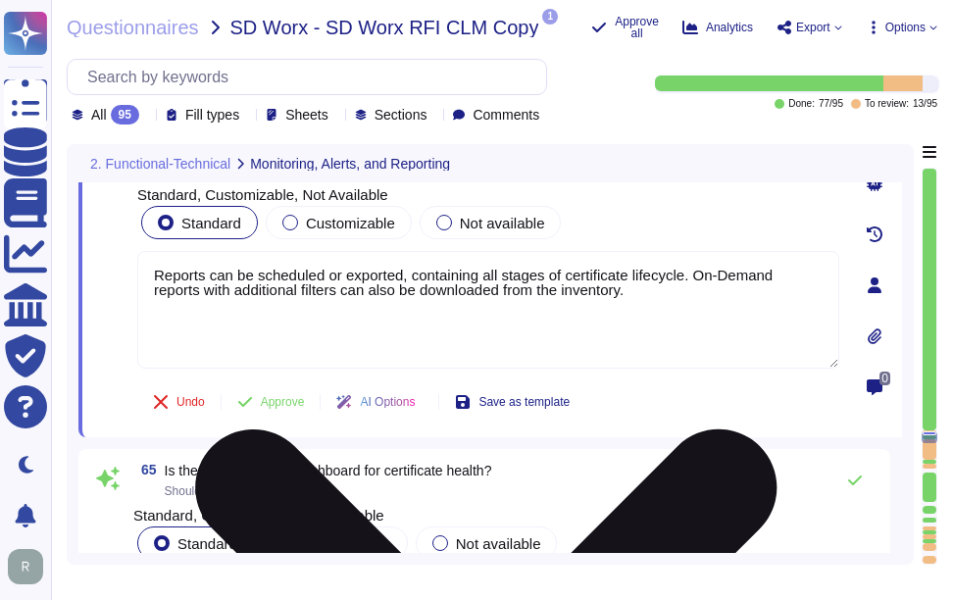
scroll to position [17864, 0]
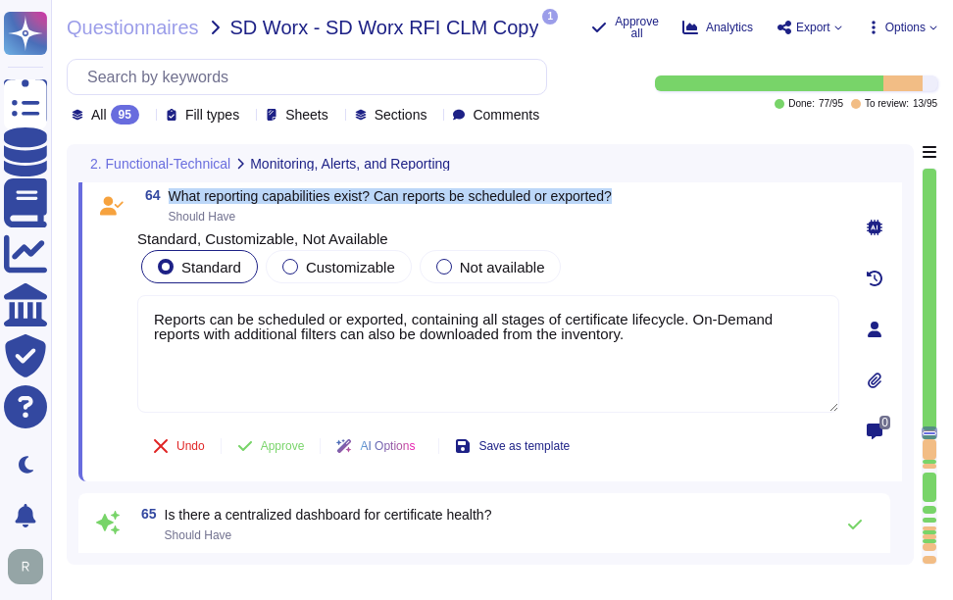
drag, startPoint x: 171, startPoint y: 194, endPoint x: 718, endPoint y: 198, distance: 547.3
click at [718, 198] on div "64 What reporting capabilities exist? Can reports be scheduled or exported? Sho…" at bounding box center [488, 205] width 702 height 35
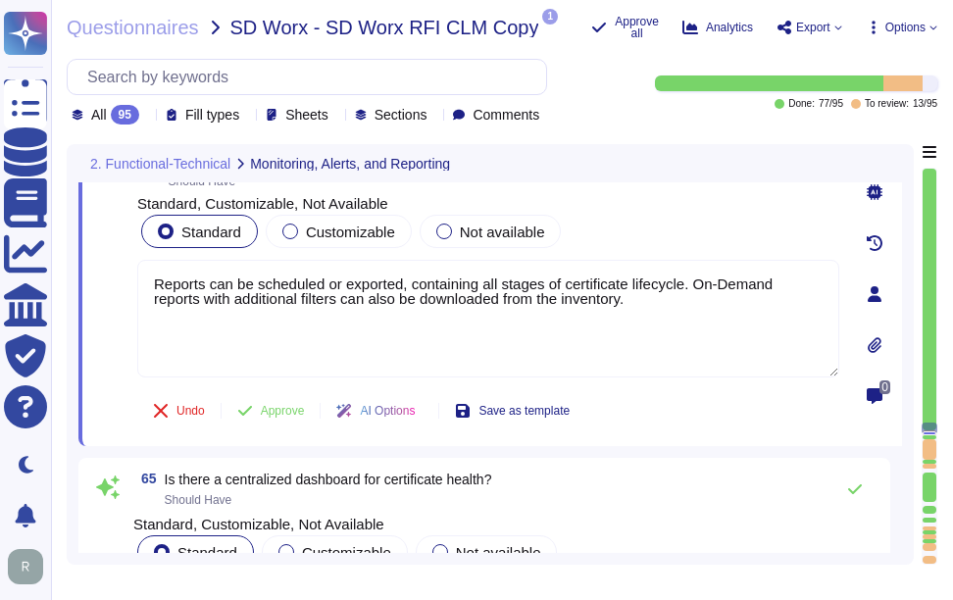
scroll to position [17911, 0]
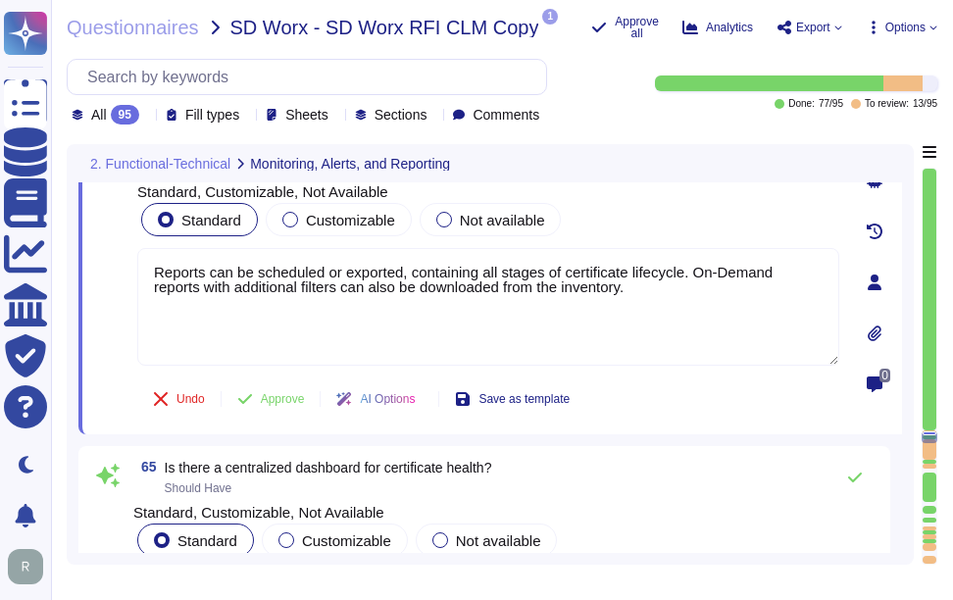
type textarea "No"
type textarea "Audit logs, and Admin Logs are available as scheduled, or on-demand reports"
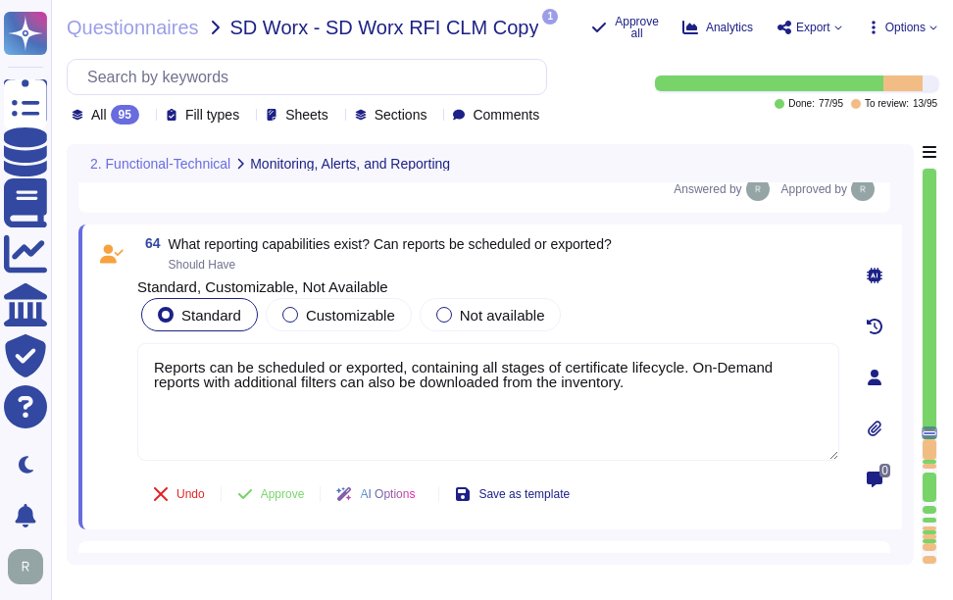
scroll to position [17813, 0]
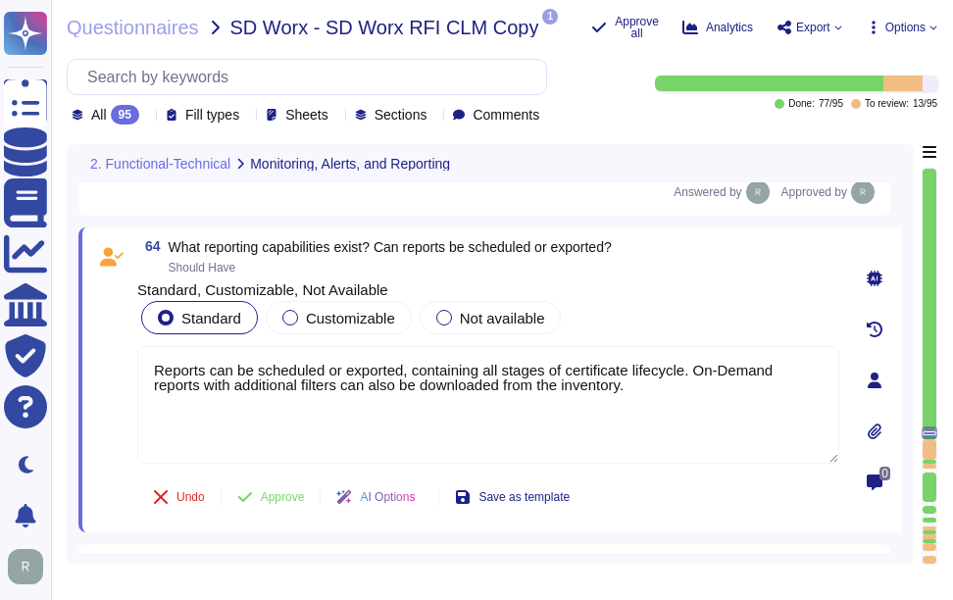
click at [144, 112] on div "All 95" at bounding box center [110, 115] width 76 height 20
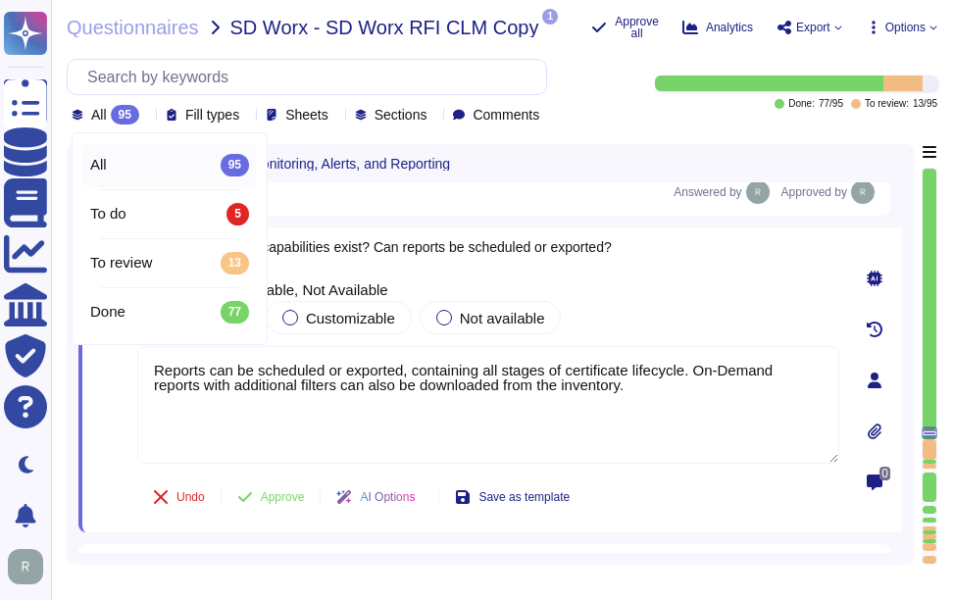
click at [144, 112] on div "All 95" at bounding box center [110, 115] width 76 height 20
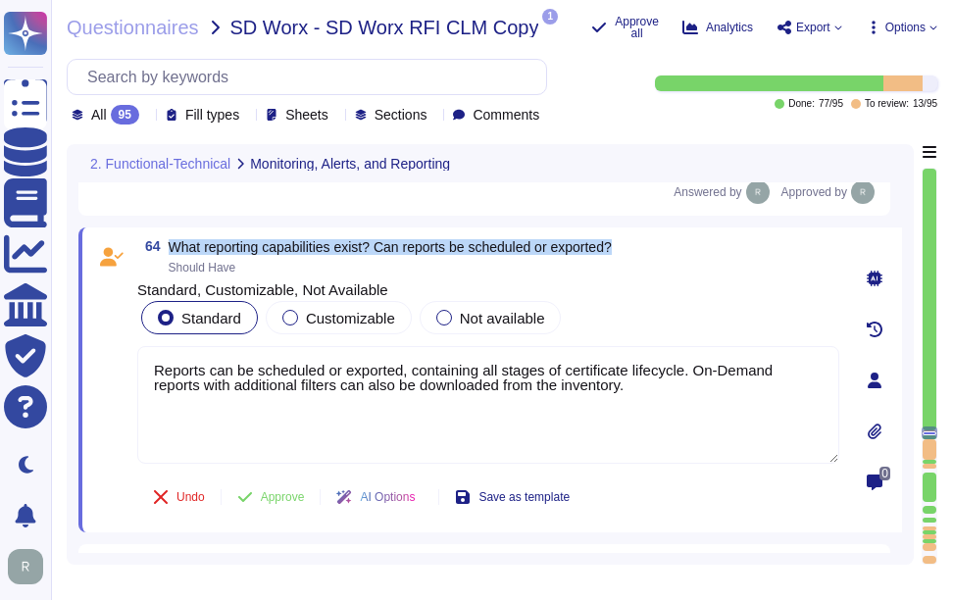
drag, startPoint x: 170, startPoint y: 245, endPoint x: 663, endPoint y: 243, distance: 493.3
click at [663, 243] on div "64 What reporting capabilities exist? Can reports be scheduled or exported? Sho…" at bounding box center [488, 256] width 702 height 35
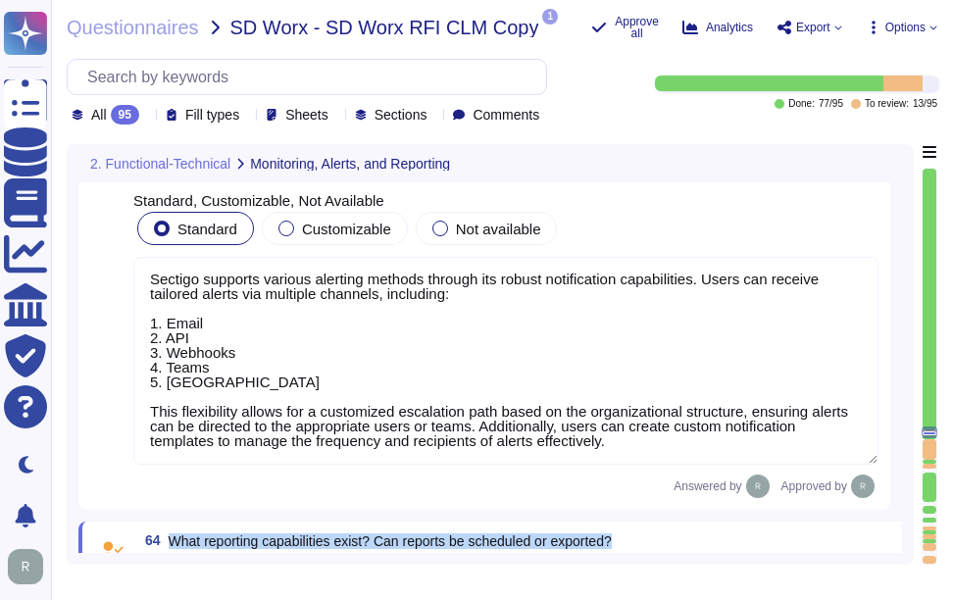
scroll to position [0, 0]
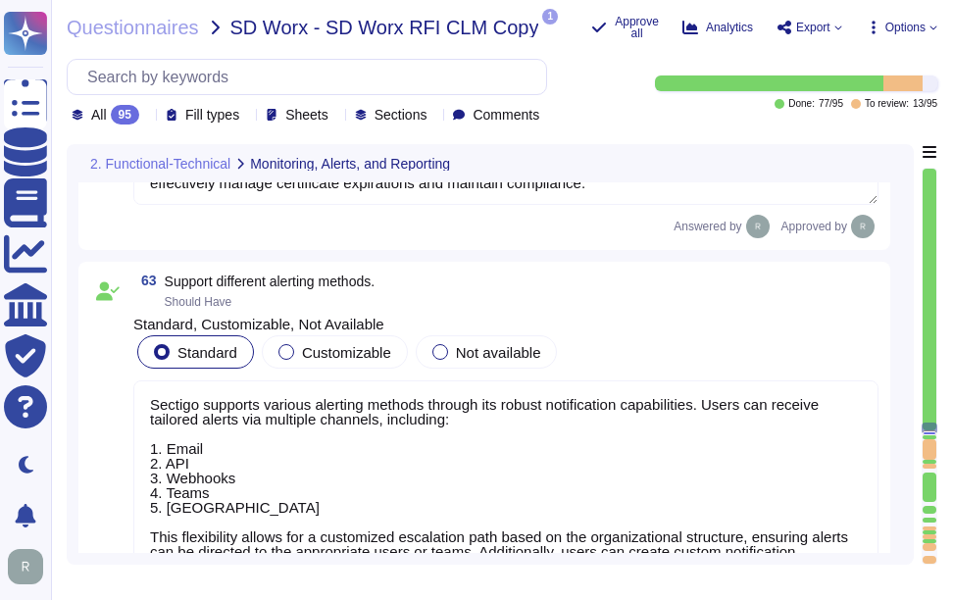
type textarea "Yes, there is a centralized dashboard for certificate health. Users can track t…"
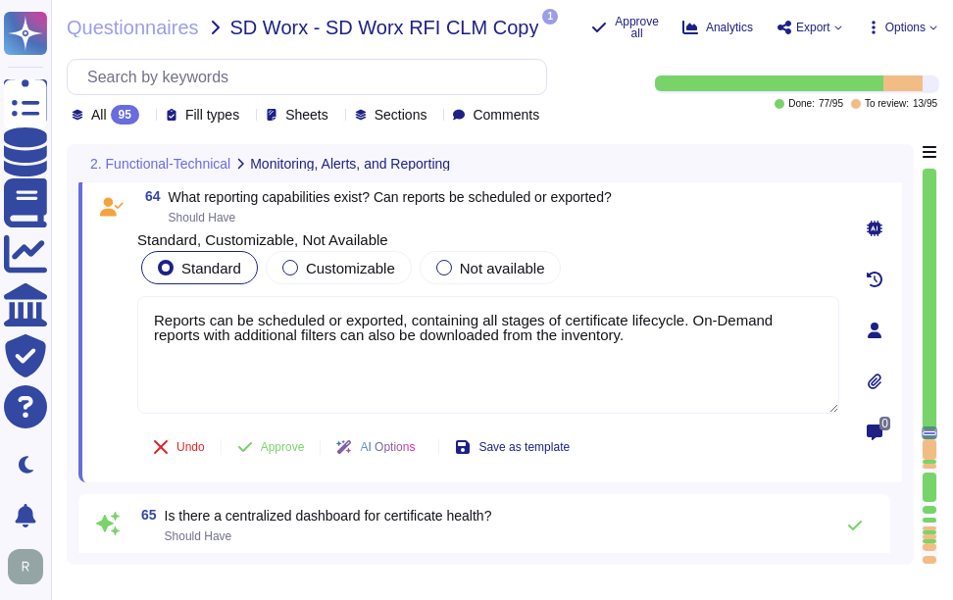
type textarea "No"
type textarea "Audit logs, and Admin Logs are available as scheduled, or on-demand reports"
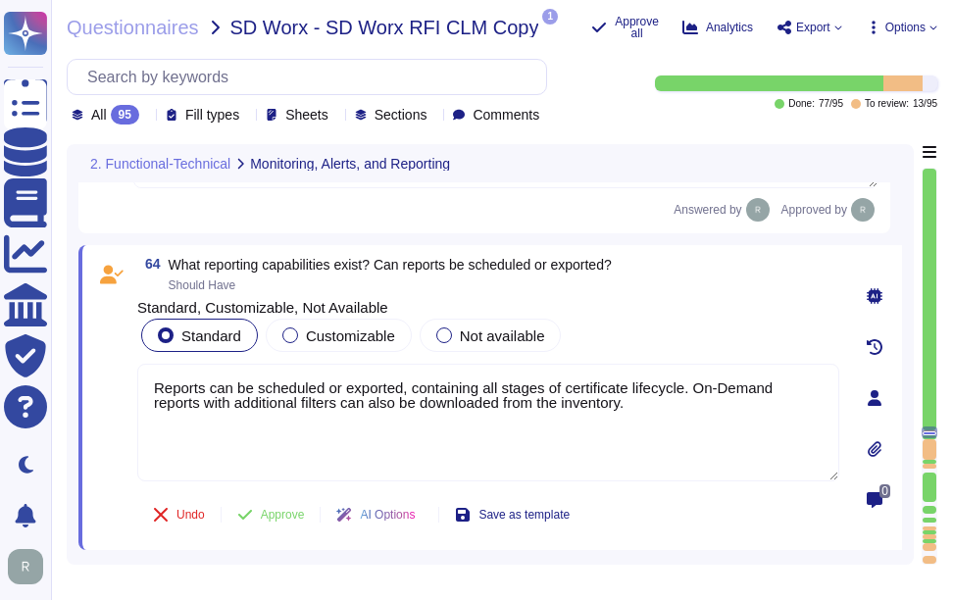
scroll to position [17765, 0]
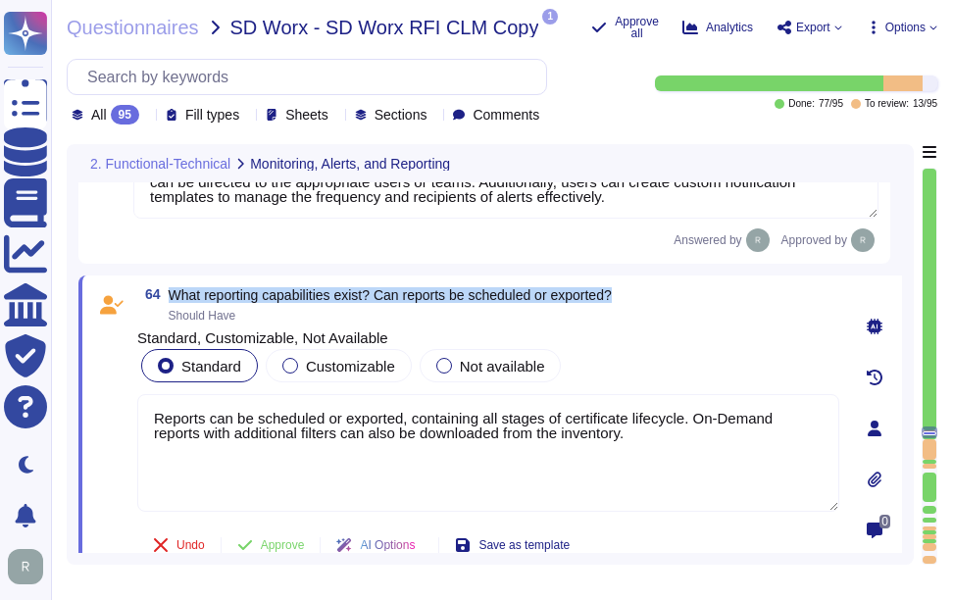
drag, startPoint x: 169, startPoint y: 296, endPoint x: 755, endPoint y: 294, distance: 586.5
click at [755, 294] on div "64 What reporting capabilities exist? Can reports be scheduled or exported? Sho…" at bounding box center [488, 304] width 702 height 35
click at [214, 294] on span "What reporting capabilities exist? Can reports be scheduled or exported?" at bounding box center [390, 295] width 443 height 16
drag, startPoint x: 169, startPoint y: 291, endPoint x: 649, endPoint y: 289, distance: 480.6
click at [649, 289] on div "64 What reporting capabilities exist? Can reports be scheduled or exported? Sho…" at bounding box center [488, 304] width 702 height 35
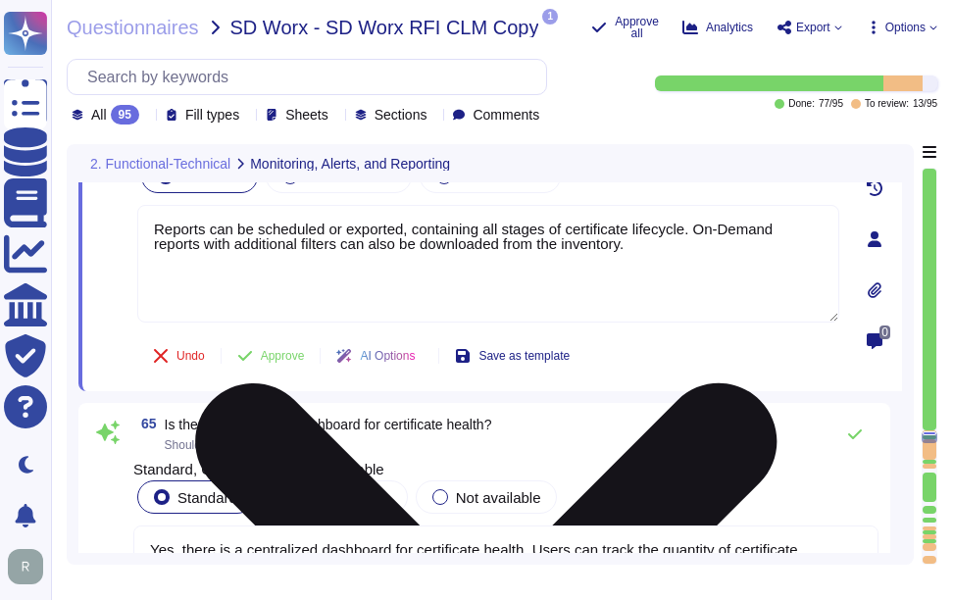
scroll to position [17961, 0]
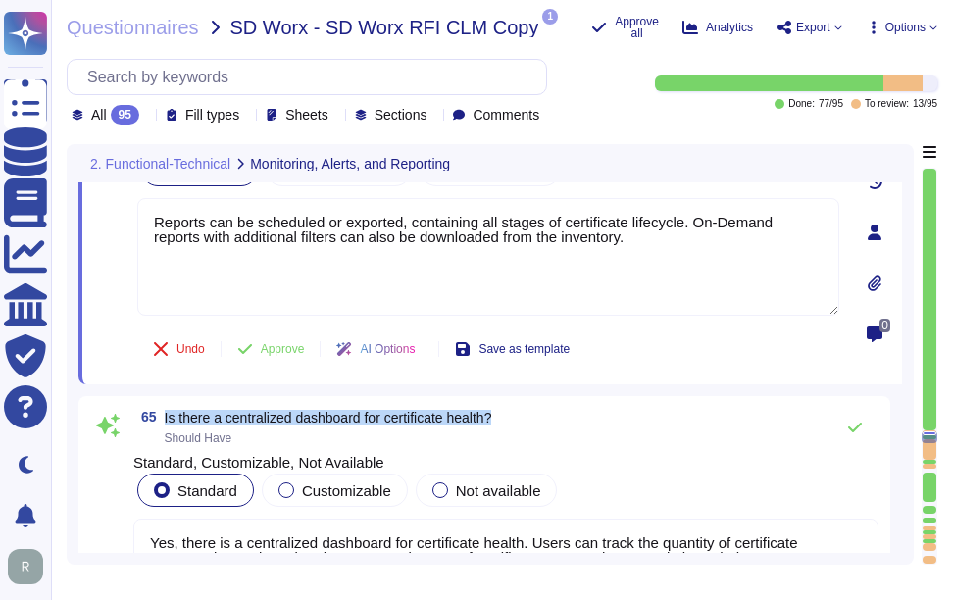
drag, startPoint x: 166, startPoint y: 414, endPoint x: 562, endPoint y: 415, distance: 396.2
click at [562, 415] on div "65 Is there a centralized dashboard for certificate health? Should Have" at bounding box center [505, 427] width 745 height 39
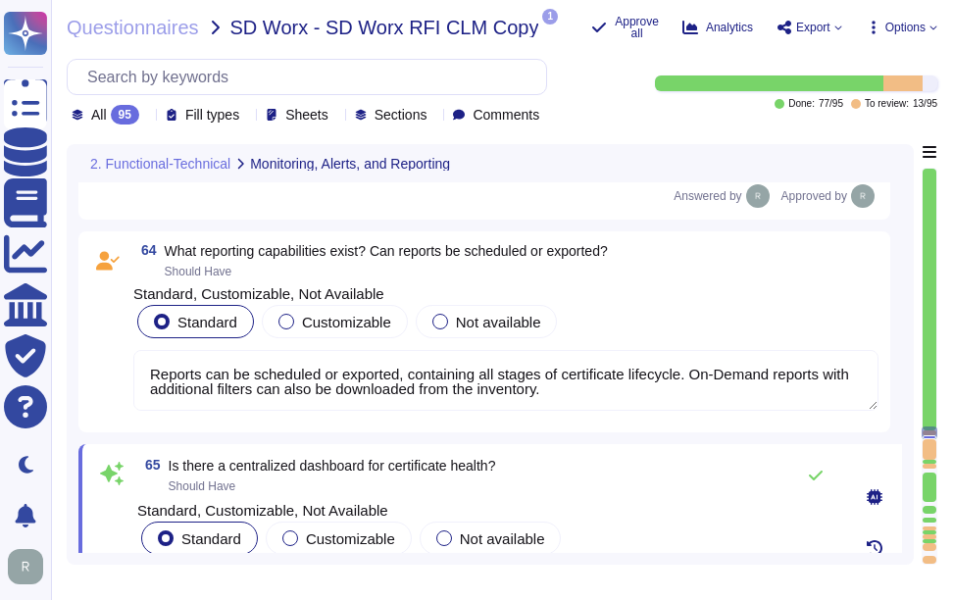
scroll to position [17765, 0]
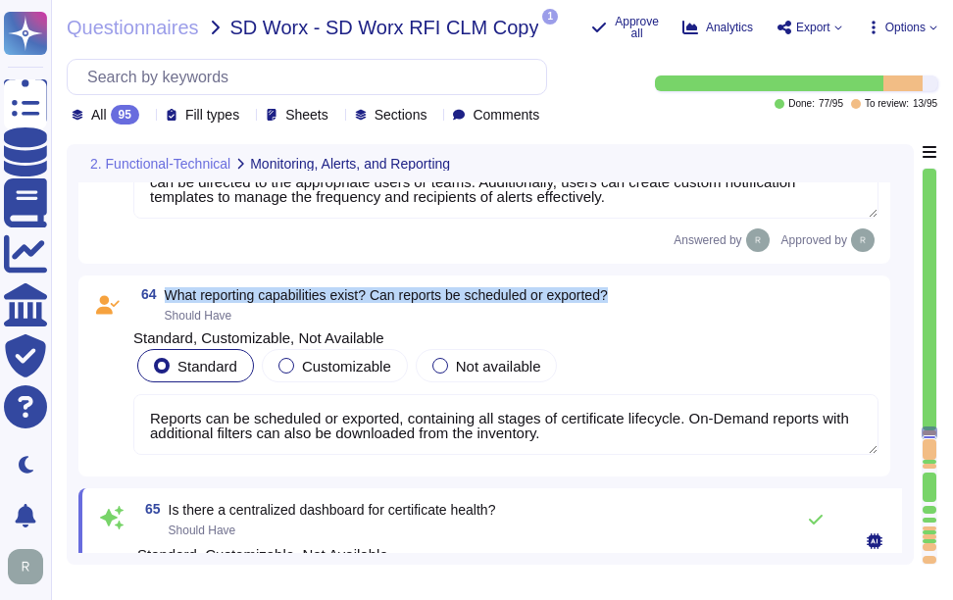
drag, startPoint x: 167, startPoint y: 290, endPoint x: 734, endPoint y: 280, distance: 566.9
click at [734, 280] on div "64 What reporting capabilities exist? Can reports be scheduled or exported? Sho…" at bounding box center [484, 376] width 812 height 201
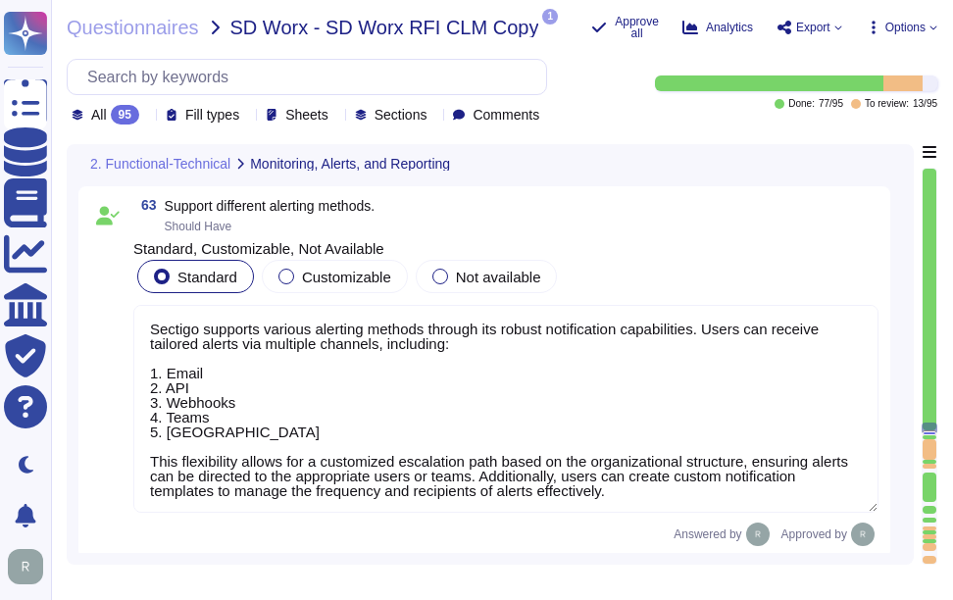
scroll to position [2, 0]
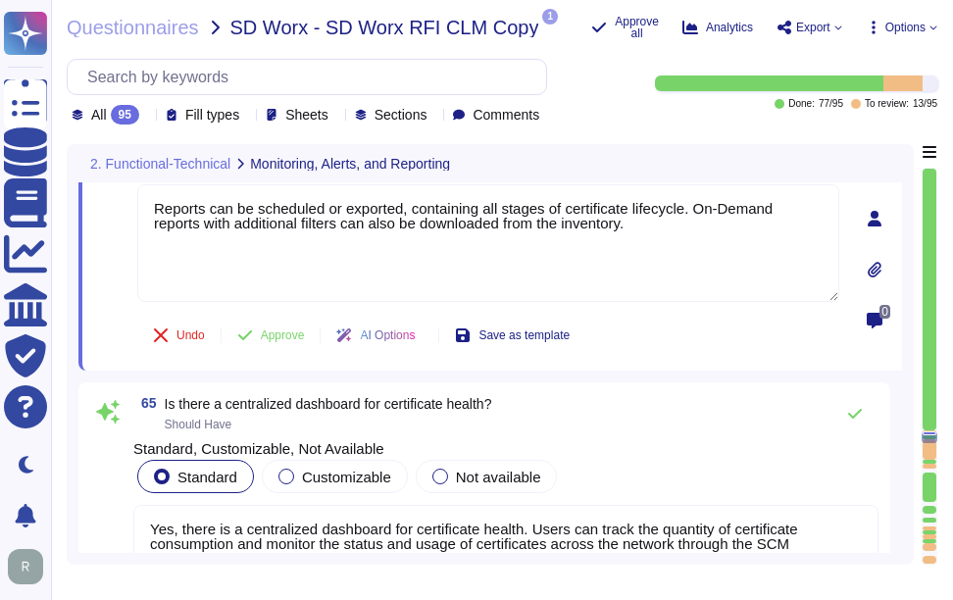
type textarea "No"
type textarea "Audit logs, and Admin Logs are available as scheduled, or on-demand reports"
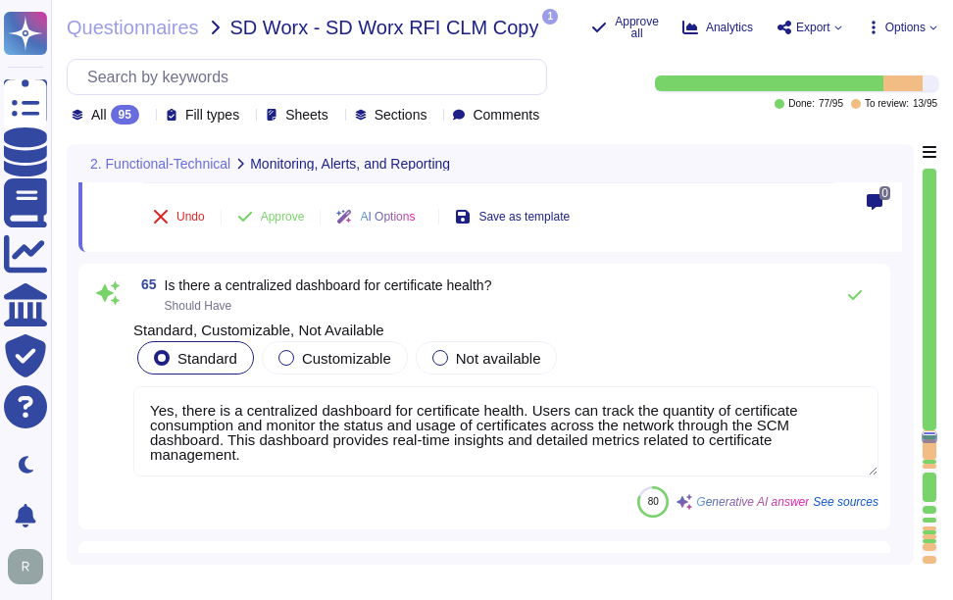
type textarea "?"
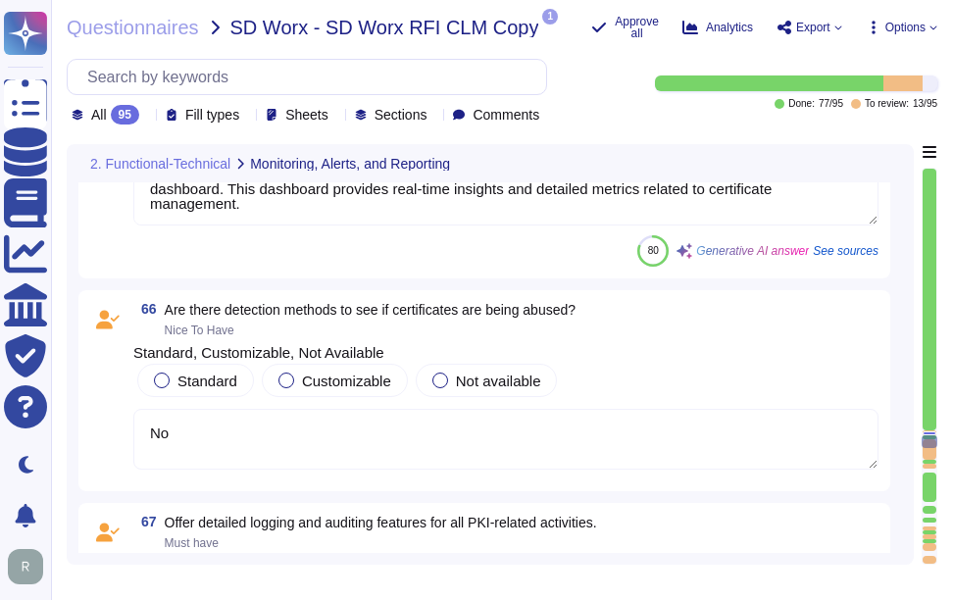
type textarea "SCM is vary scalable, and we have customers with millions of certificates"
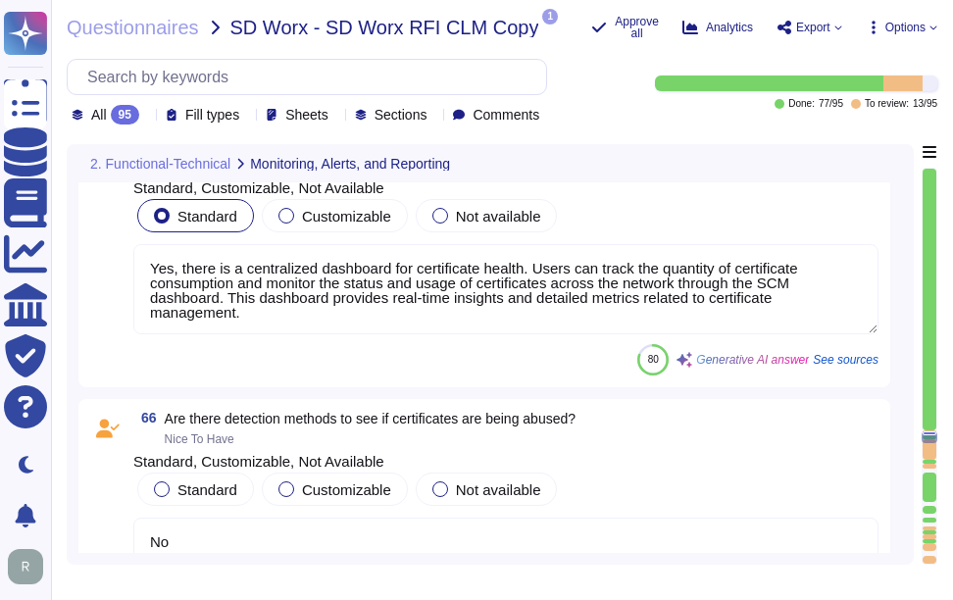
type textarea "Sectigo provides a robust solution for alerting users about certificate expirat…"
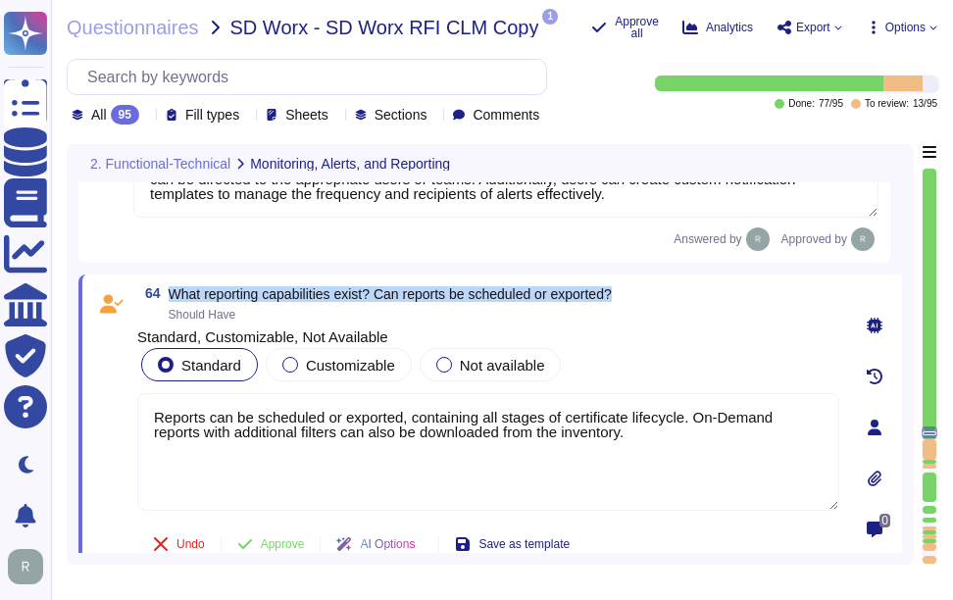
drag, startPoint x: 170, startPoint y: 292, endPoint x: 704, endPoint y: 286, distance: 534.5
click at [704, 286] on div "64 What reporting capabilities exist? Can reports be scheduled or exported? Sho…" at bounding box center [488, 303] width 702 height 35
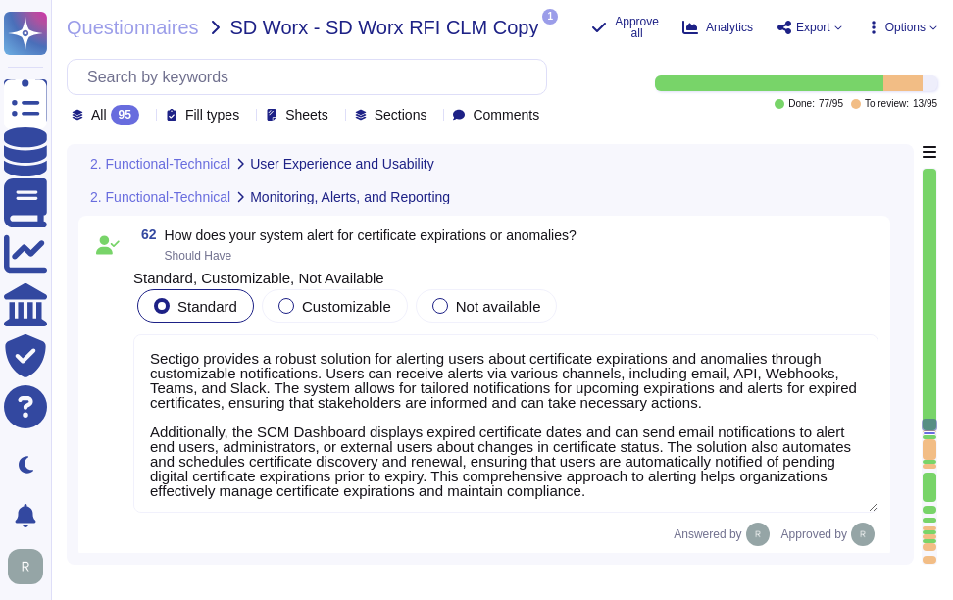
type textarea "Yes, our solution includes a self-service enrollment form that allows users to …"
type textarea "Yes, we provide validation services for the issuance of certificates and suppor…"
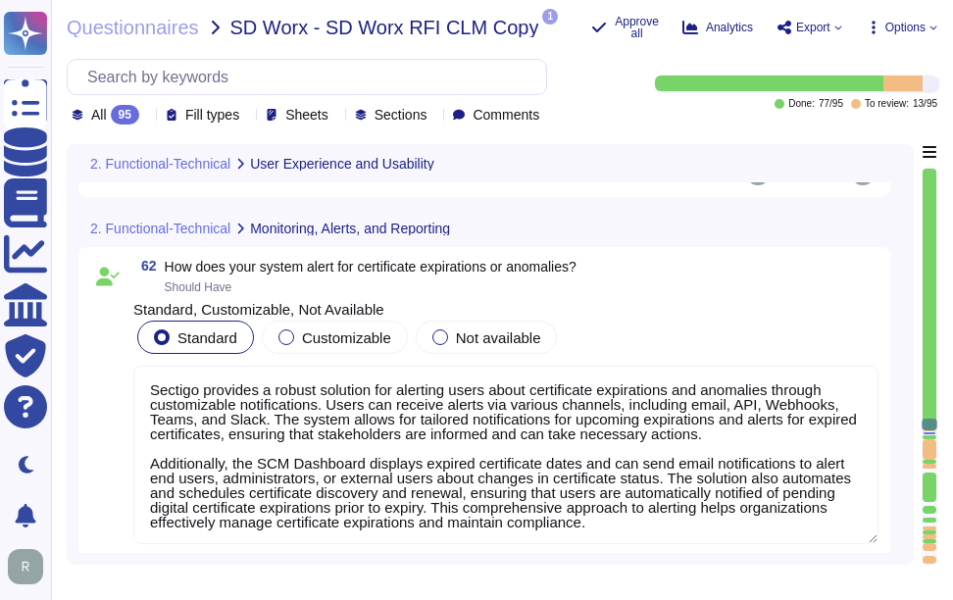
scroll to position [2, 0]
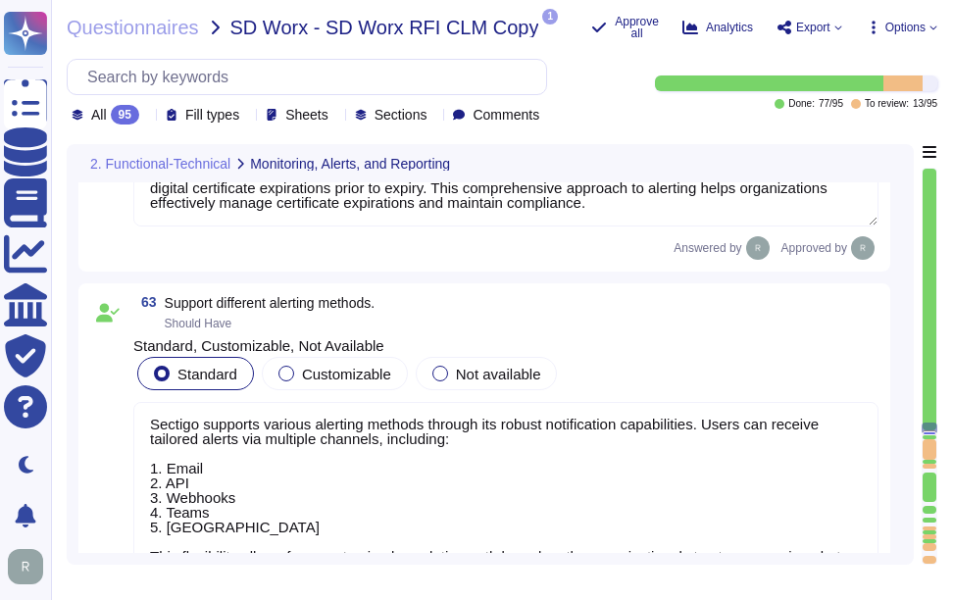
type textarea "Yes, there is a centralized dashboard for certificate health. Users can track t…"
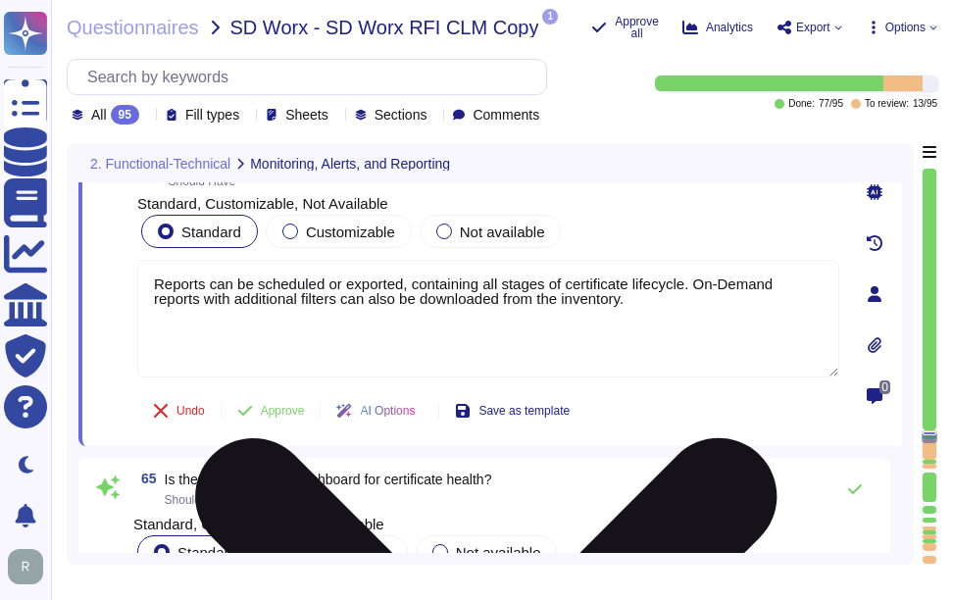
type textarea "No"
type textarea "Audit logs, and Admin Logs are available as scheduled, or on-demand reports"
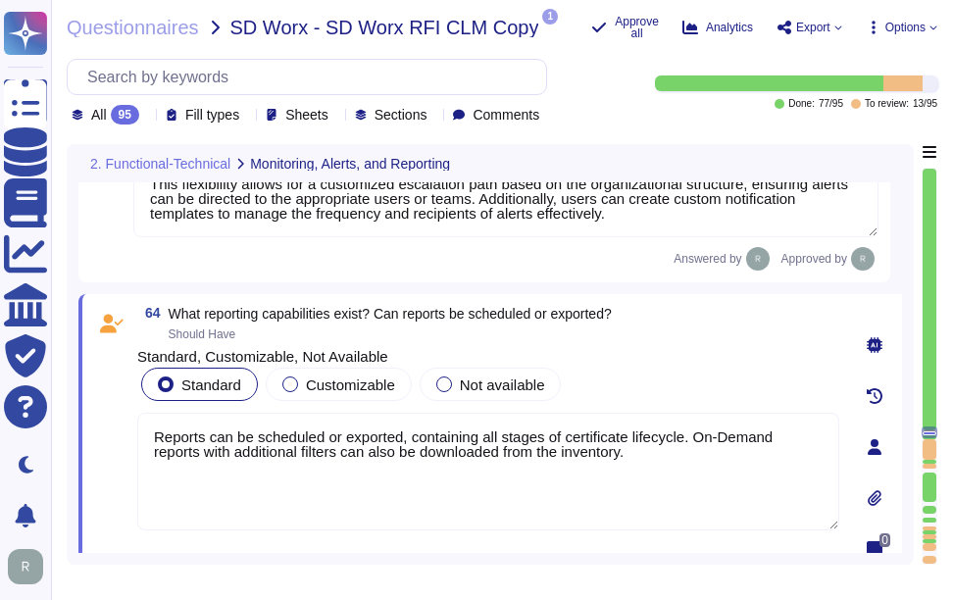
scroll to position [17819, 0]
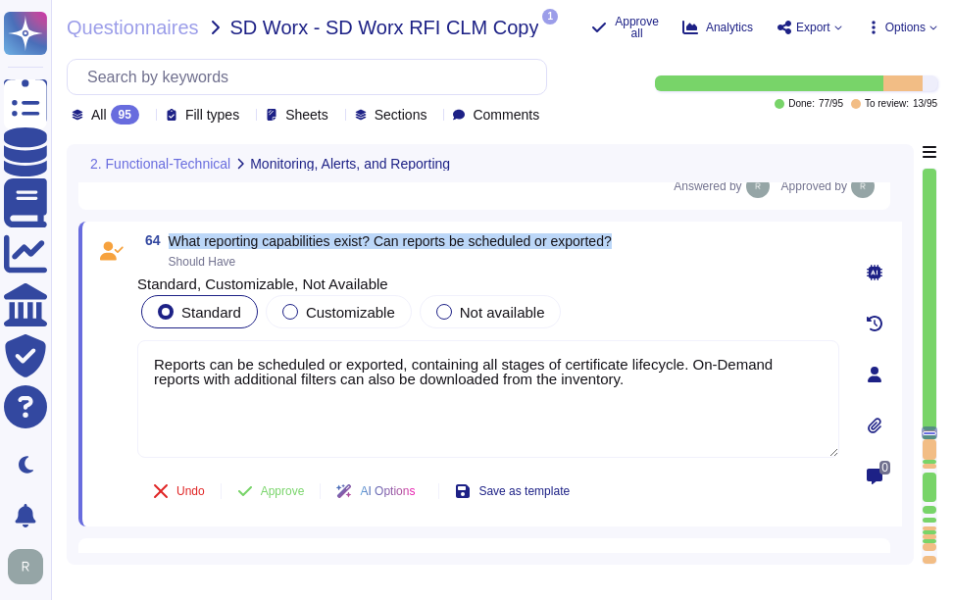
drag, startPoint x: 171, startPoint y: 236, endPoint x: 667, endPoint y: 243, distance: 496.3
click at [667, 243] on div "64 What reporting capabilities exist? Can reports be scheduled or exported? Sho…" at bounding box center [488, 250] width 702 height 35
click at [211, 229] on div "64 What reporting capabilities exist? Can reports be scheduled or exported? Sho…" at bounding box center [490, 374] width 824 height 305
drag, startPoint x: 170, startPoint y: 239, endPoint x: 637, endPoint y: 239, distance: 467.8
click at [637, 239] on div "64 What reporting capabilities exist? Can reports be scheduled or exported? Sho…" at bounding box center [488, 250] width 702 height 35
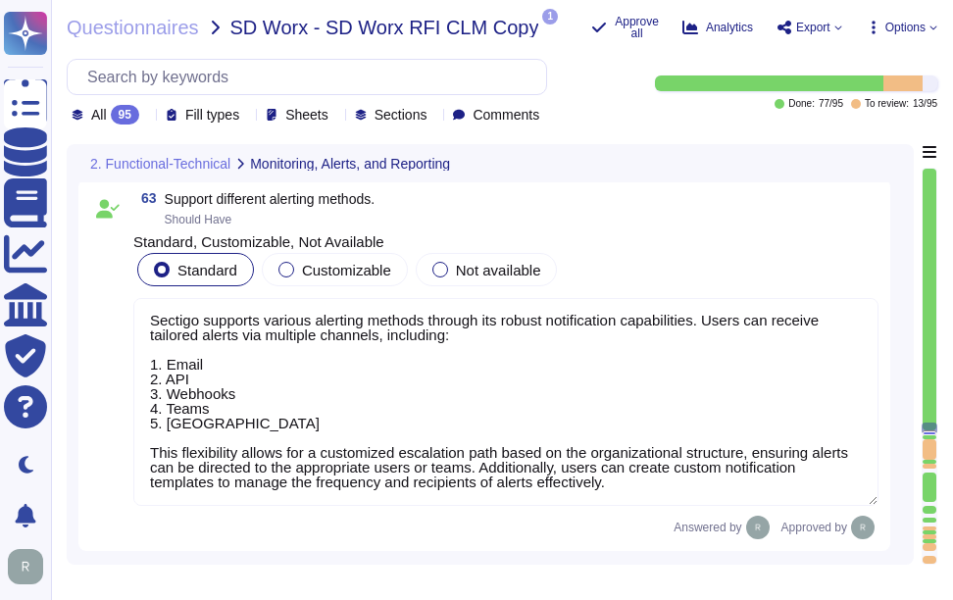
scroll to position [17882, 0]
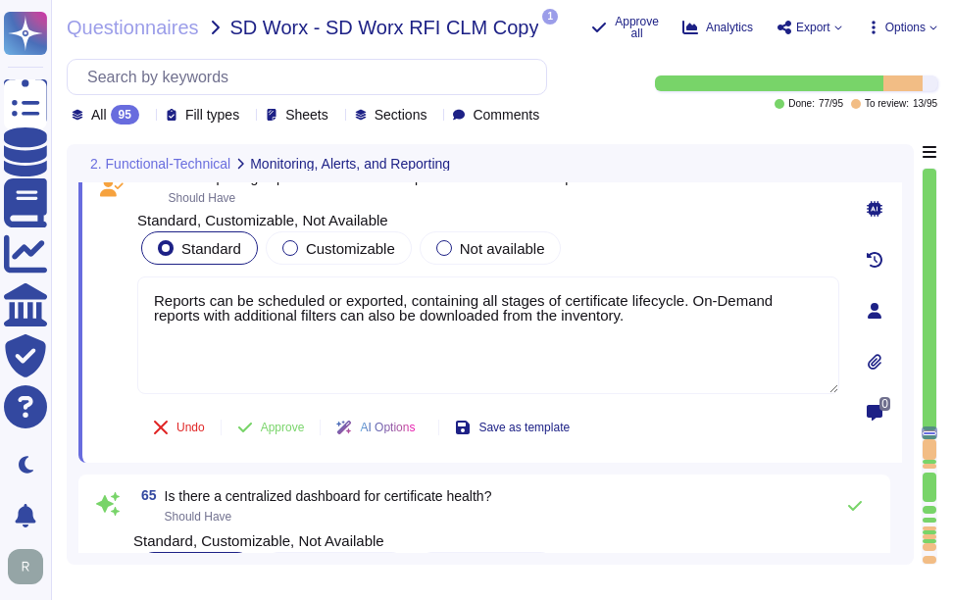
type textarea "No"
type textarea "Audit logs, and Admin Logs are available as scheduled, or on-demand reports"
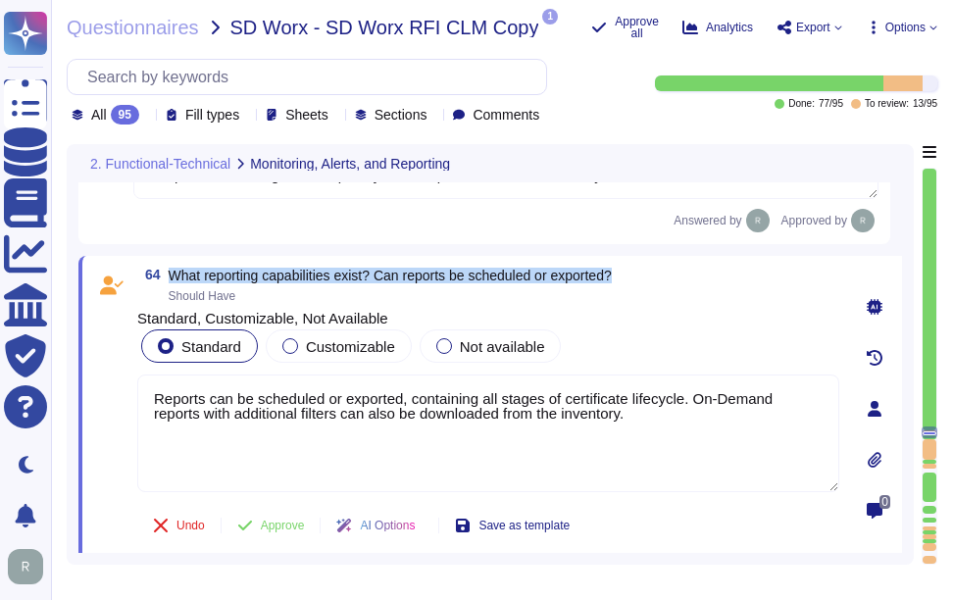
drag, startPoint x: 171, startPoint y: 270, endPoint x: 633, endPoint y: 273, distance: 461.9
click at [633, 273] on div "64 What reporting capabilities exist? Can reports be scheduled or exported? Sho…" at bounding box center [488, 285] width 702 height 35
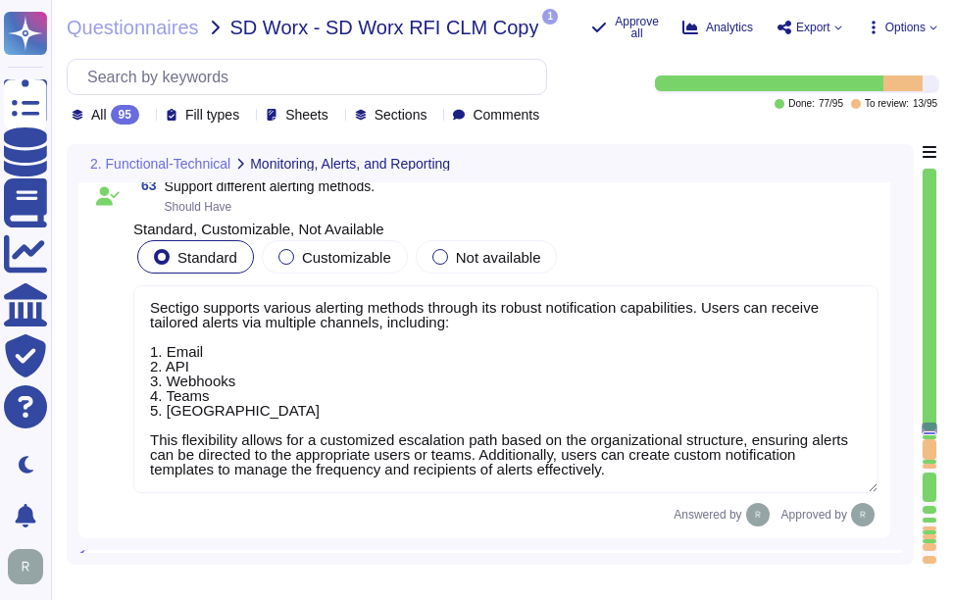
scroll to position [0, 0]
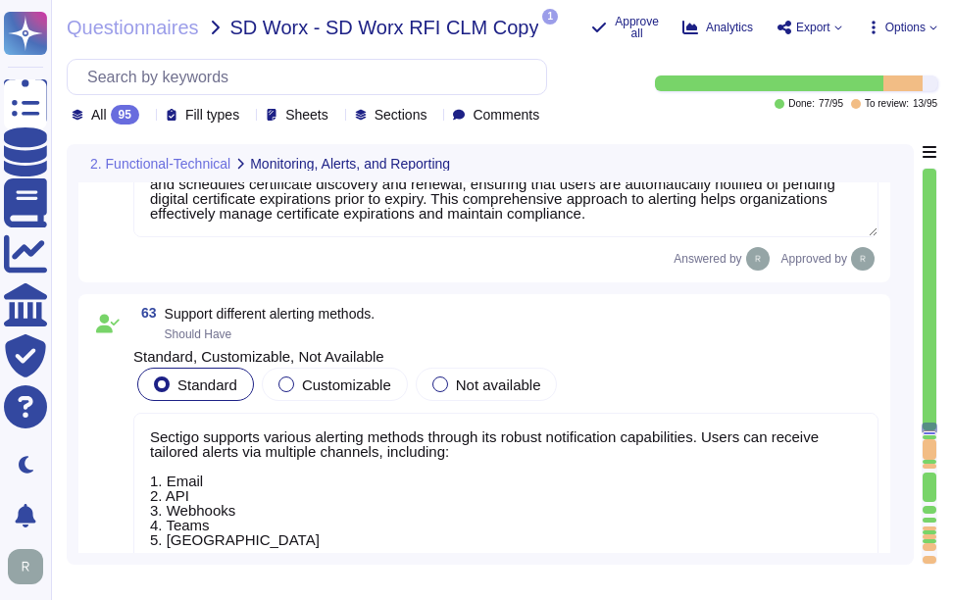
type textarea "Yes, there is a centralized dashboard for certificate health. Users can track t…"
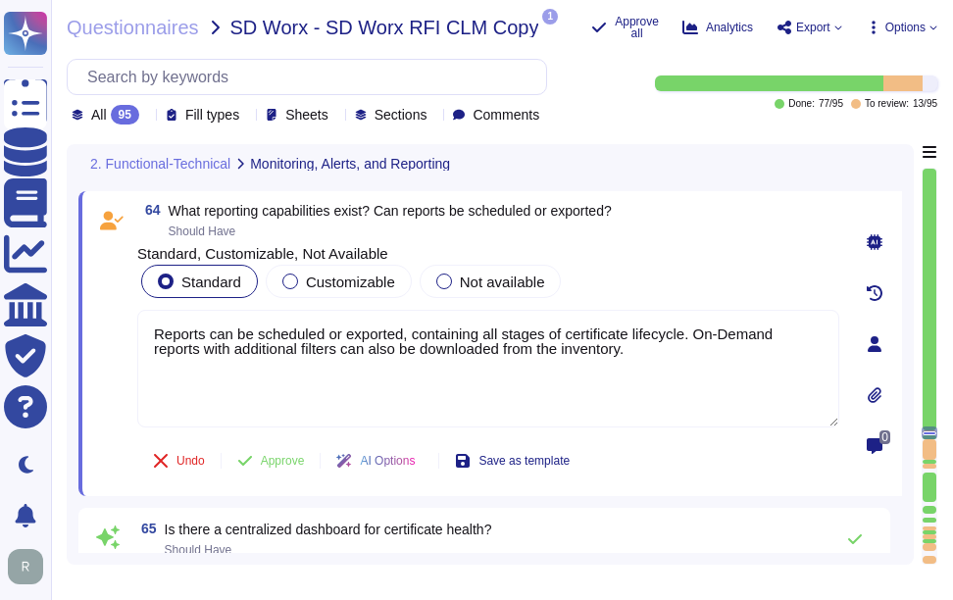
type textarea "No"
type textarea "Audit logs, and Admin Logs are available as scheduled, or on-demand reports"
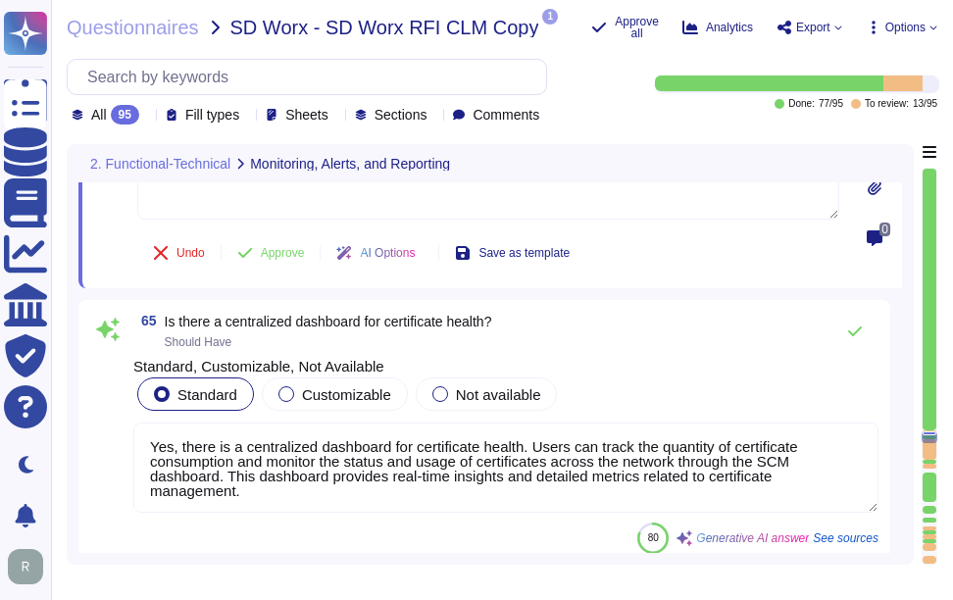
type textarea "?"
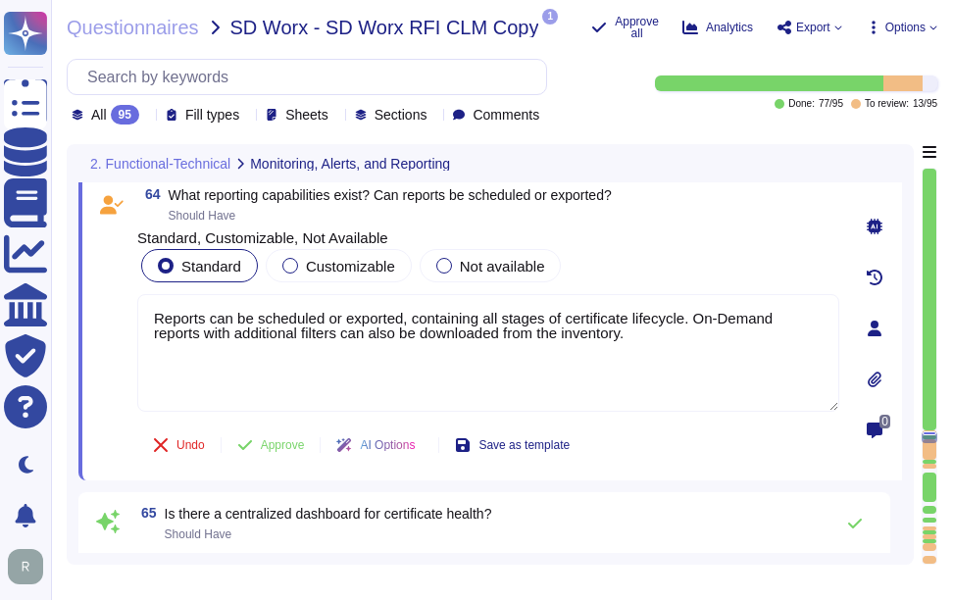
scroll to position [17849, 0]
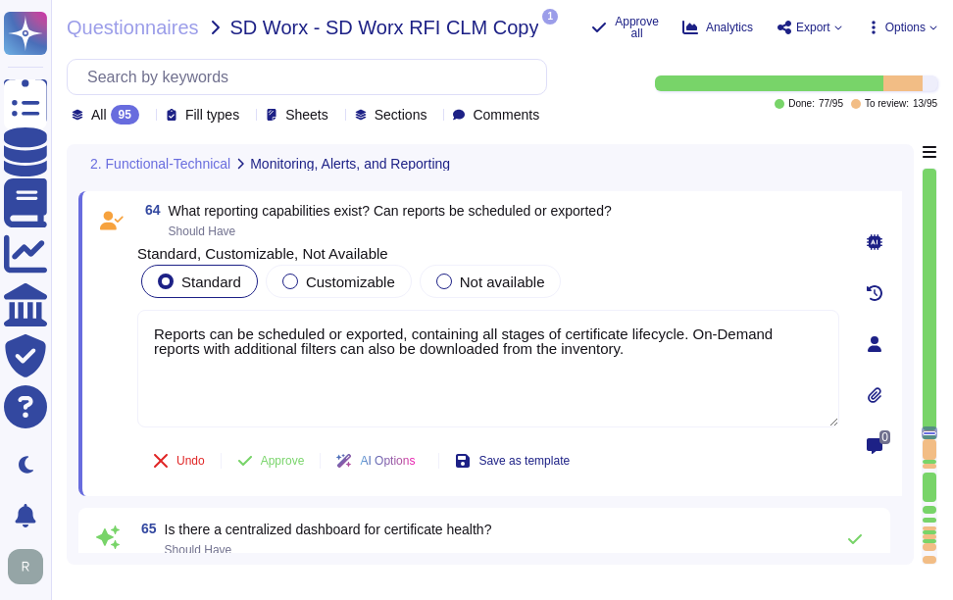
type textarea "Sectigo provides a robust solution for alerting users about certificate expirat…"
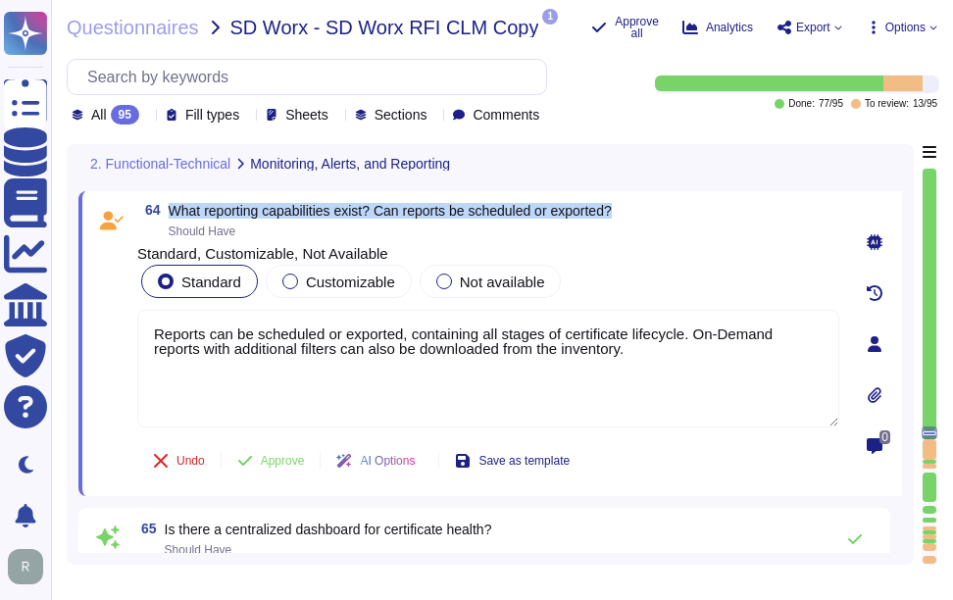
drag, startPoint x: 169, startPoint y: 206, endPoint x: 658, endPoint y: 208, distance: 489.4
click at [658, 208] on div "64 What reporting capabilities exist? Can reports be scheduled or exported? Sho…" at bounding box center [488, 220] width 702 height 35
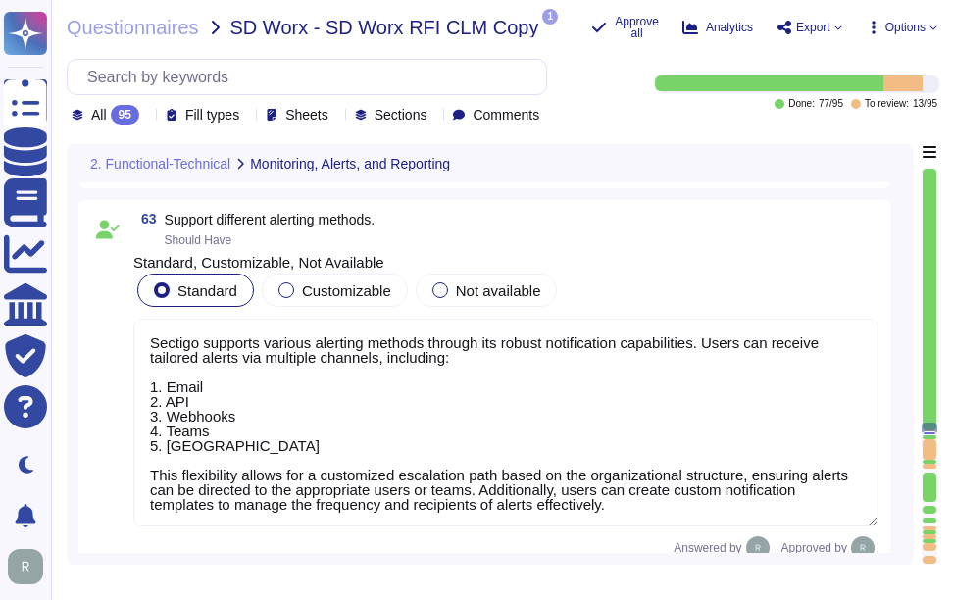
scroll to position [2, 0]
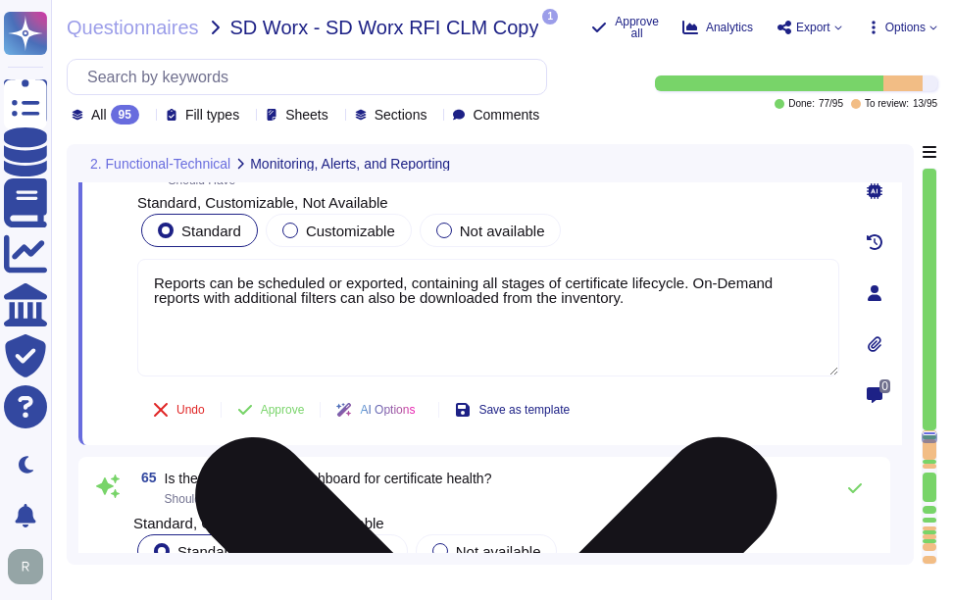
type textarea "No"
type textarea "Audit logs, and Admin Logs are available as scheduled, or on-demand reports"
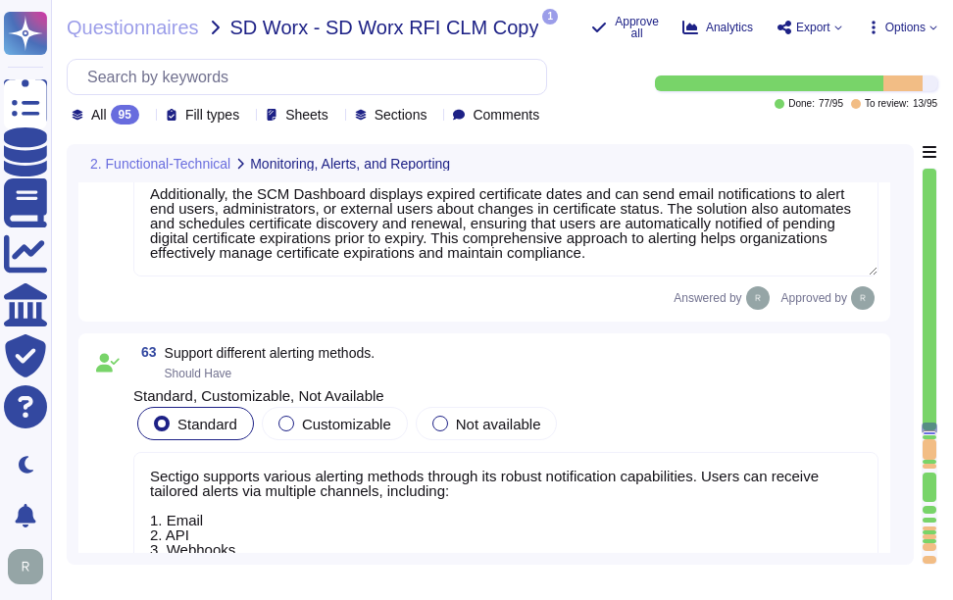
type textarea "Yes, there is a centralized dashboard for certificate health. Users can track t…"
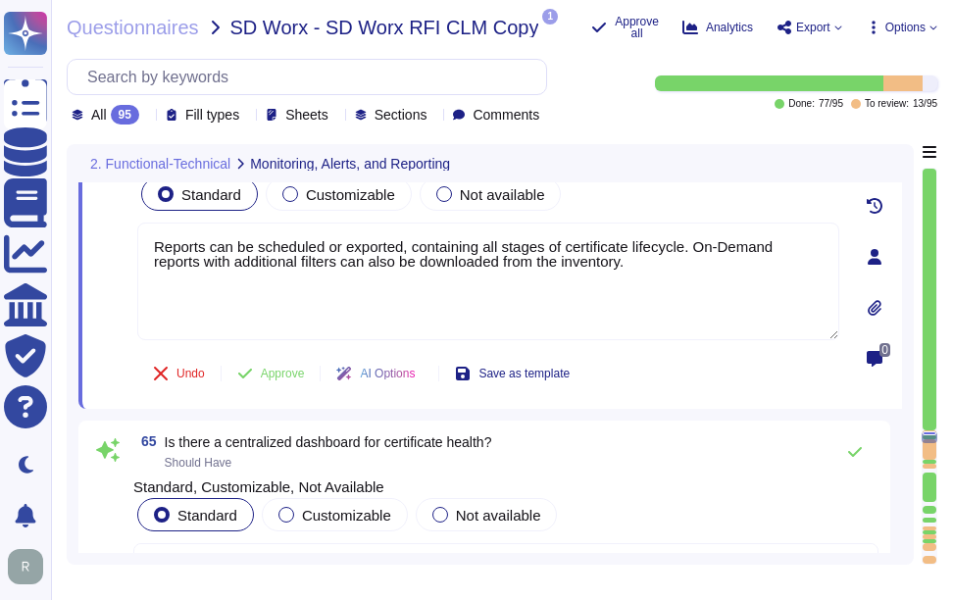
type textarea "No"
type textarea "Audit logs, and Admin Logs are available as scheduled, or on-demand reports"
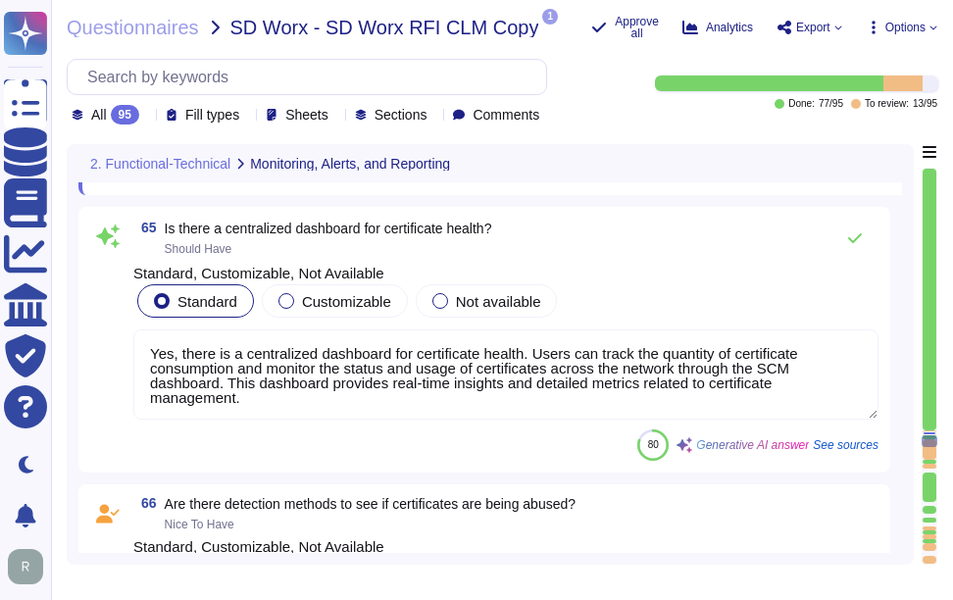
type textarea "?"
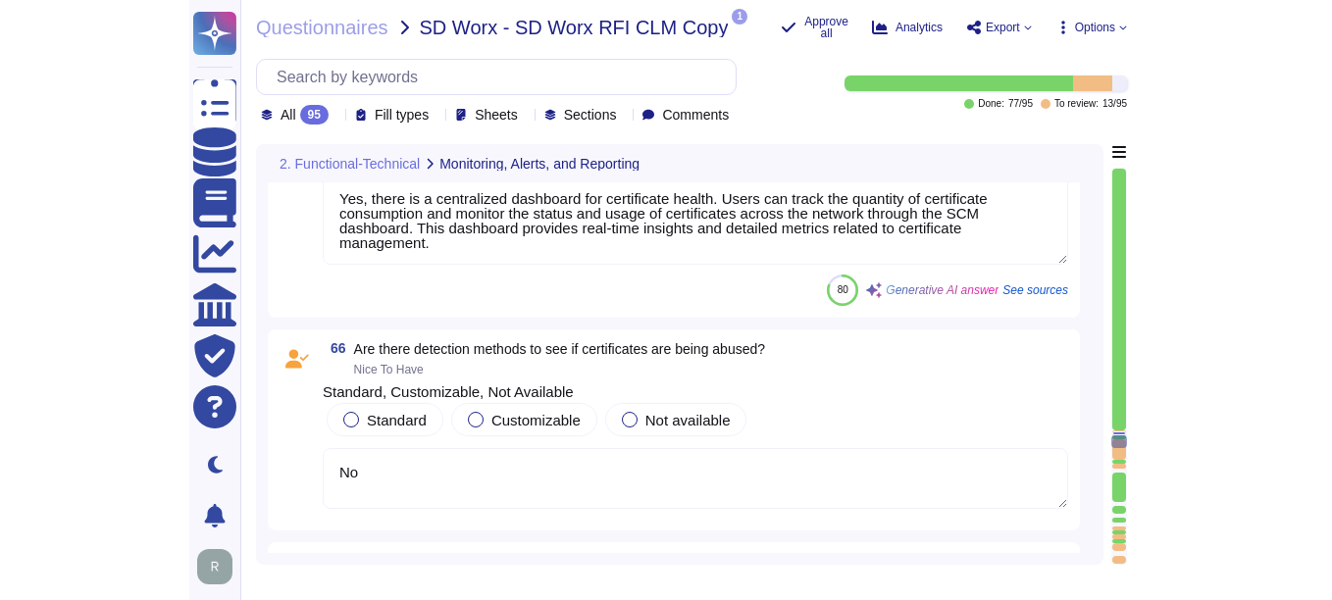
scroll to position [18329, 0]
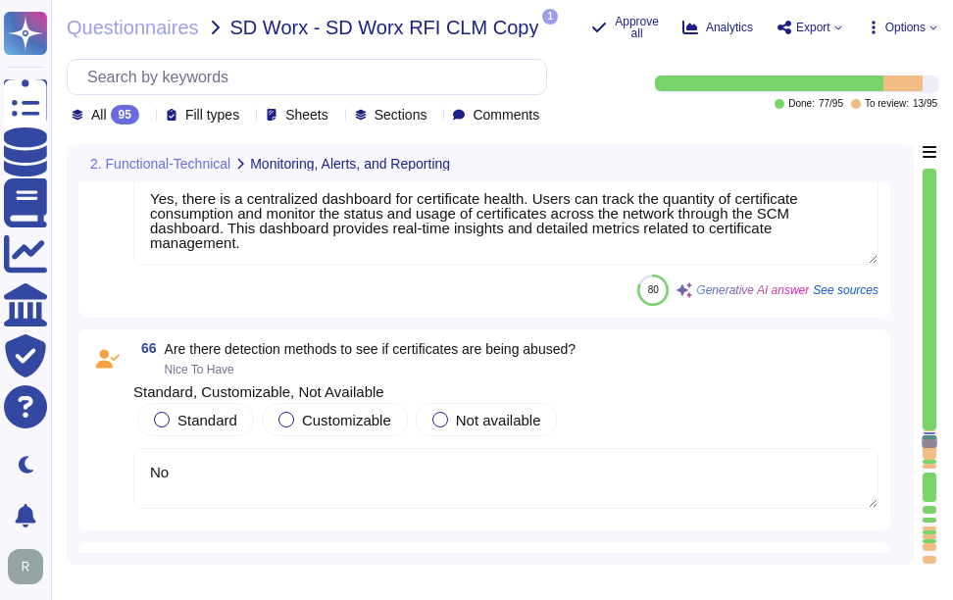
type textarea "SCM is vary scalable, and we have customers with millions of certificates"
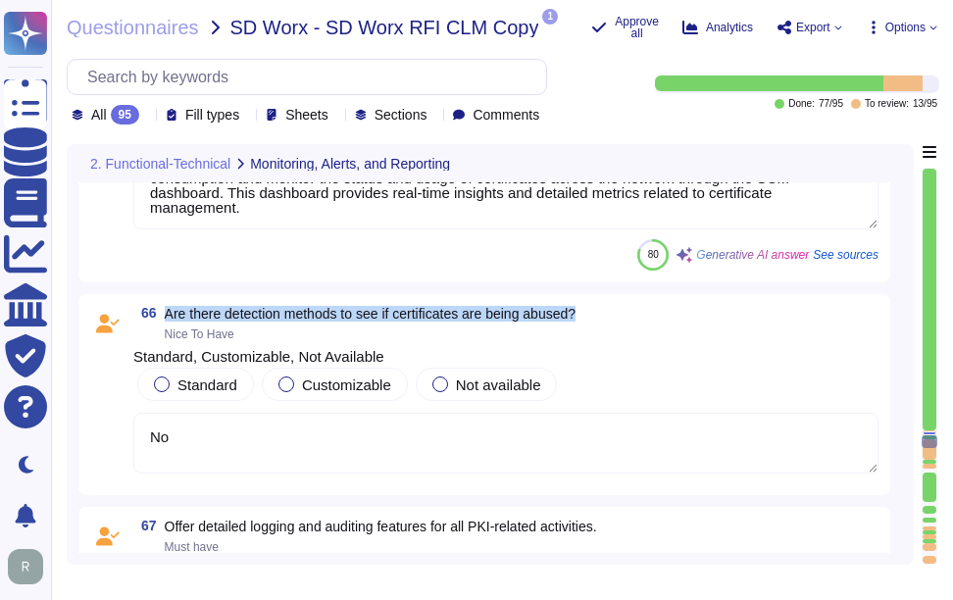
drag, startPoint x: 164, startPoint y: 311, endPoint x: 614, endPoint y: 320, distance: 450.2
click at [614, 320] on div "66 Are there detection methods to see if certificates are being abused? Nice To…" at bounding box center [505, 323] width 745 height 35
